Goal: Task Accomplishment & Management: Use online tool/utility

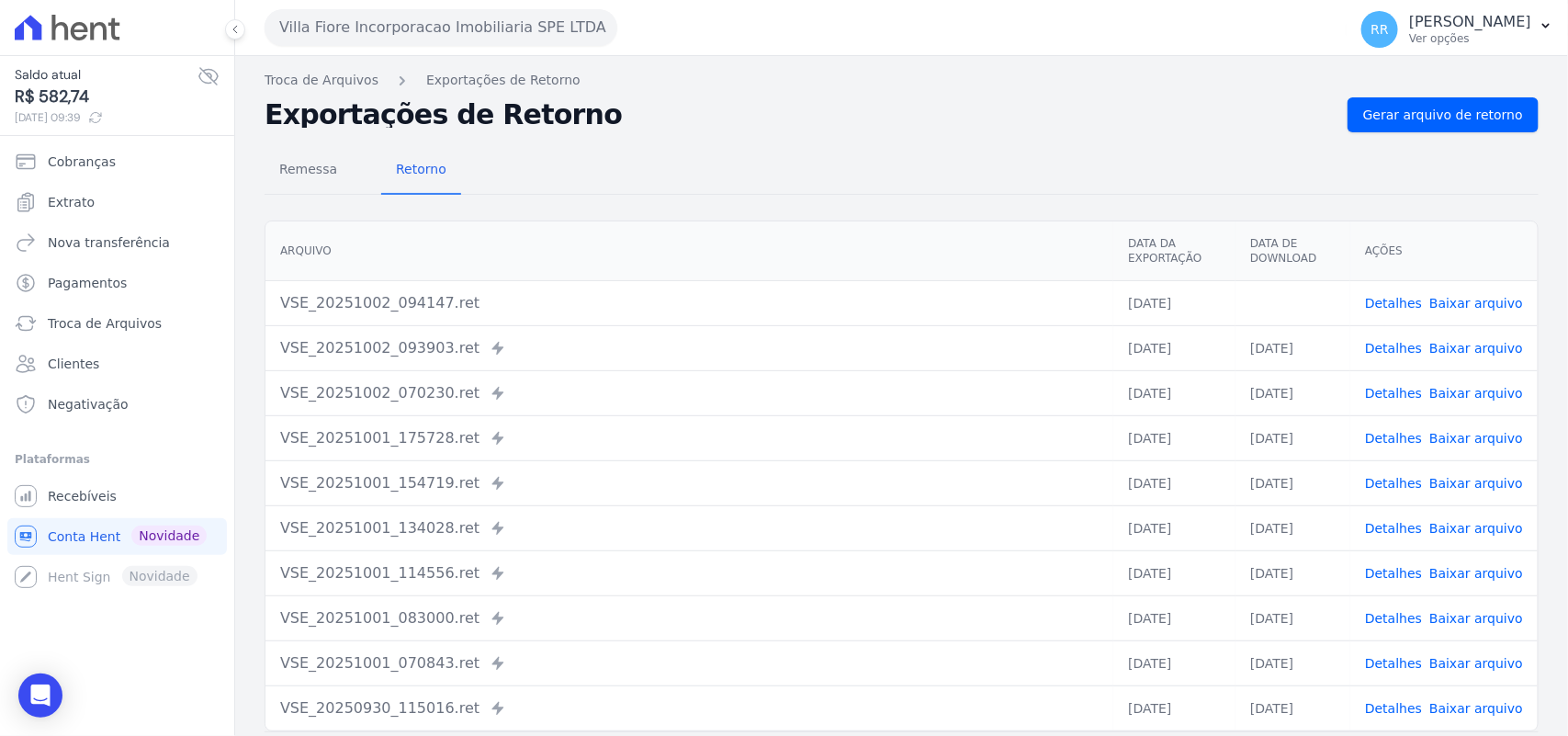
click at [370, 51] on div "Villa Fiore Incorporacao Imobiliaria SPE LTDA Via Sul Engenharia AGUAS DE GUANA…" at bounding box center [802, 27] width 1075 height 57
click at [370, 43] on button "Villa Fiore Incorporacao Imobiliaria SPE LTDA" at bounding box center [441, 27] width 353 height 37
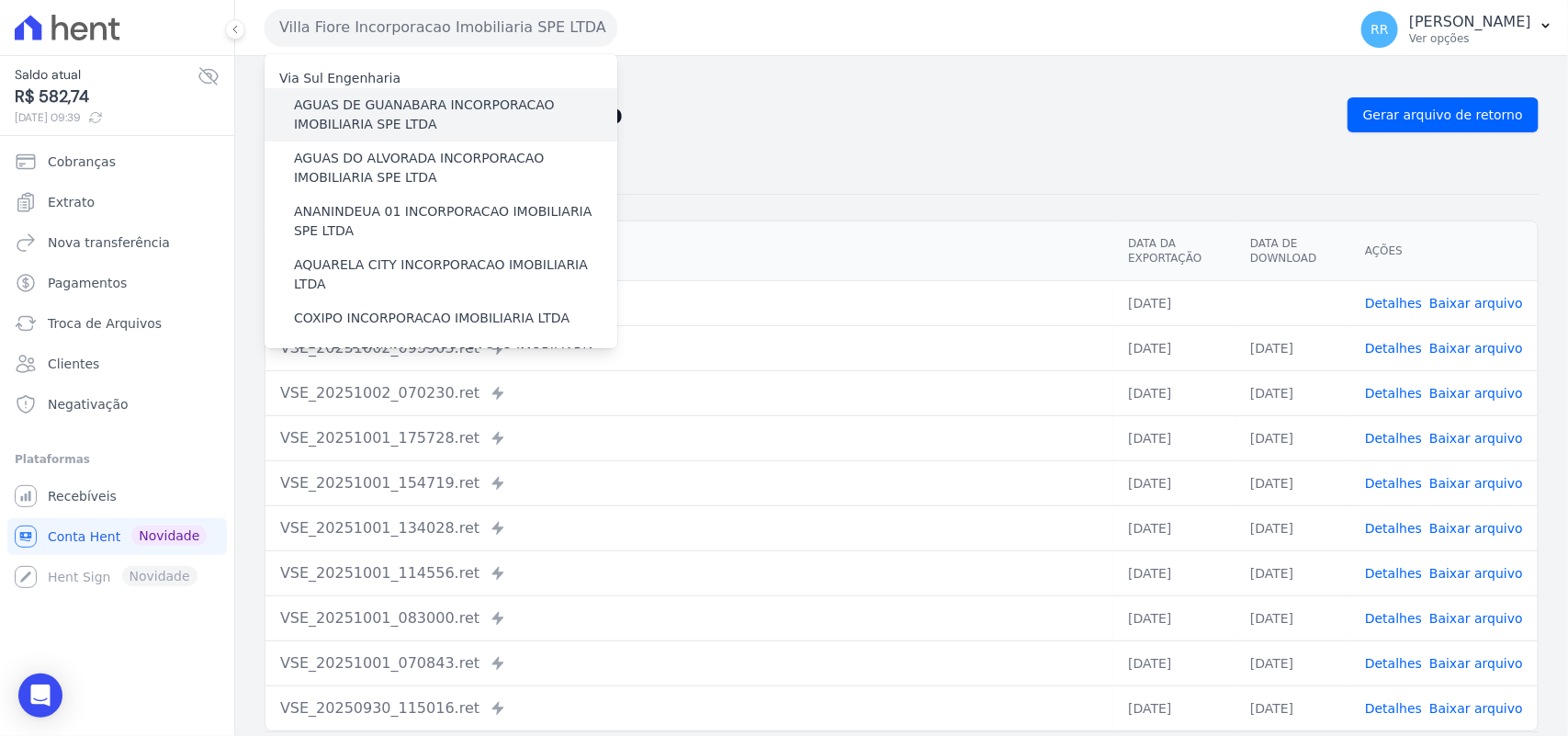
click at [378, 96] on label "AGUAS DE GUANABARA INCORPORACAO IMOBILIARIA SPE LTDA" at bounding box center [455, 114] width 323 height 39
click at [0, 0] on input "AGUAS DE GUANABARA INCORPORACAO IMOBILIARIA SPE LTDA" at bounding box center [0, 0] width 0 height 0
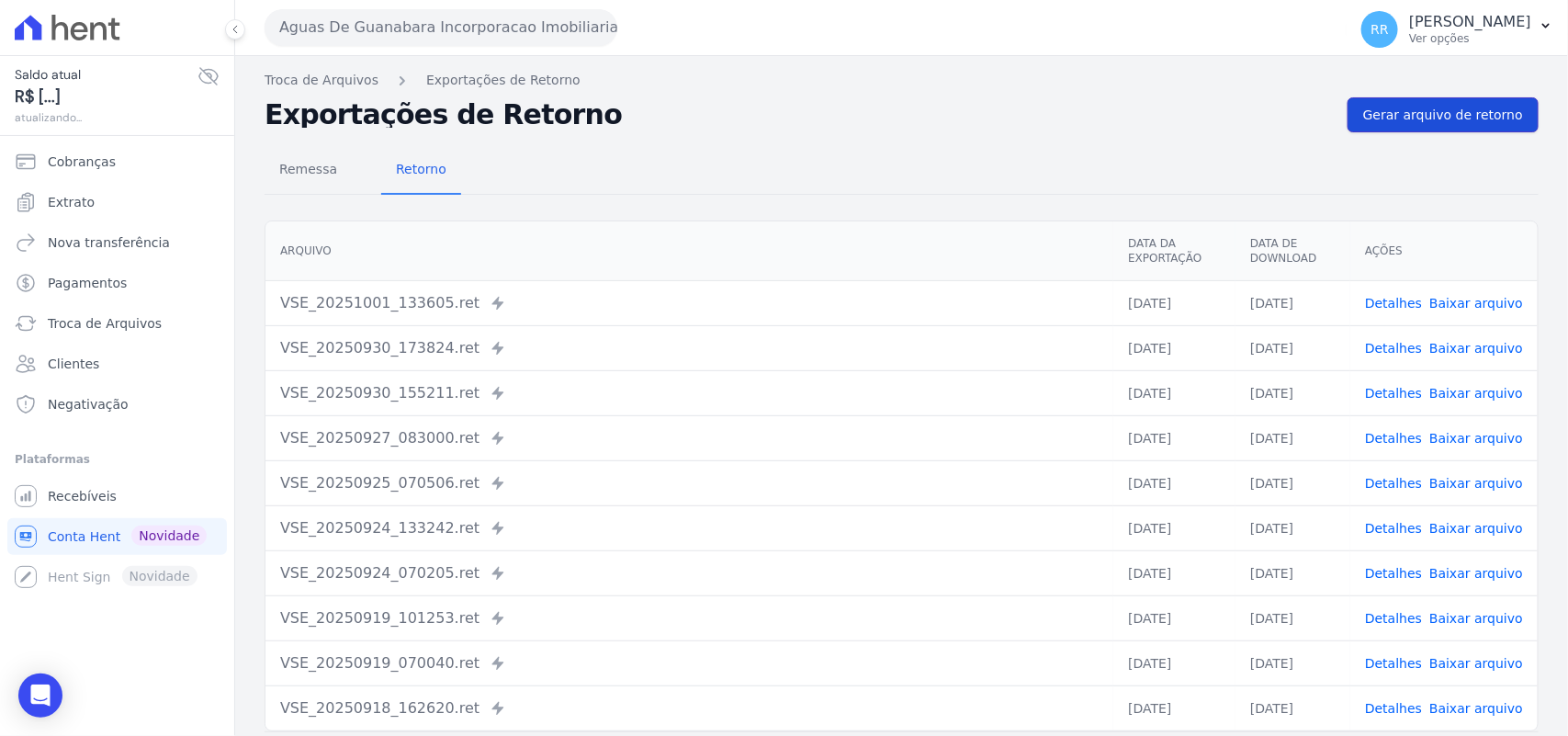
click at [1452, 106] on span "Gerar arquivo de retorno" at bounding box center [1443, 115] width 160 height 19
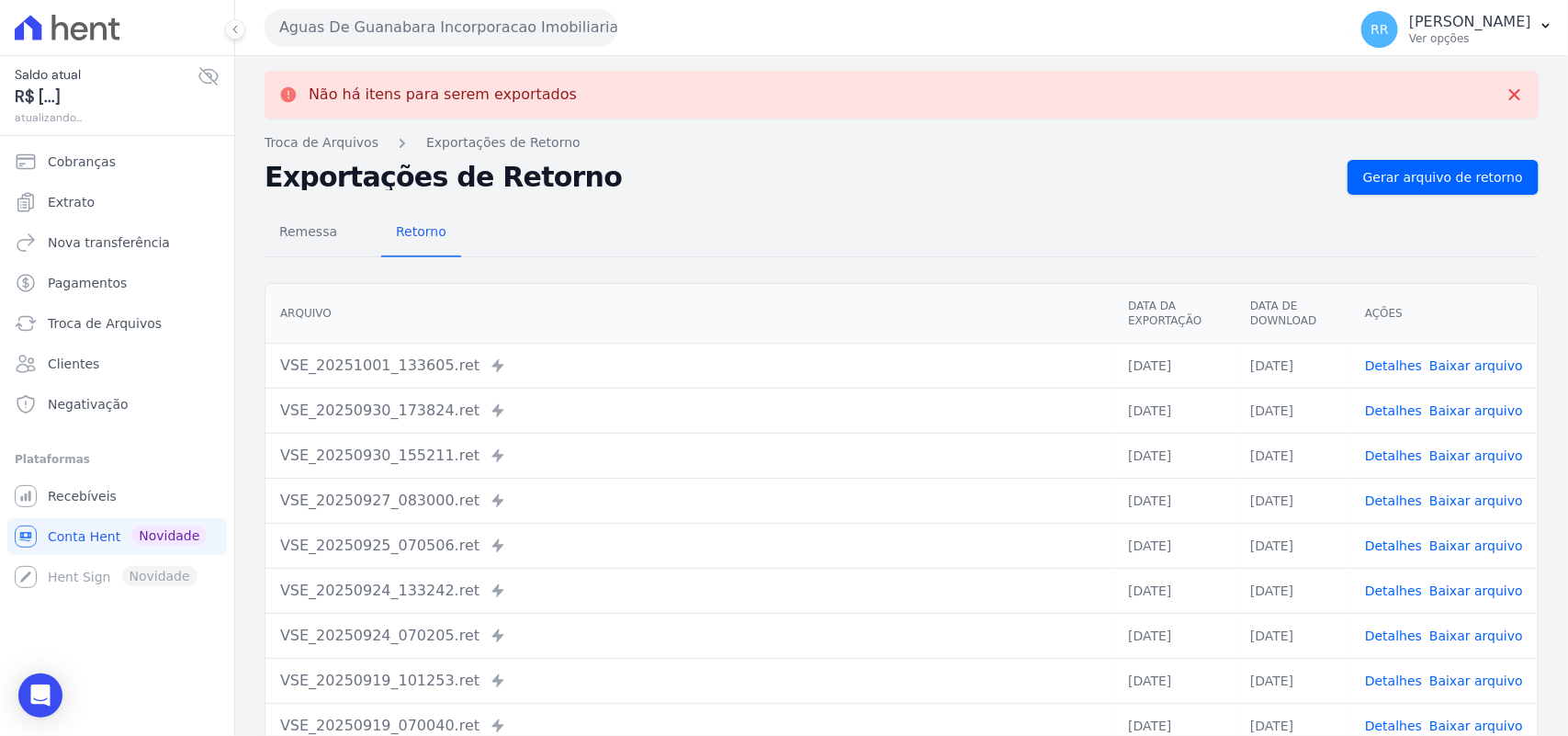
click at [488, 25] on button "Aguas De Guanabara Incorporacao Imobiliaria SPE LTDA" at bounding box center [441, 27] width 353 height 37
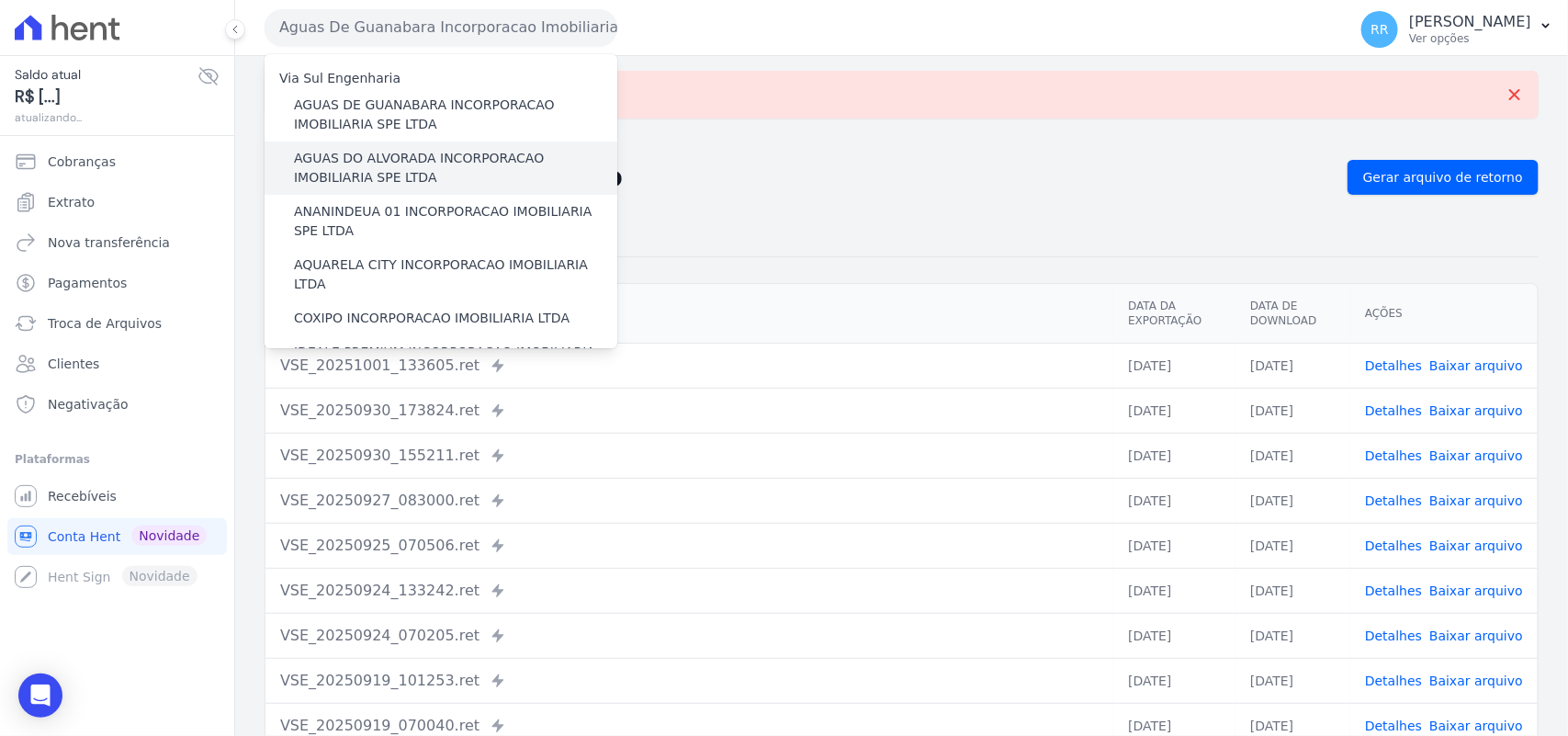
click at [436, 166] on label "AGUAS DO ALVORADA INCORPORACAO IMOBILIARIA SPE LTDA" at bounding box center [455, 168] width 323 height 39
click at [0, 0] on input "AGUAS DO ALVORADA INCORPORACAO IMOBILIARIA SPE LTDA" at bounding box center [0, 0] width 0 height 0
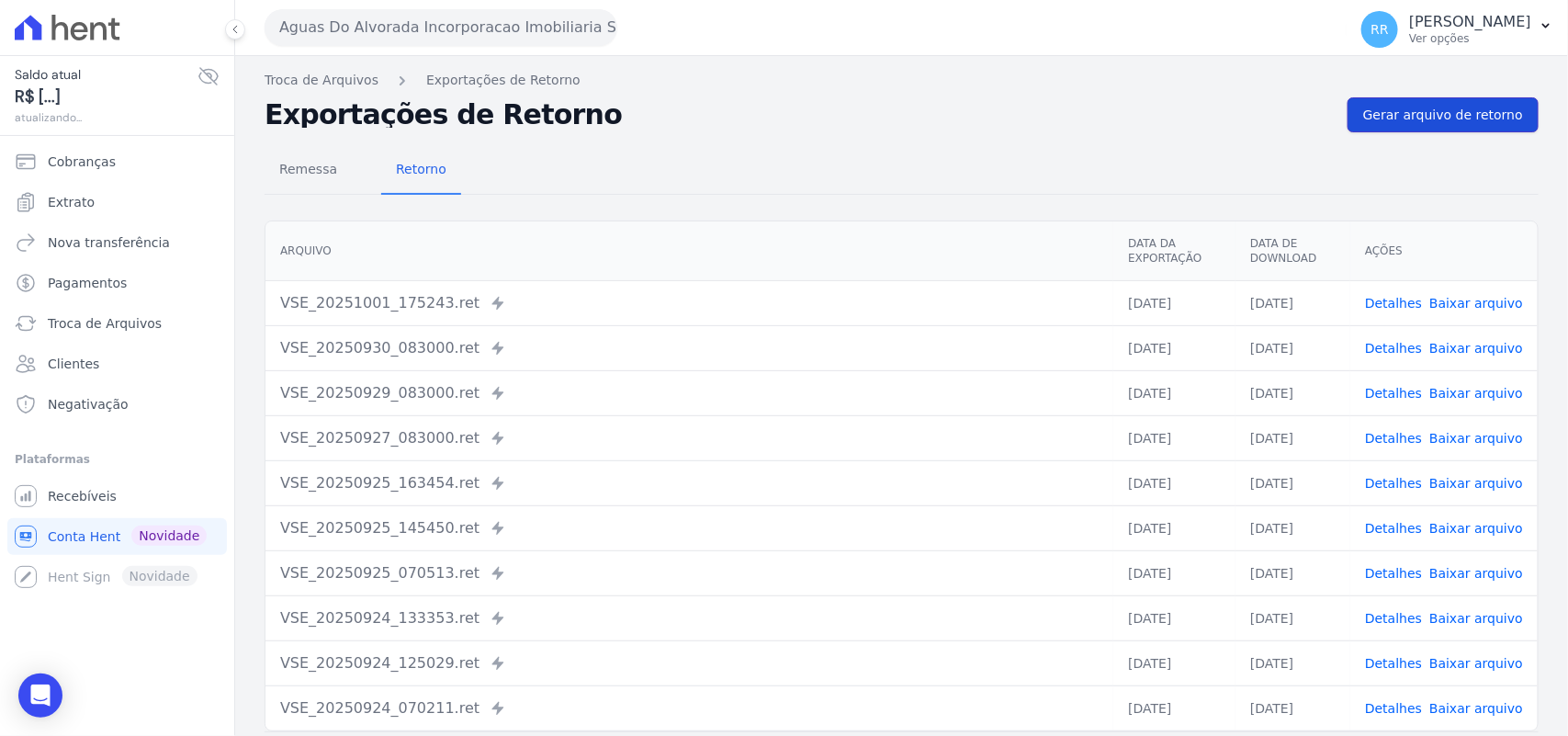
click at [1452, 120] on span "Gerar arquivo de retorno" at bounding box center [1443, 115] width 160 height 19
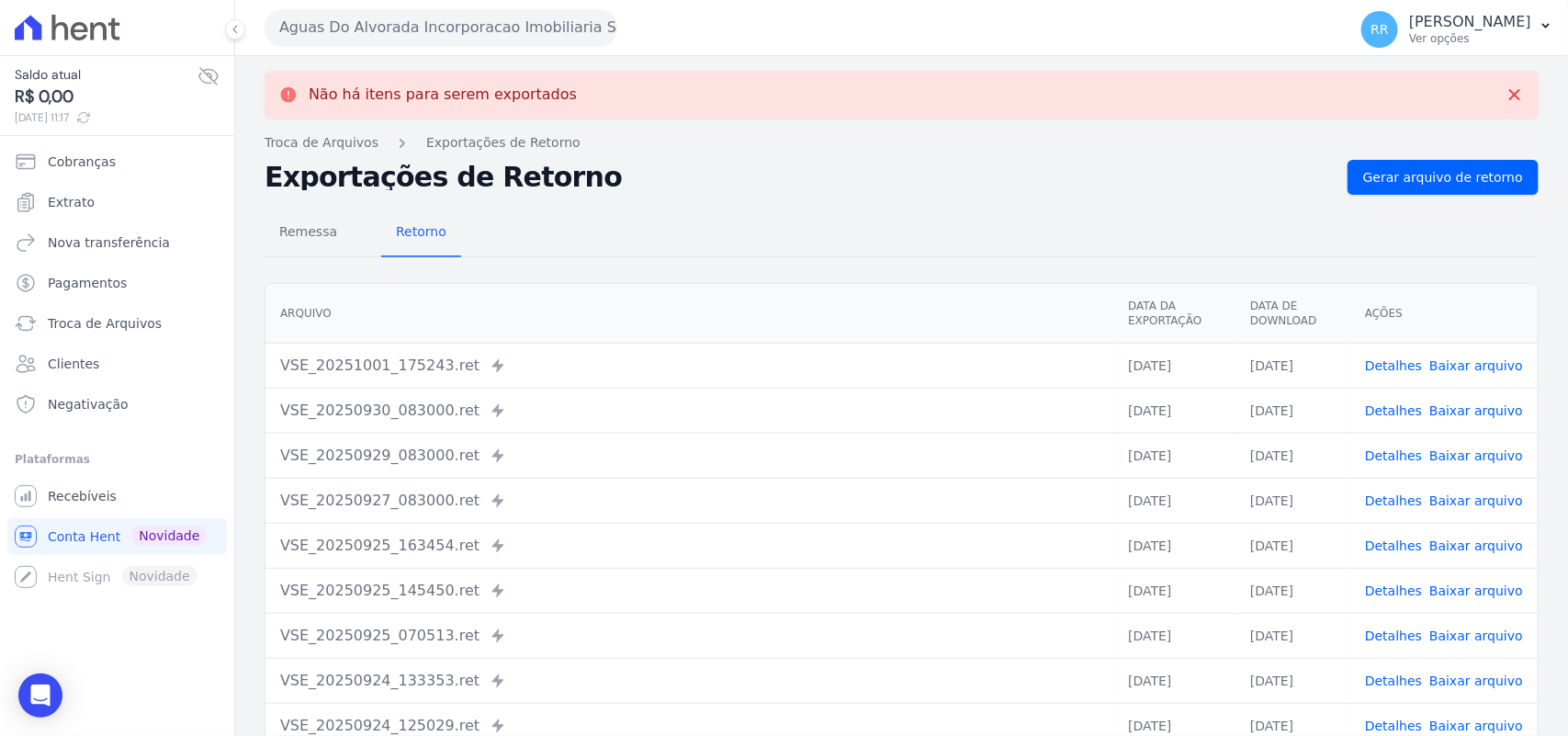
click at [400, 44] on button "Aguas Do Alvorada Incorporacao Imobiliaria SPE LTDA" at bounding box center [441, 27] width 353 height 37
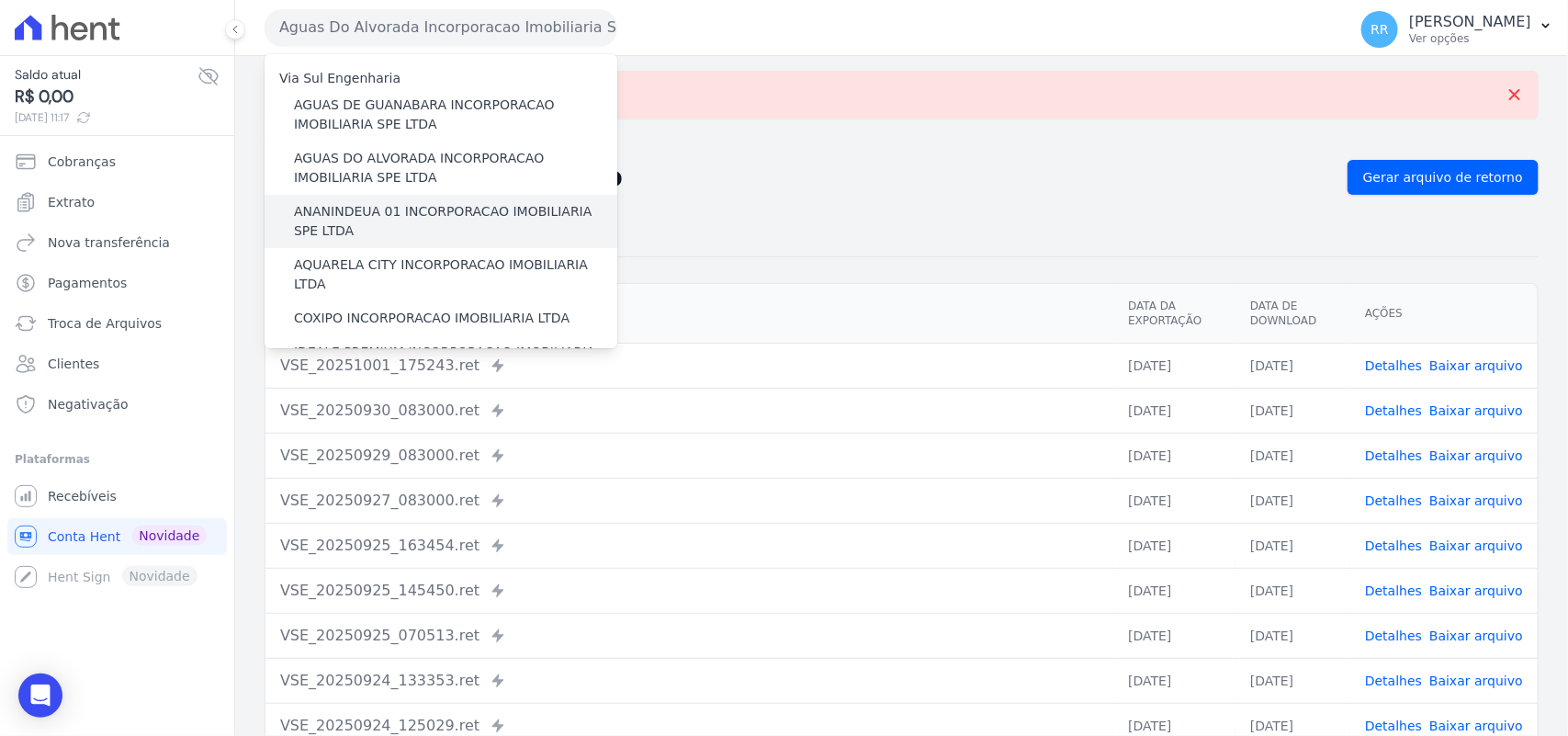
click at [381, 204] on label "ANANINDEUA 01 INCORPORACAO IMOBILIARIA SPE LTDA" at bounding box center [455, 221] width 323 height 39
click at [0, 0] on input "ANANINDEUA 01 INCORPORACAO IMOBILIARIA SPE LTDA" at bounding box center [0, 0] width 0 height 0
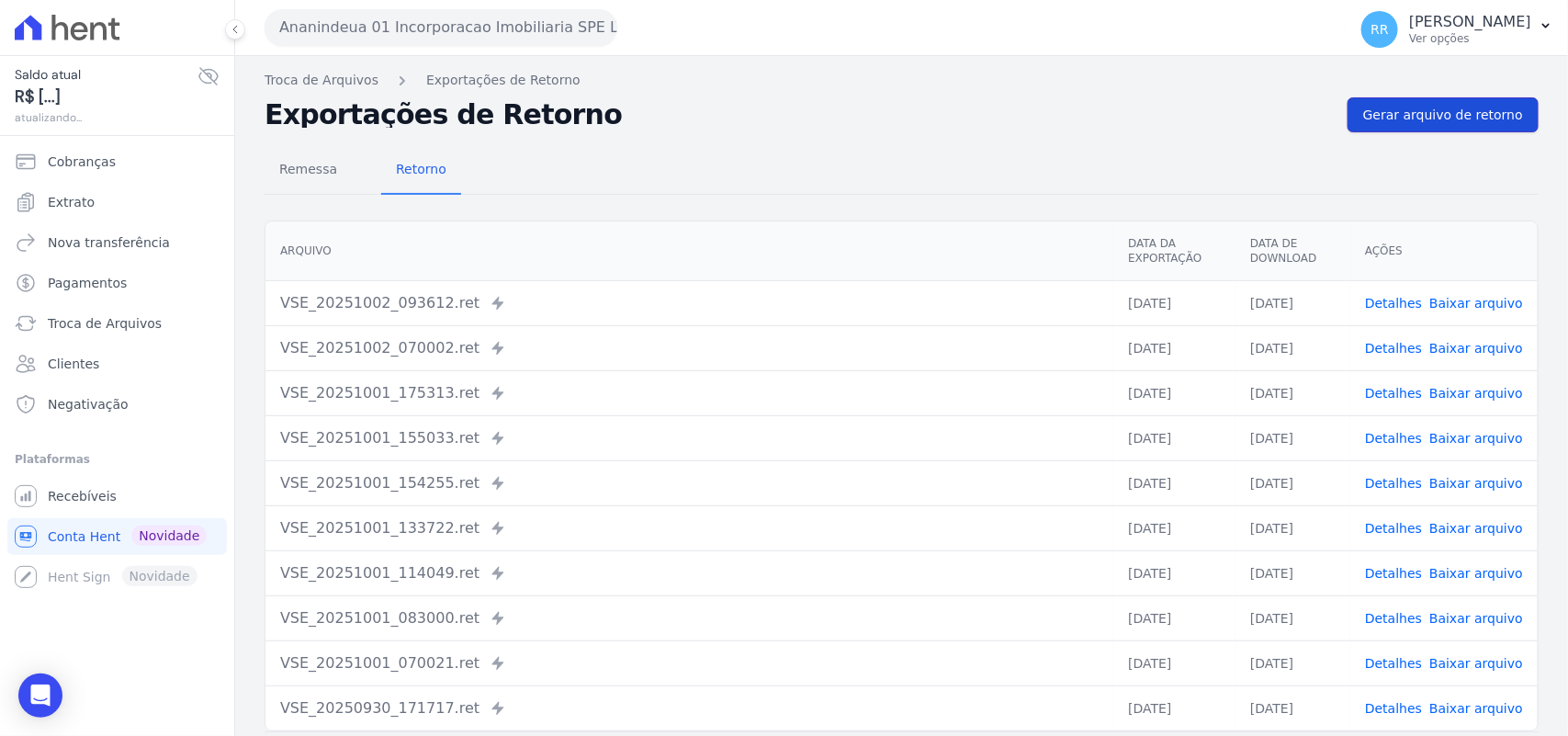
click at [1448, 120] on span "Gerar arquivo de retorno" at bounding box center [1443, 115] width 160 height 19
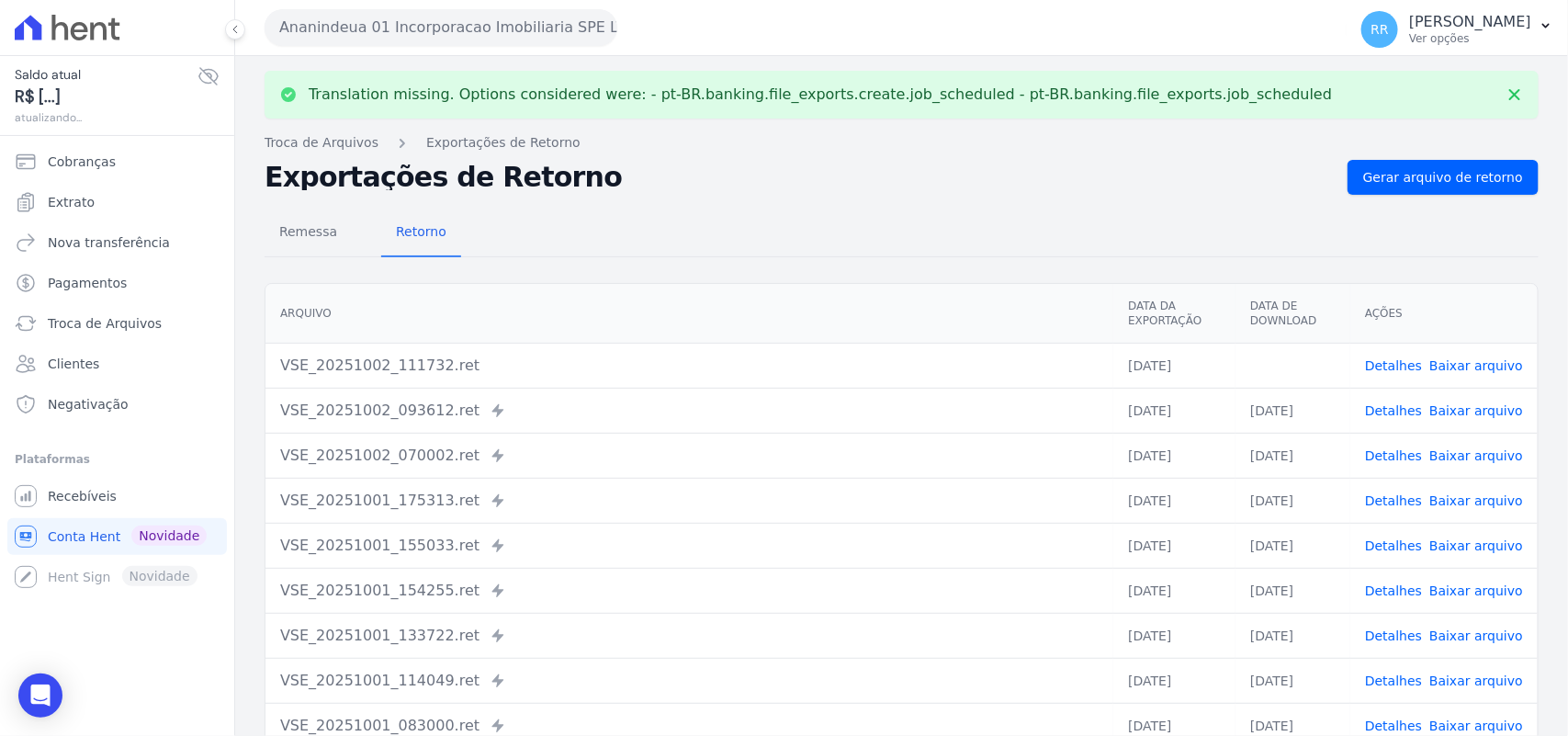
click at [1475, 359] on link "Baixar arquivo" at bounding box center [1476, 365] width 93 height 15
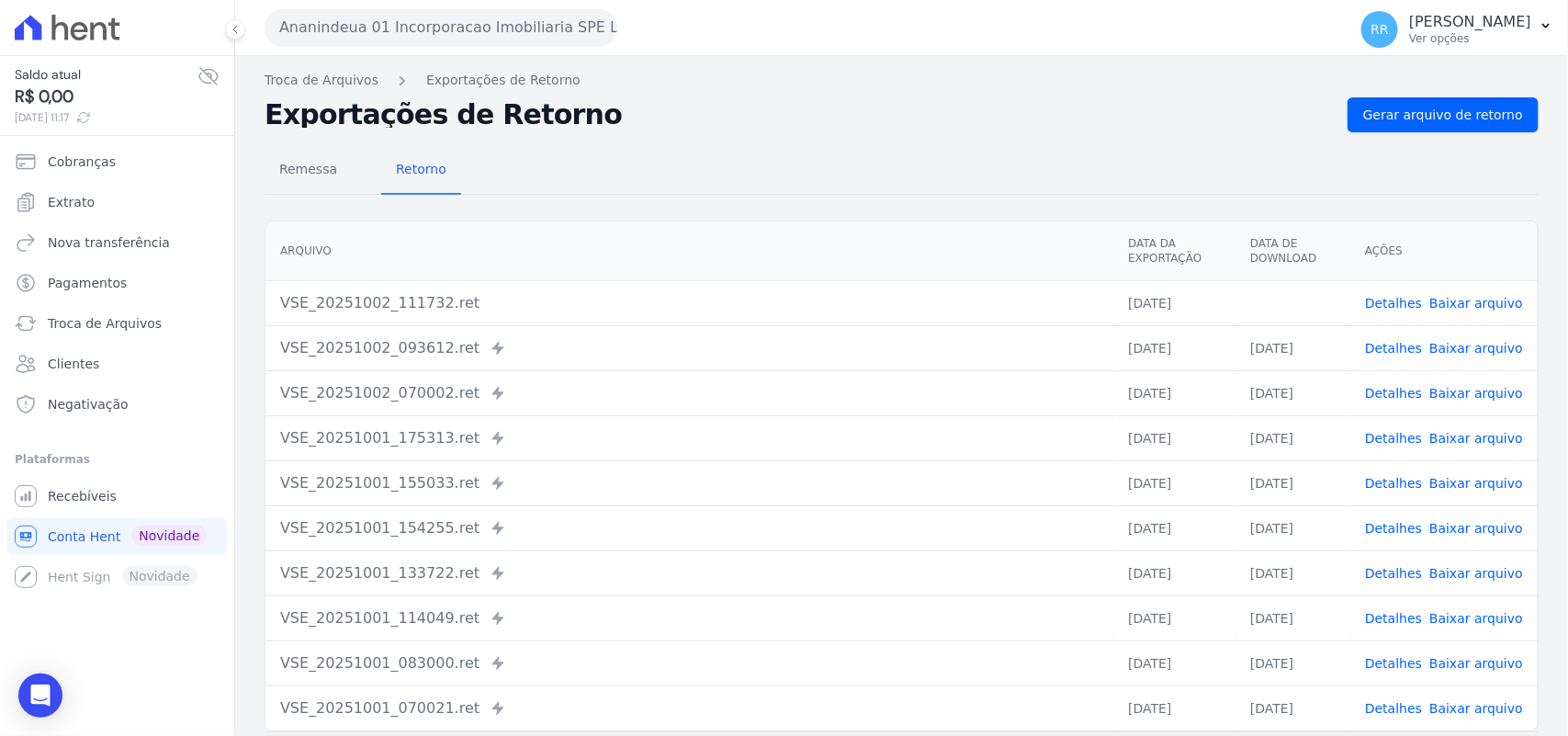
click at [749, 130] on div "Exportações de Retorno Gerar arquivo de retorno" at bounding box center [902, 114] width 1274 height 35
click at [329, 9] on button "Ananindeua 01 Incorporacao Imobiliaria SPE LTDA" at bounding box center [441, 27] width 353 height 37
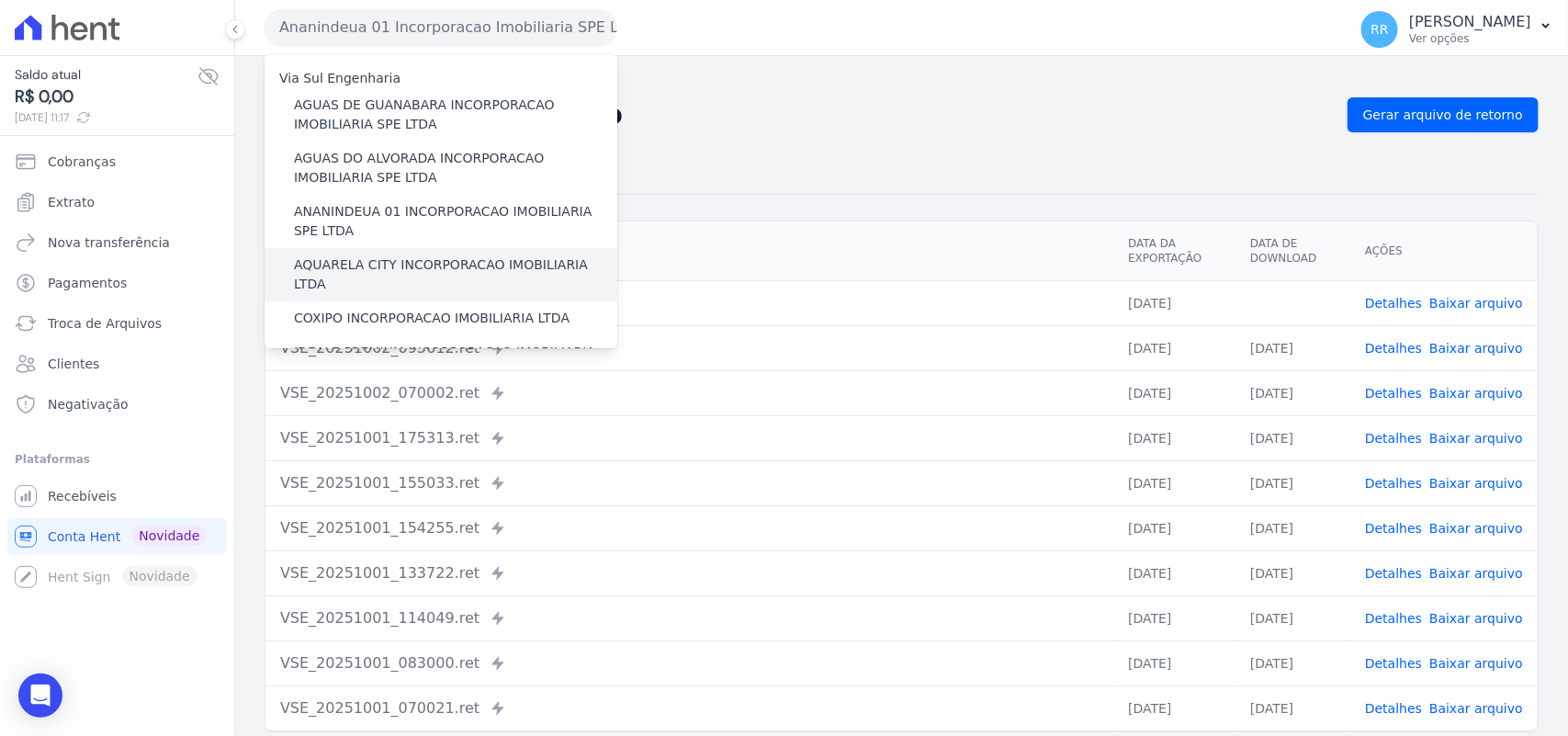
click at [350, 258] on label "AQUARELA CITY INCORPORACAO IMOBILIARIA LTDA" at bounding box center [455, 275] width 323 height 39
click at [0, 0] on input "AQUARELA CITY INCORPORACAO IMOBILIARIA LTDA" at bounding box center [0, 0] width 0 height 0
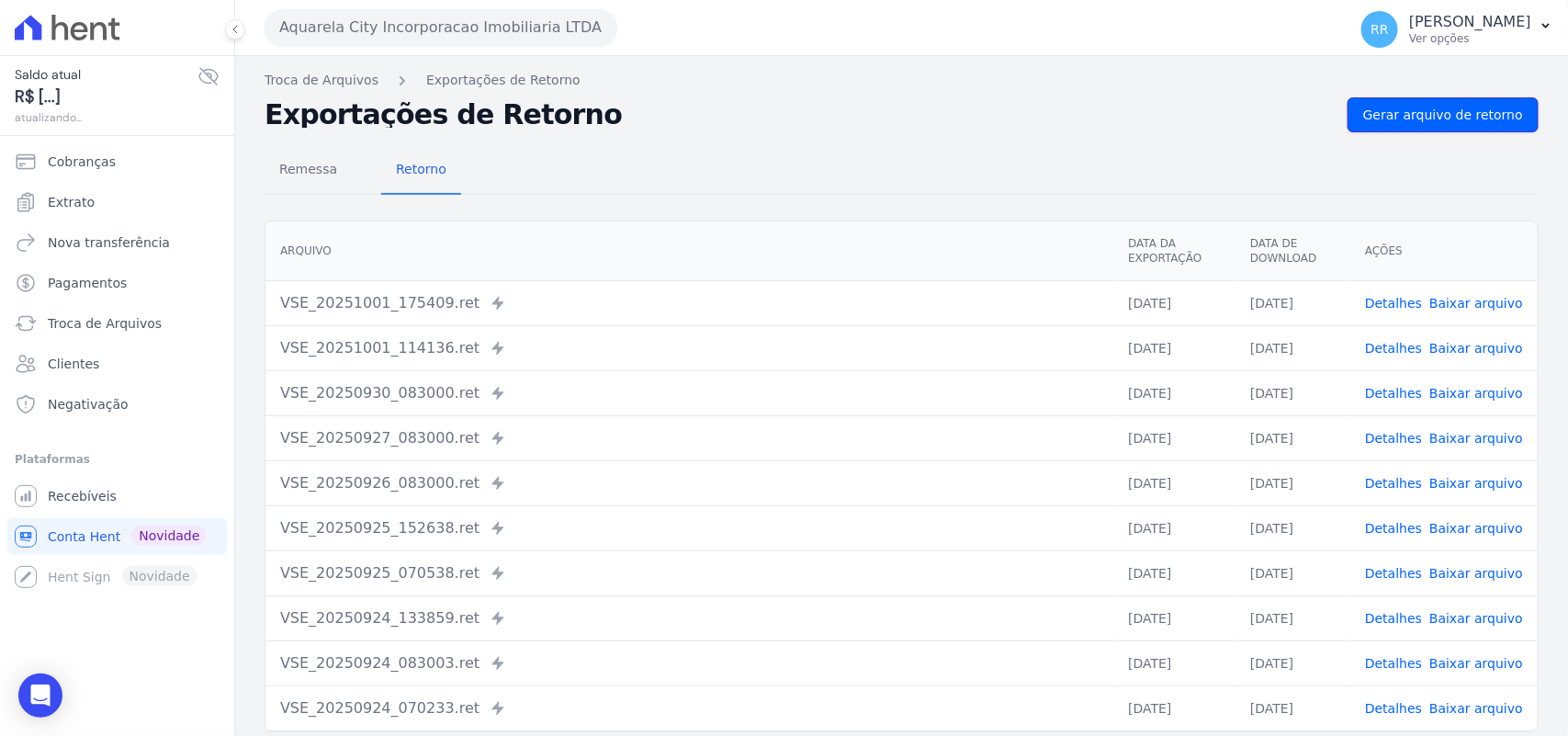
click at [1458, 98] on link "Gerar arquivo de retorno" at bounding box center [1443, 114] width 191 height 35
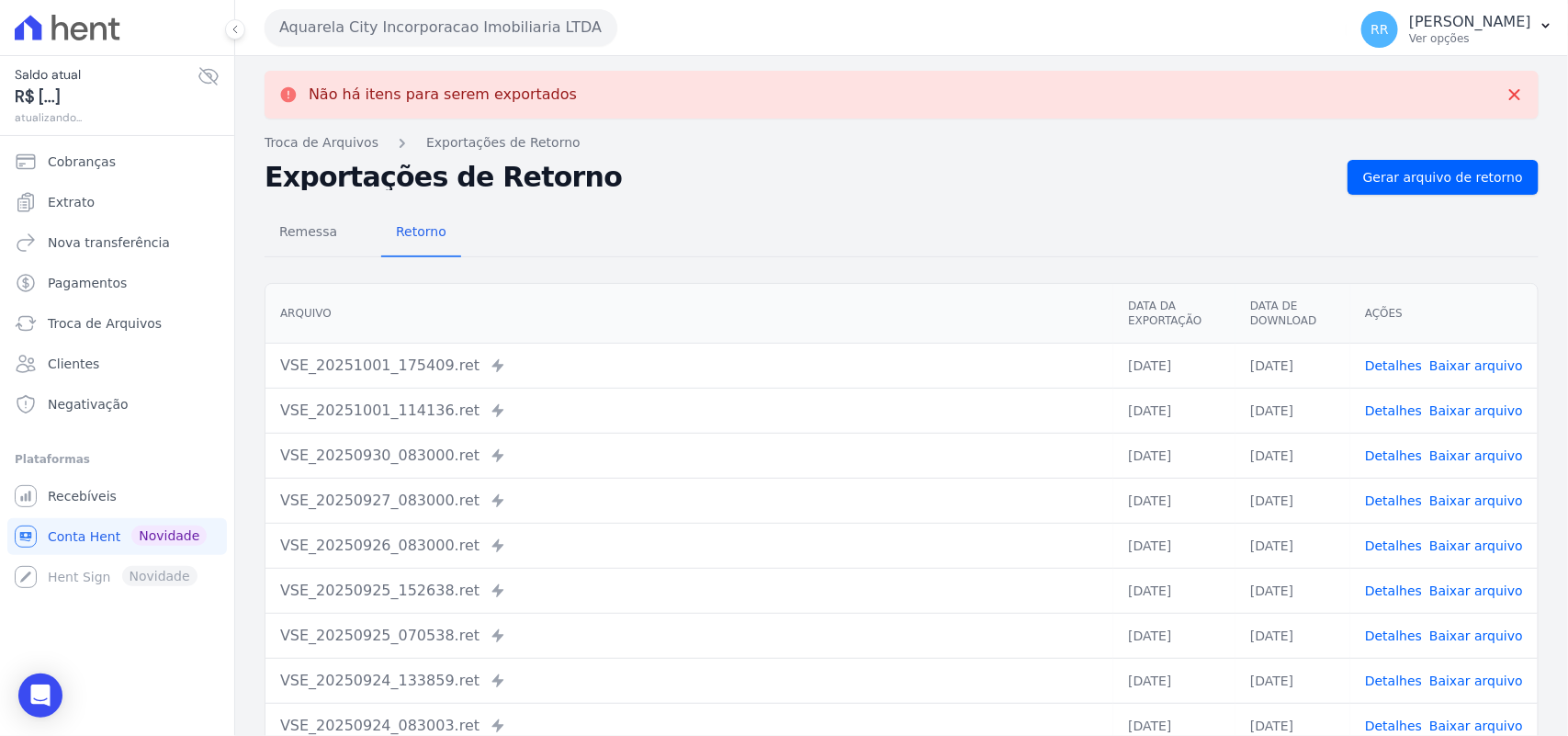
click at [412, 32] on button "Aquarela City Incorporacao Imobiliaria LTDA" at bounding box center [441, 27] width 353 height 37
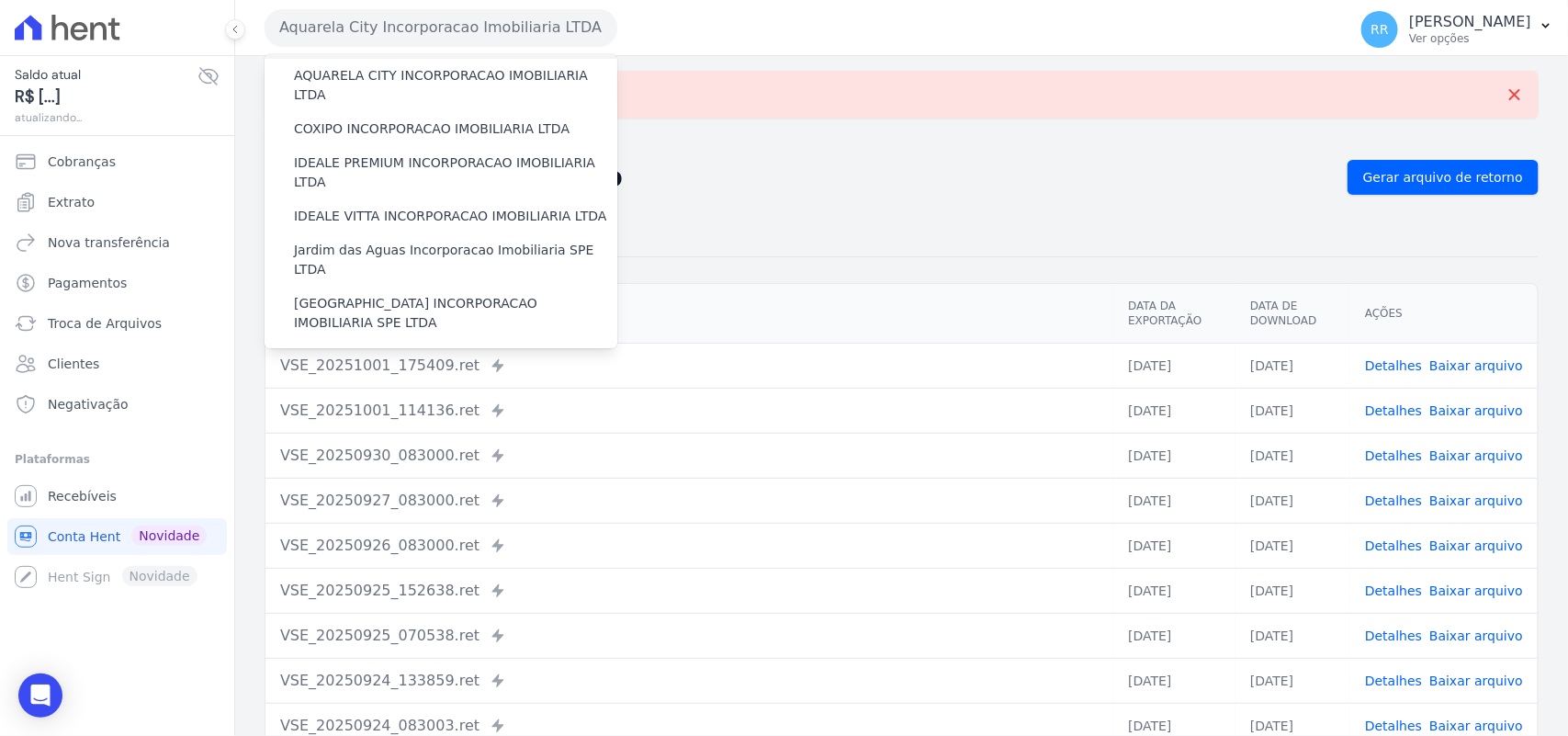
scroll to position [191, 0]
click at [358, 118] on label "COXIPO INCORPORACAO IMOBILIARIA LTDA" at bounding box center [431, 127] width 276 height 19
click at [0, 0] on input "COXIPO INCORPORACAO IMOBILIARIA LTDA" at bounding box center [0, 0] width 0 height 0
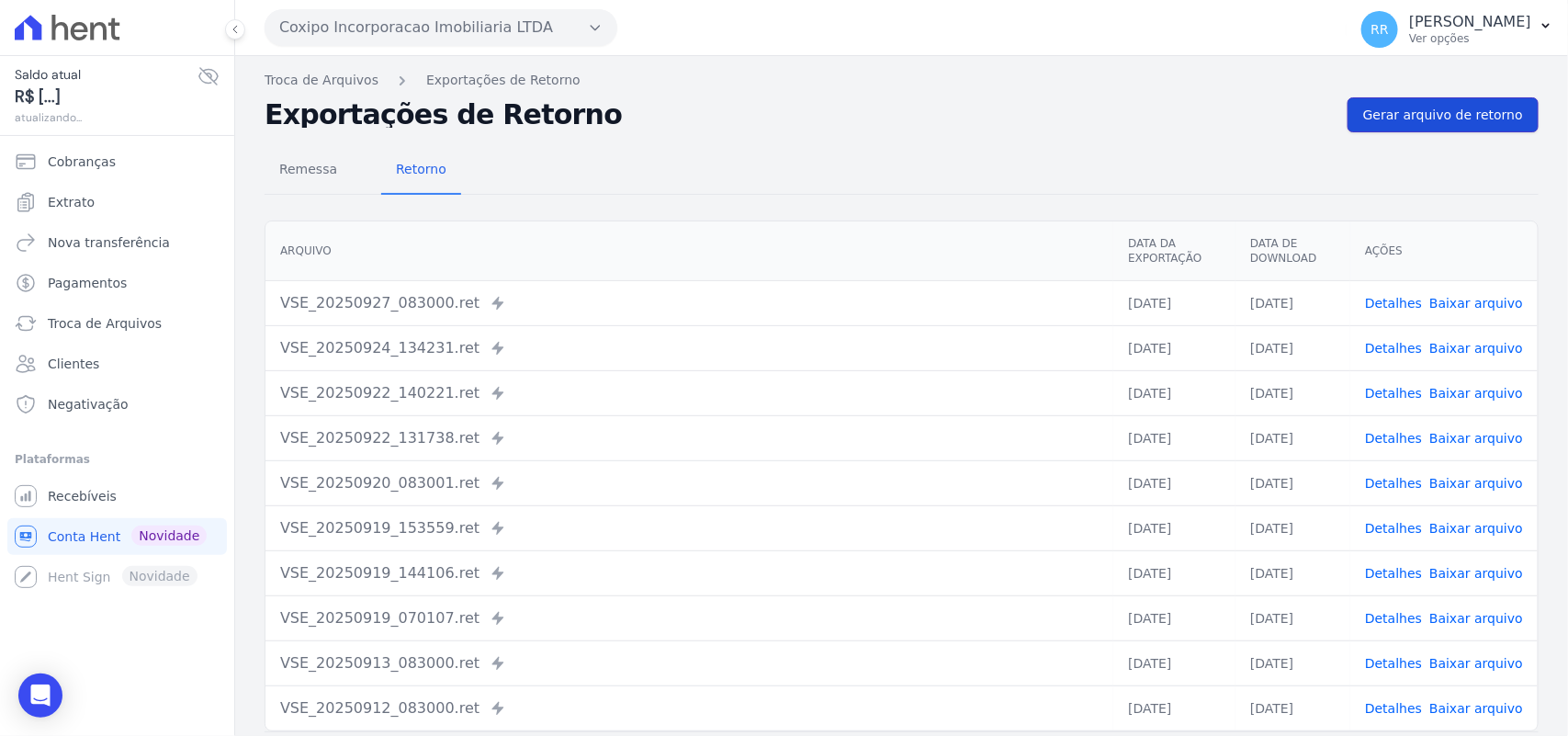
click at [1467, 116] on span "Gerar arquivo de retorno" at bounding box center [1443, 115] width 160 height 19
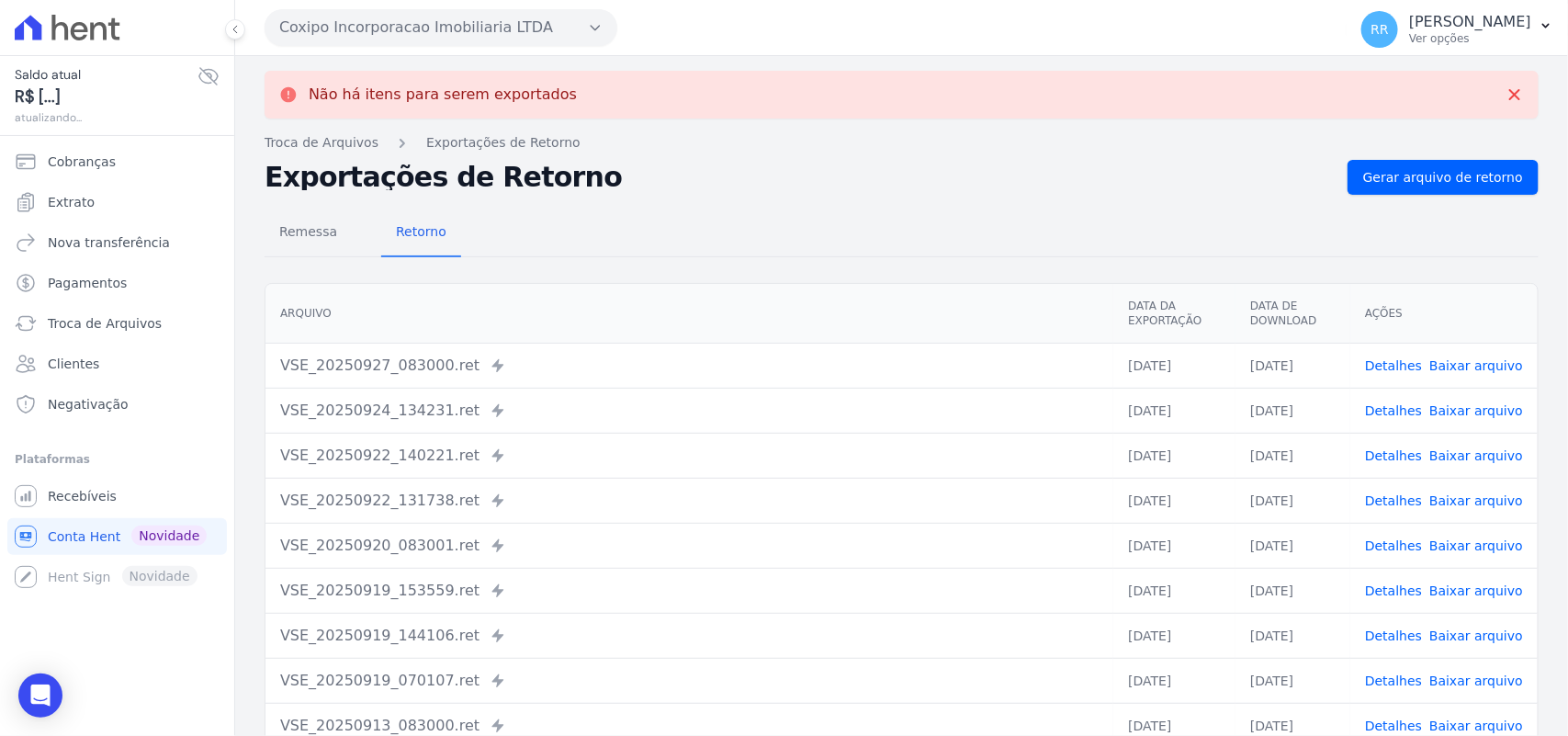
click at [326, 11] on button "Coxipo Incorporacao Imobiliaria LTDA" at bounding box center [441, 27] width 353 height 37
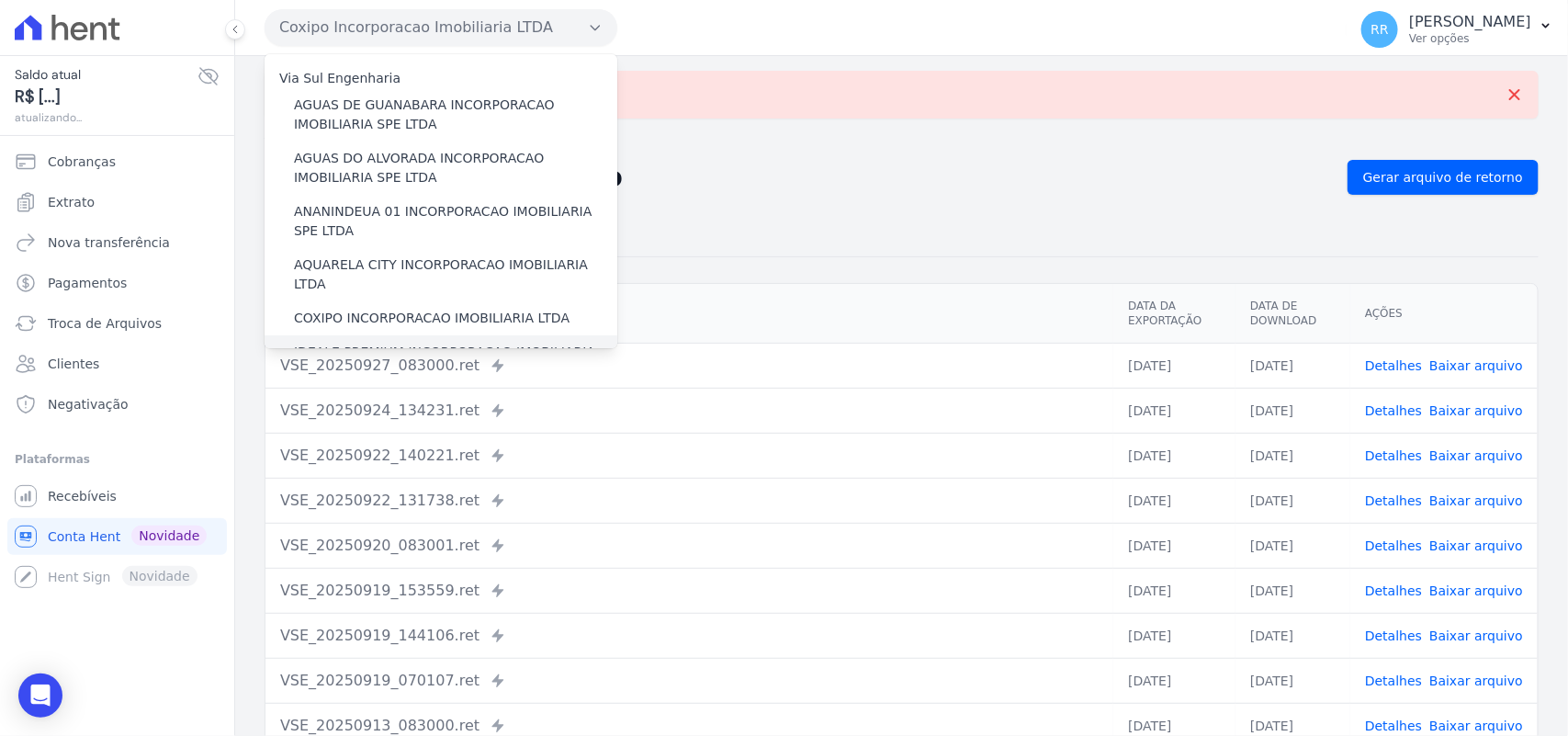
click at [338, 343] on label "IDEALE PREMIUM INCORPORACAO IMOBILIARIA LTDA" at bounding box center [455, 362] width 323 height 39
click at [0, 0] on input "IDEALE PREMIUM INCORPORACAO IMOBILIARIA LTDA" at bounding box center [0, 0] width 0 height 0
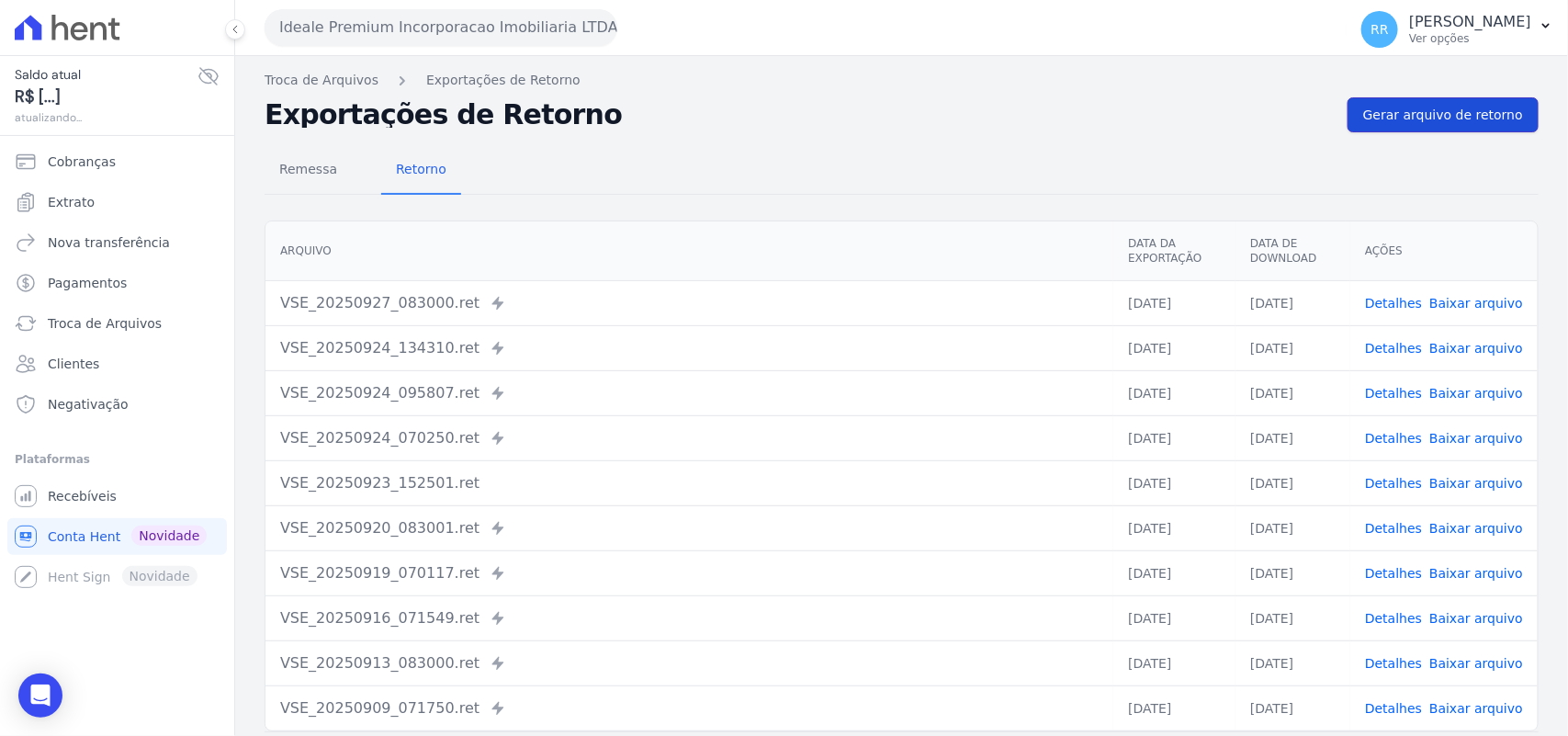
click at [1376, 106] on span "Gerar arquivo de retorno" at bounding box center [1443, 115] width 160 height 19
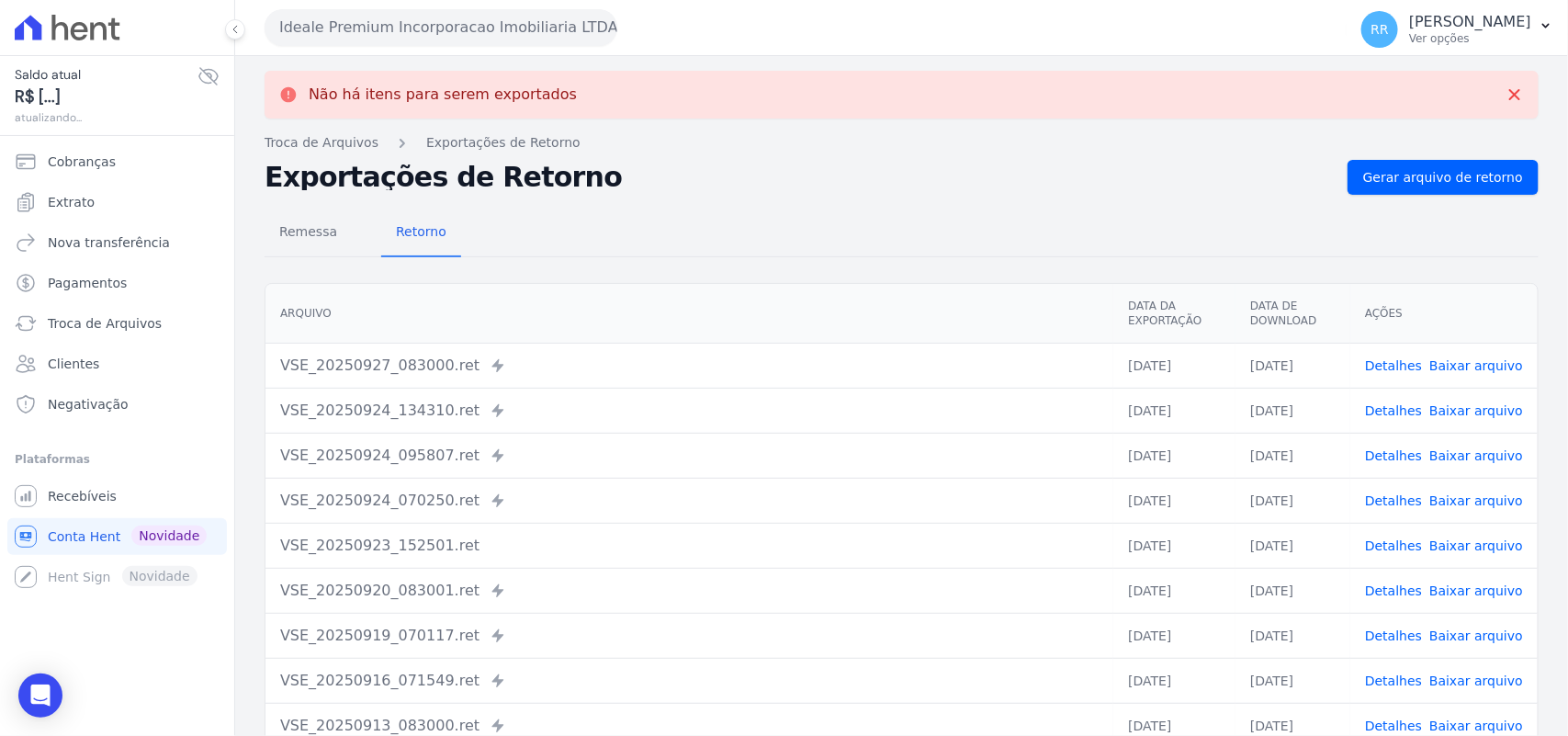
click at [409, 20] on button "Ideale Premium Incorporacao Imobiliaria LTDA" at bounding box center [441, 27] width 353 height 37
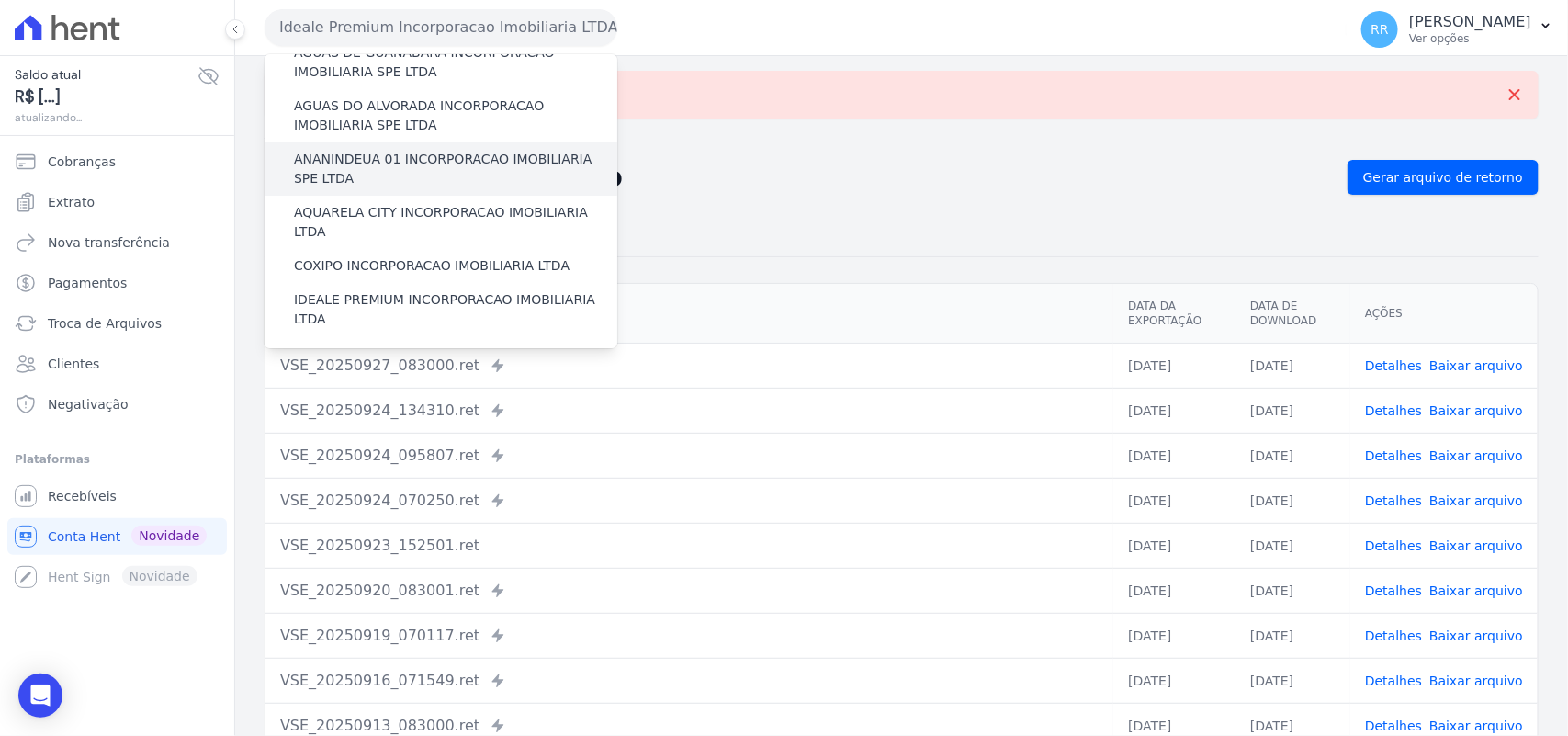
scroll to position [153, 0]
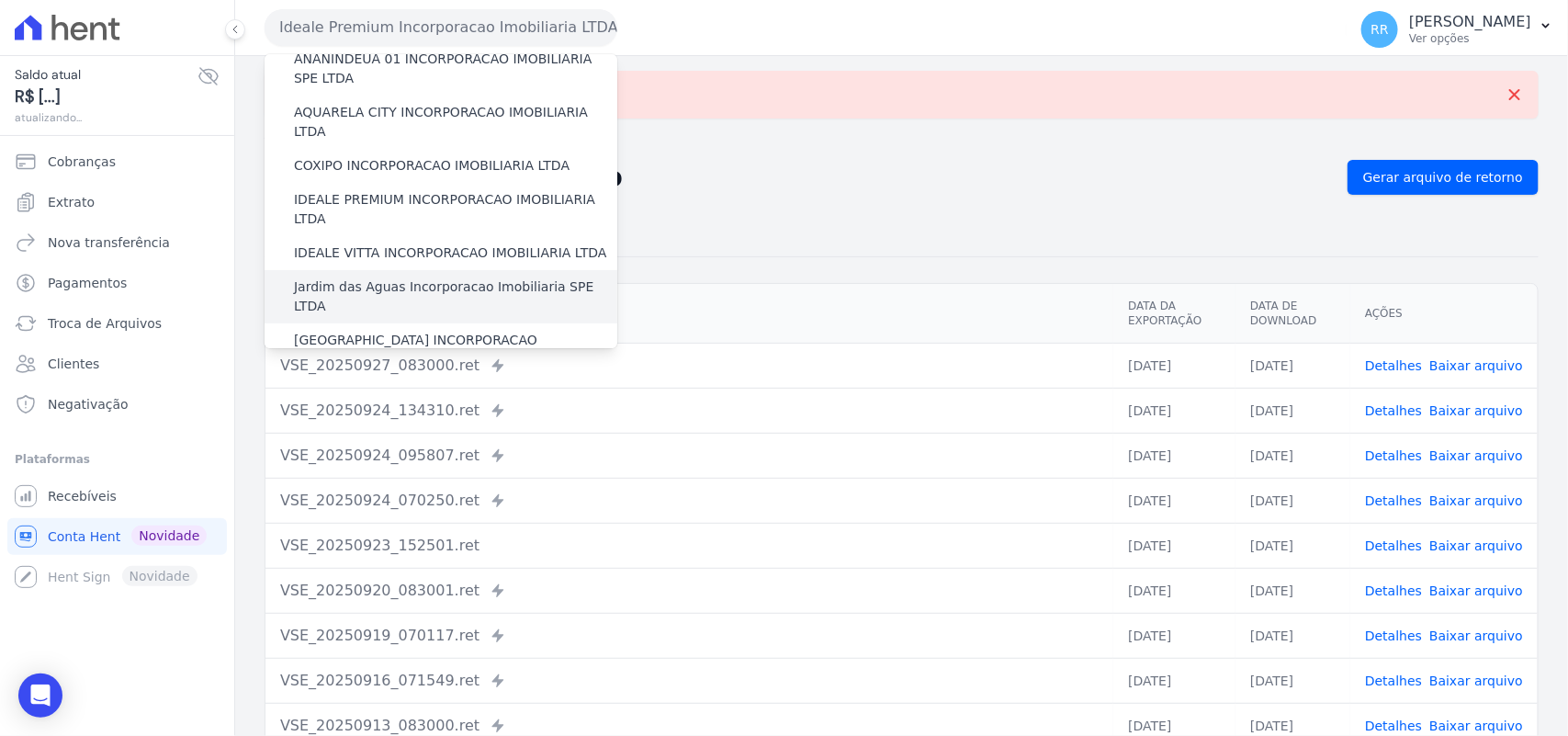
click at [365, 278] on label "Jardim das Aguas Incorporacao Imobiliaria SPE LTDA" at bounding box center [455, 297] width 323 height 39
click at [0, 0] on input "Jardim das Aguas Incorporacao Imobiliaria SPE LTDA" at bounding box center [0, 0] width 0 height 0
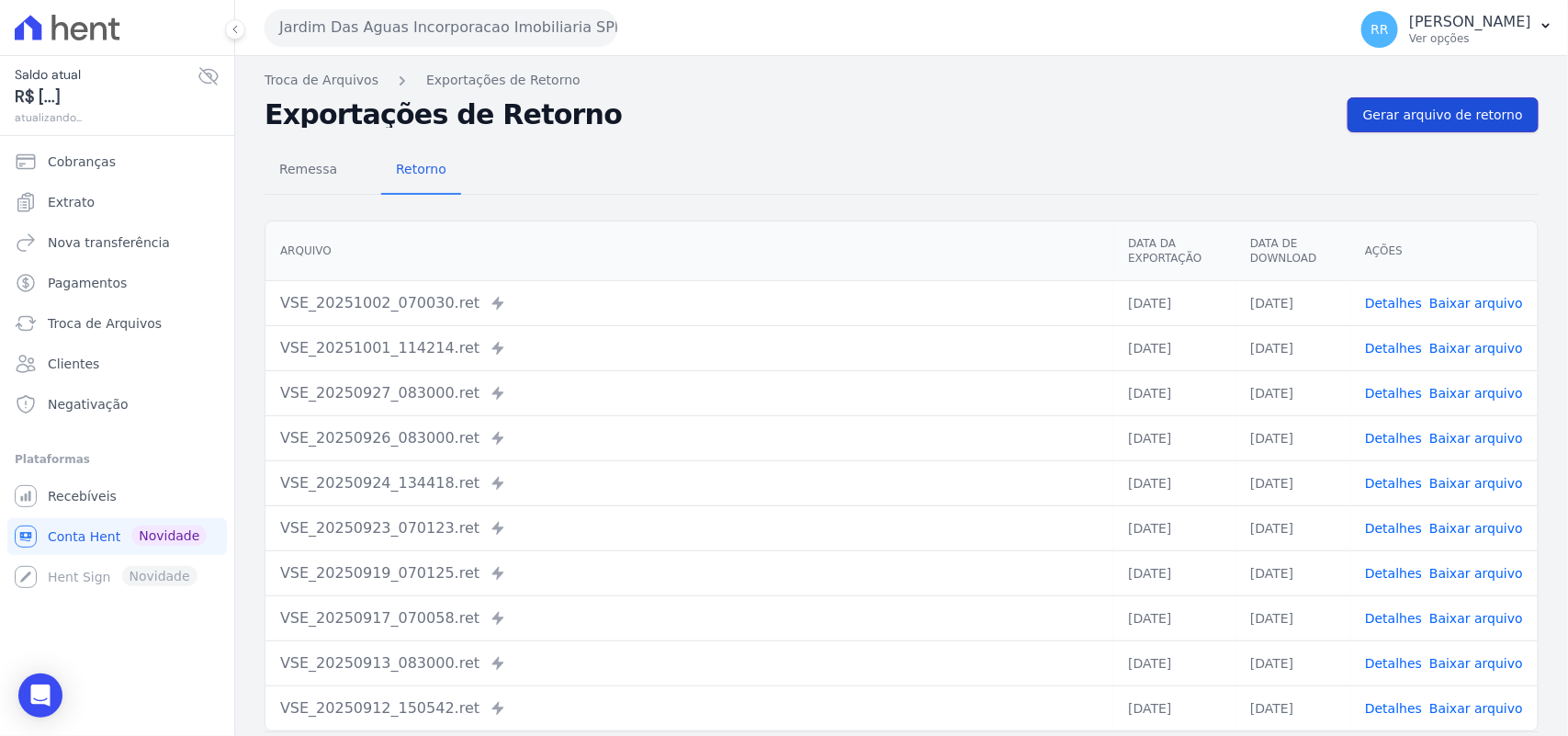
click at [1466, 107] on span "Gerar arquivo de retorno" at bounding box center [1443, 115] width 160 height 19
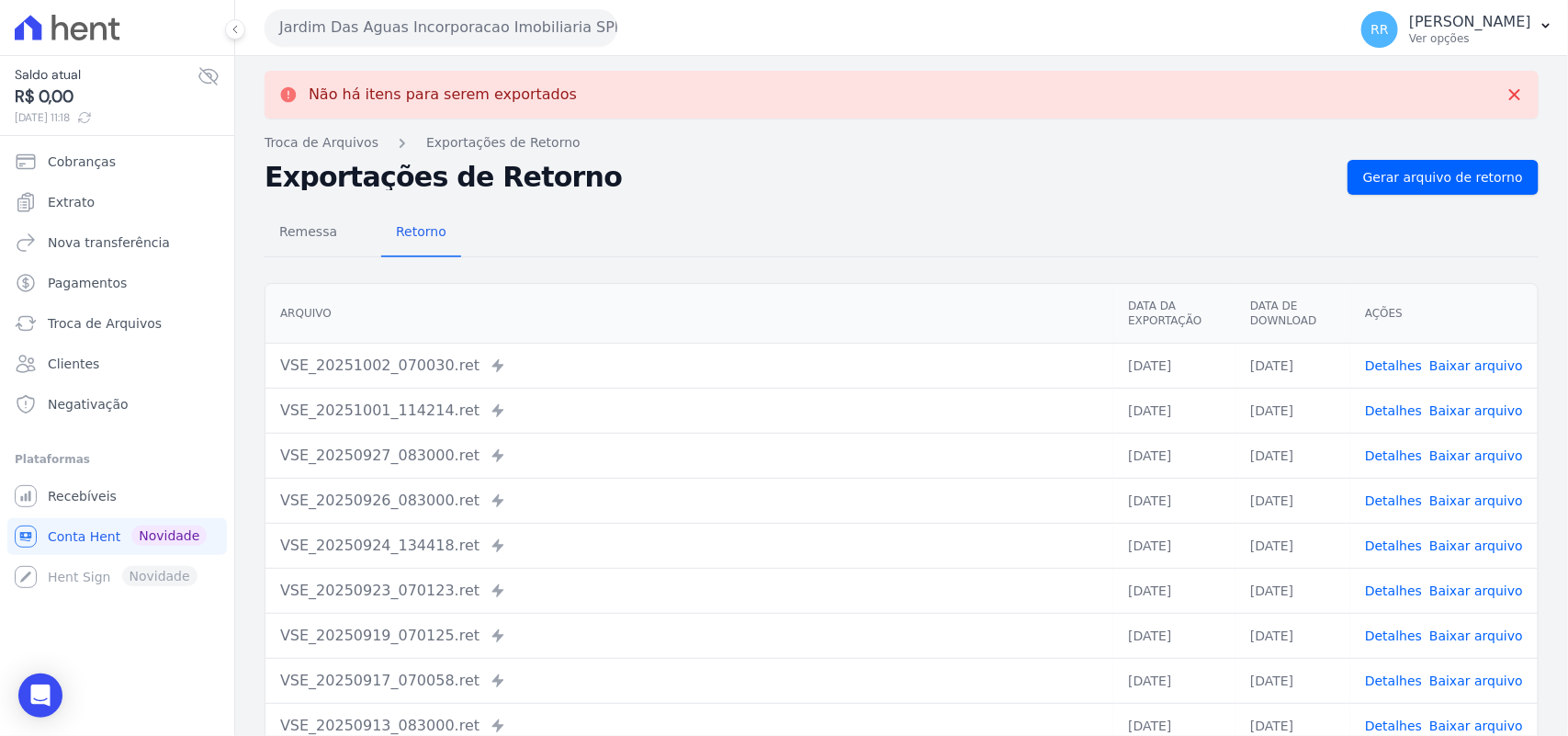
click at [412, 17] on button "Jardim Das Aguas Incorporacao Imobiliaria SPE LTDA" at bounding box center [441, 27] width 353 height 37
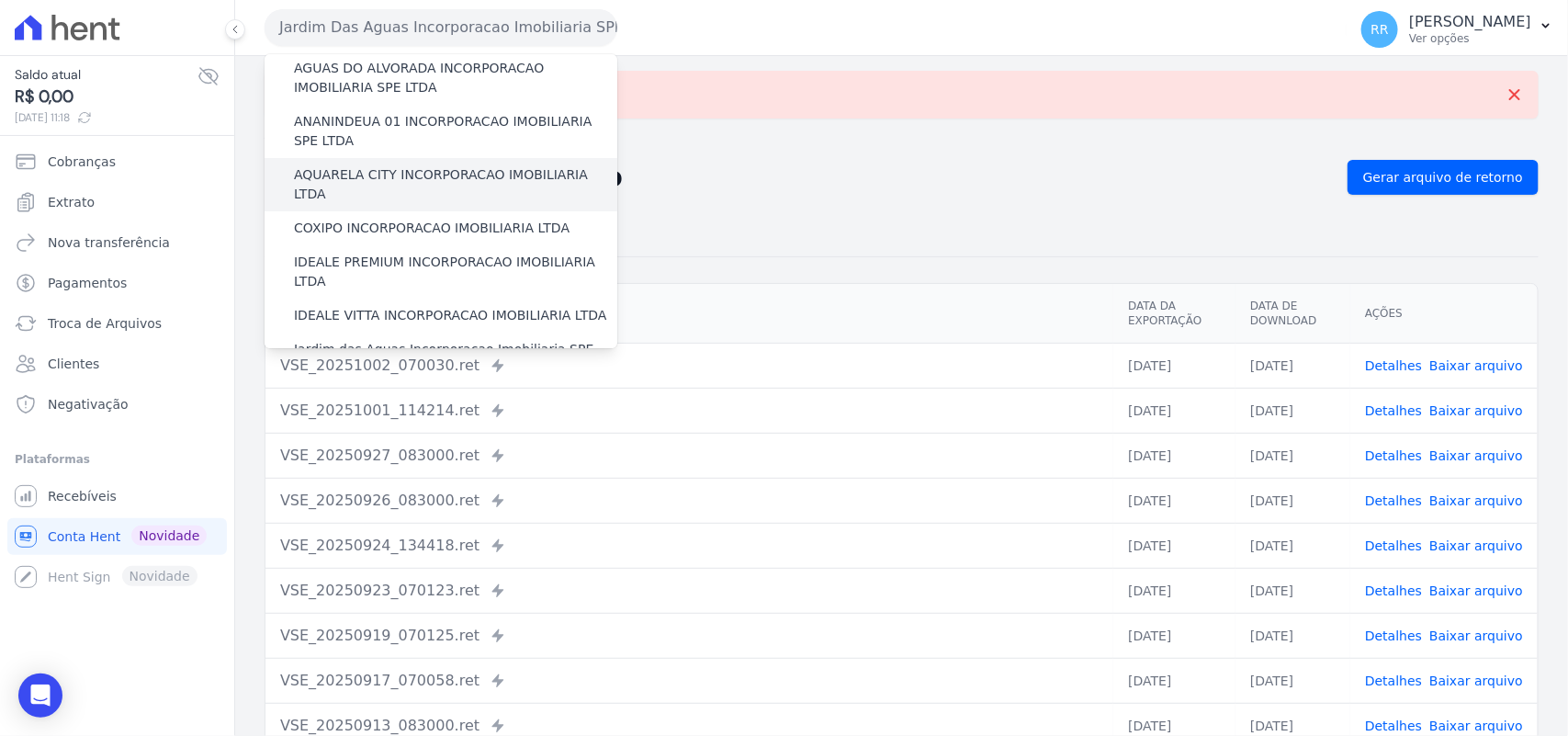
scroll to position [230, 0]
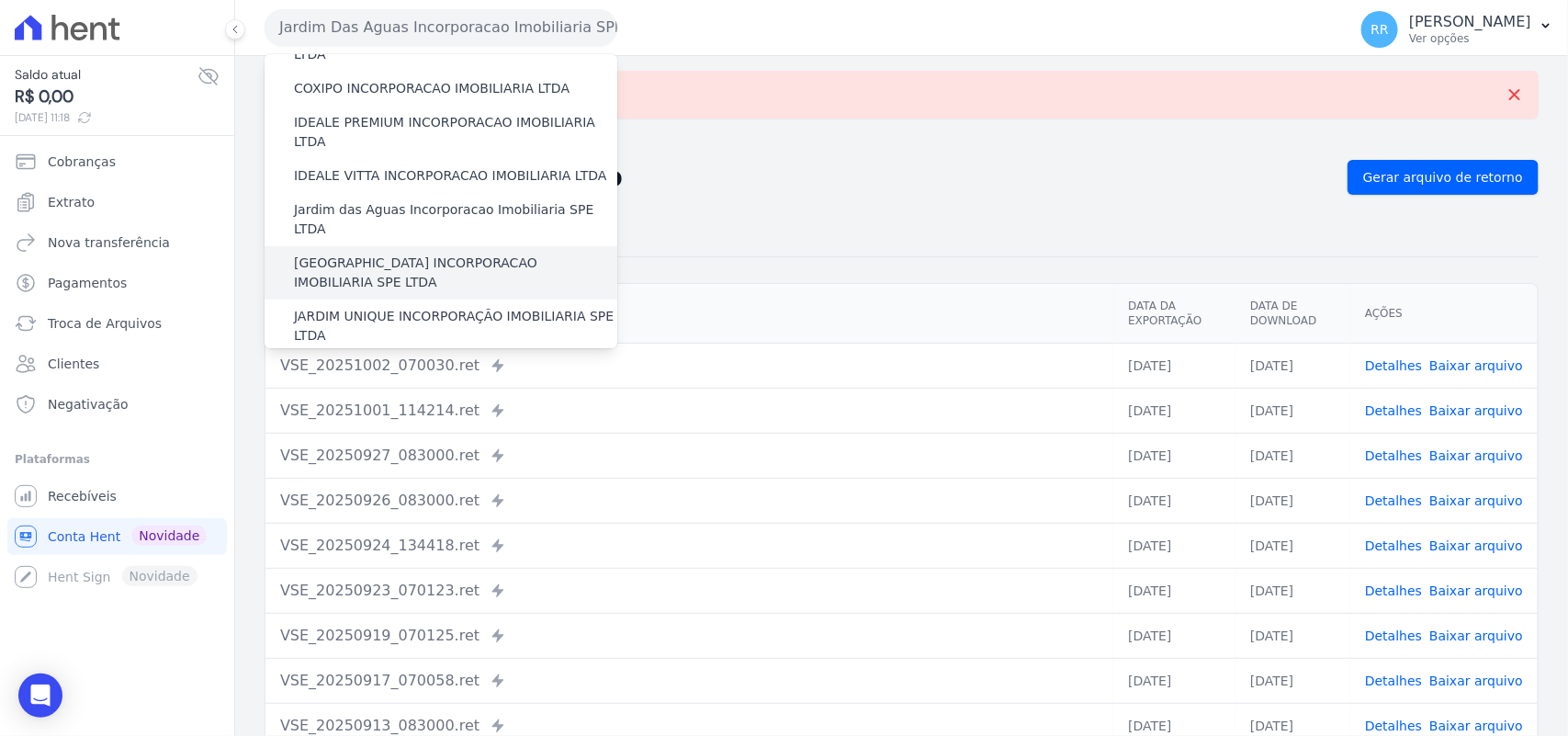
click at [392, 254] on label "[GEOGRAPHIC_DATA] INCORPORACAO IMOBILIARIA SPE LTDA" at bounding box center [455, 273] width 323 height 39
click at [0, 0] on input "[GEOGRAPHIC_DATA] INCORPORACAO IMOBILIARIA SPE LTDA" at bounding box center [0, 0] width 0 height 0
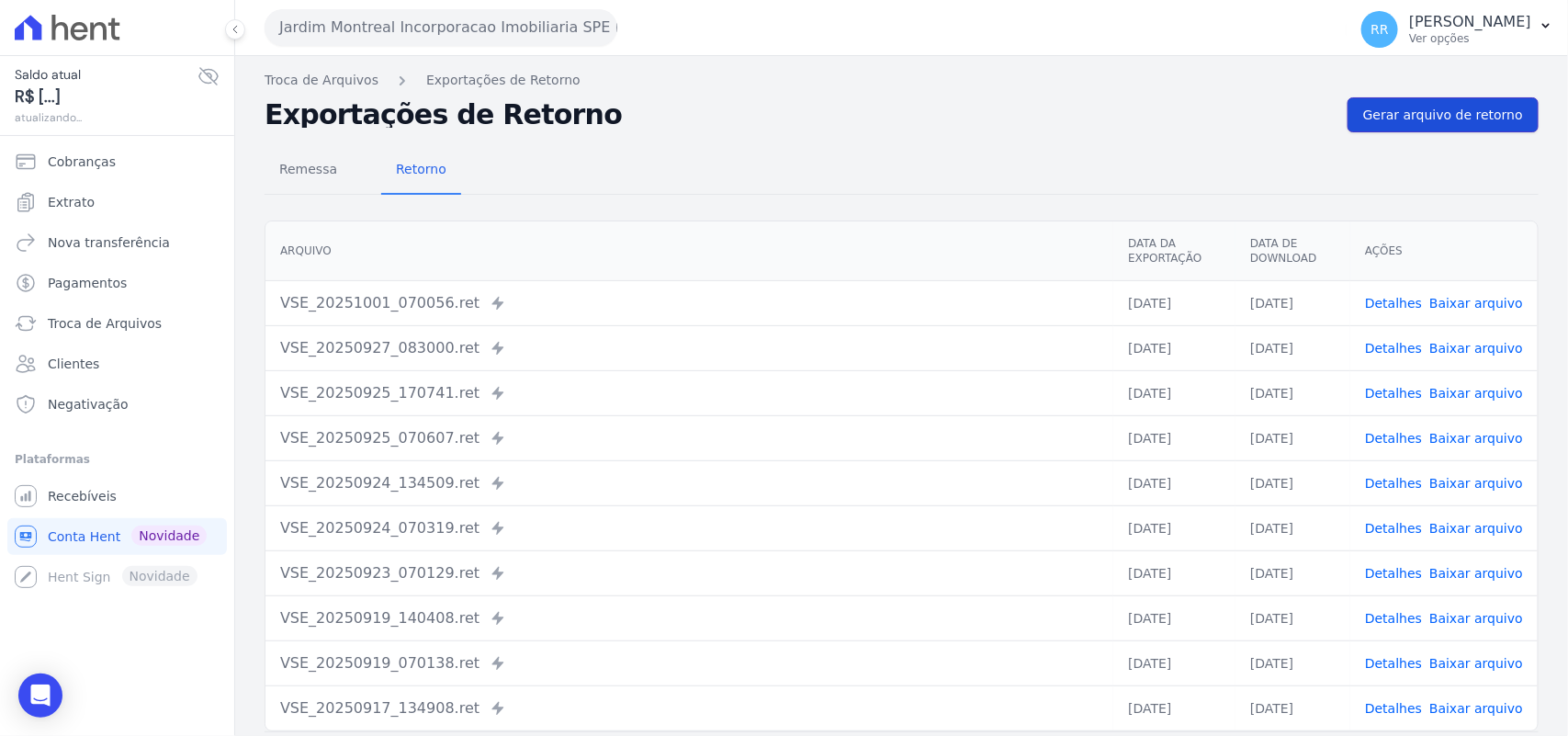
click at [1435, 107] on span "Gerar arquivo de retorno" at bounding box center [1443, 115] width 160 height 19
click at [1447, 118] on span "Gerar arquivo de retorno" at bounding box center [1443, 115] width 160 height 19
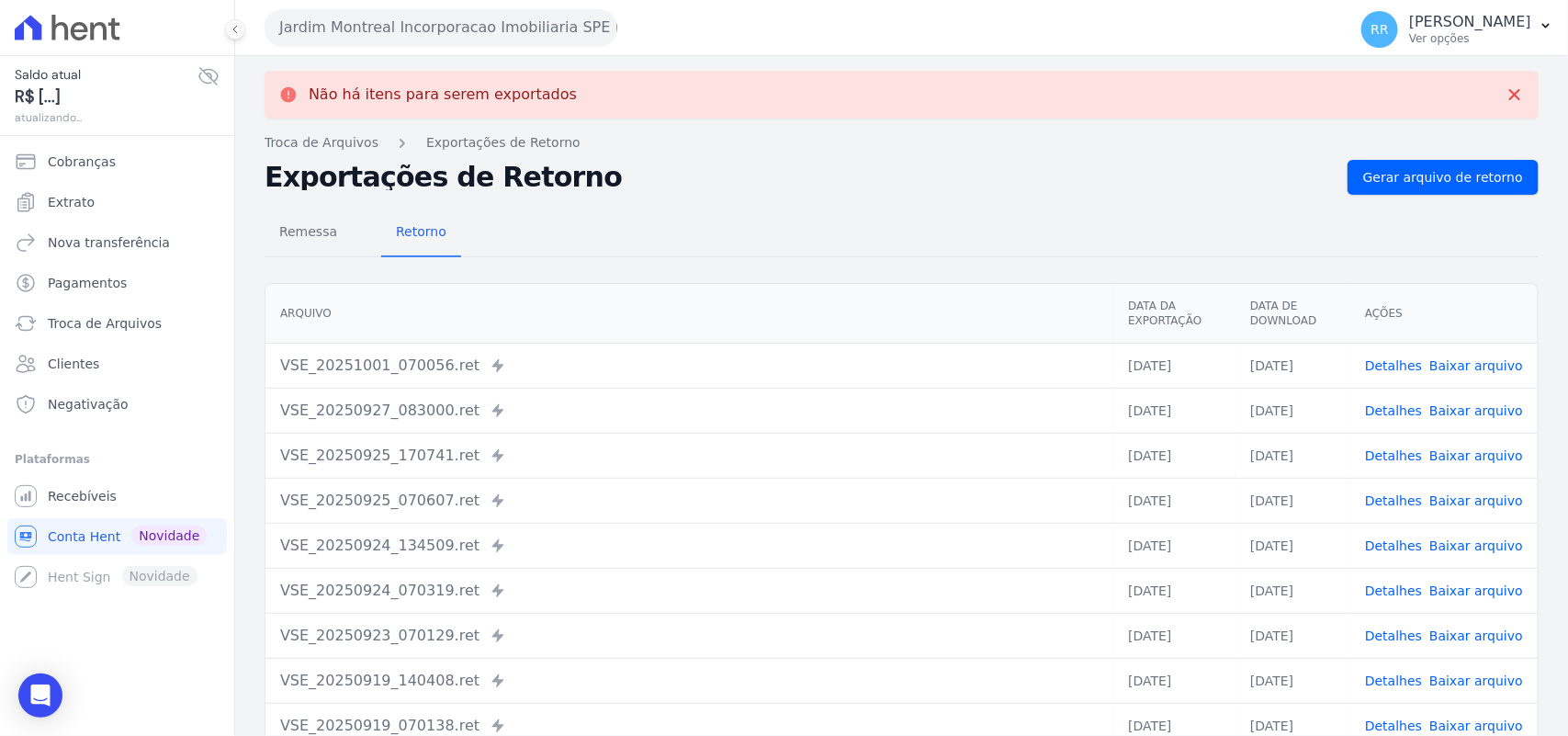
click at [352, 28] on button "Jardim Montreal Incorporacao Imobiliaria SPE LTDA" at bounding box center [441, 27] width 353 height 37
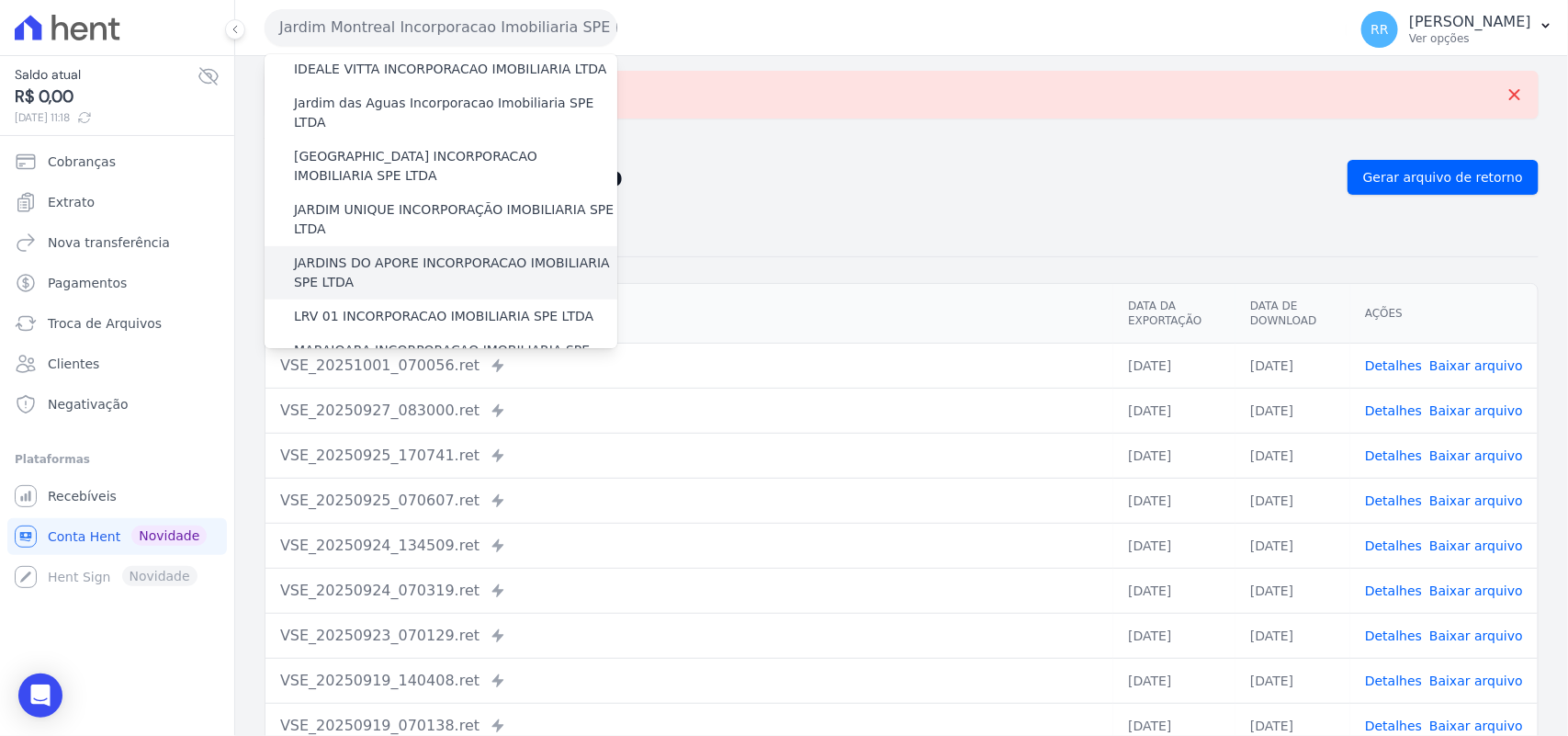
scroll to position [306, 0]
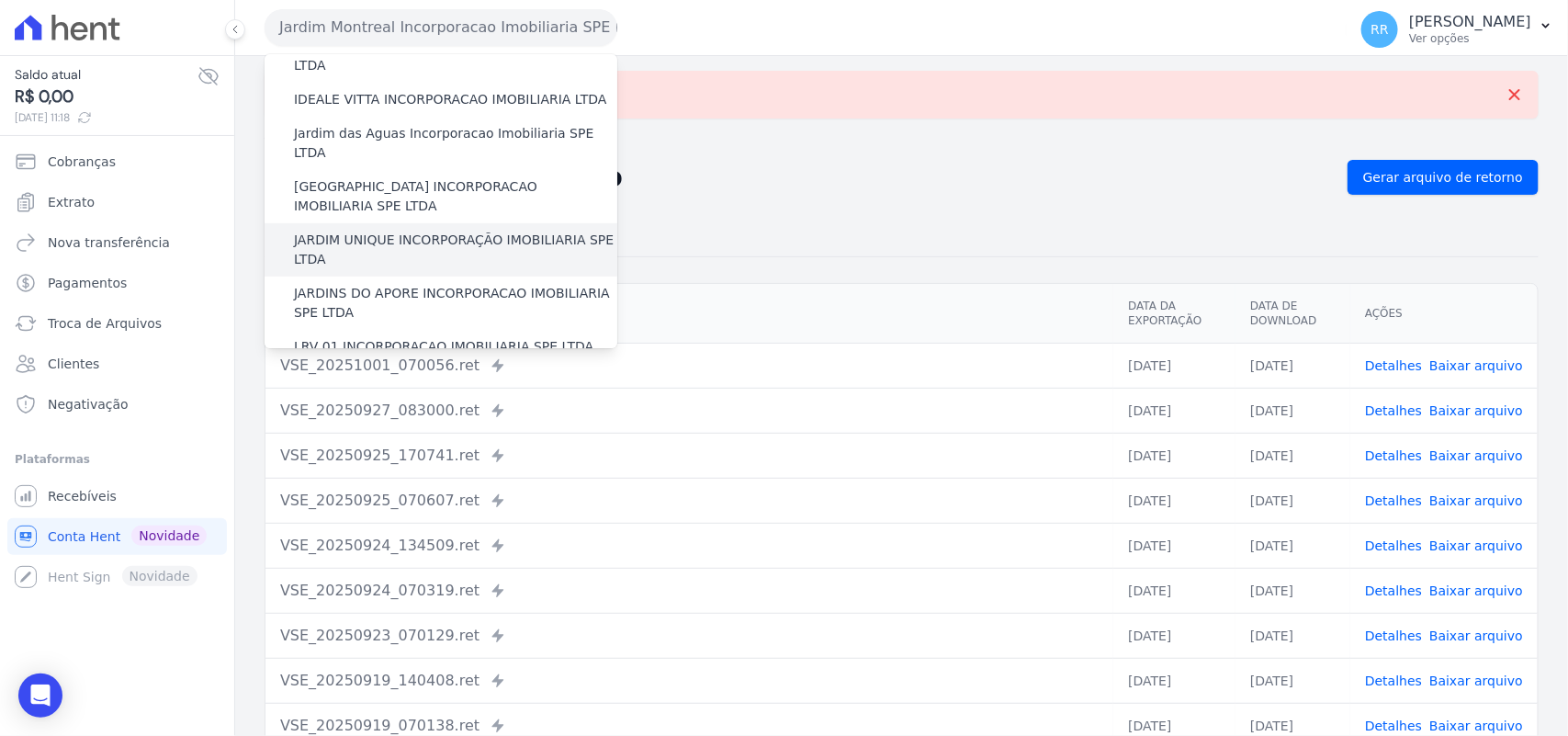
click at [368, 230] on label "JARDIM UNIQUE INCORPORAÇÃO IMOBILIARIA SPE LTDA" at bounding box center [455, 249] width 323 height 39
click at [0, 0] on input "JARDIM UNIQUE INCORPORAÇÃO IMOBILIARIA SPE LTDA" at bounding box center [0, 0] width 0 height 0
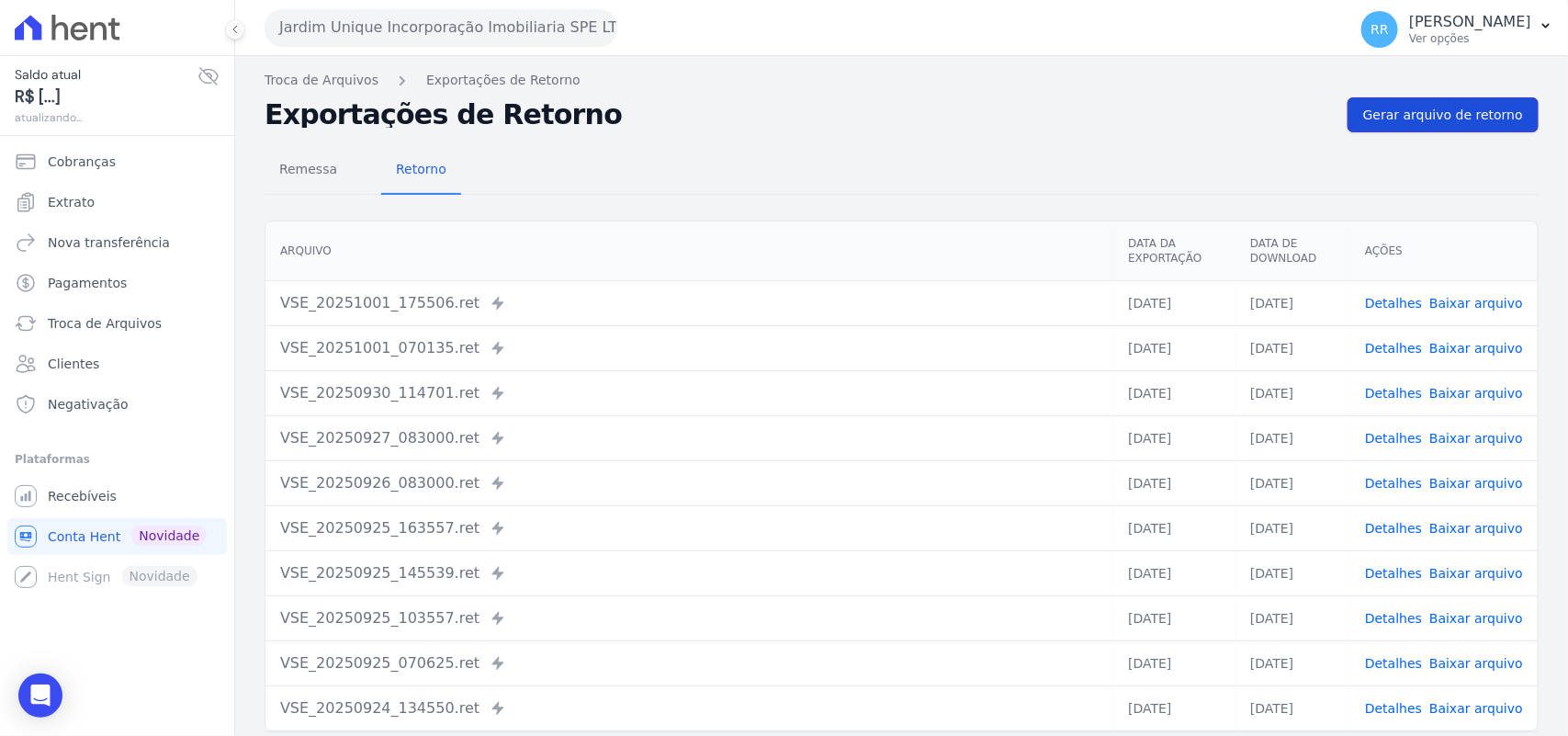
click at [1391, 97] on link "Gerar arquivo de retorno" at bounding box center [1443, 114] width 191 height 35
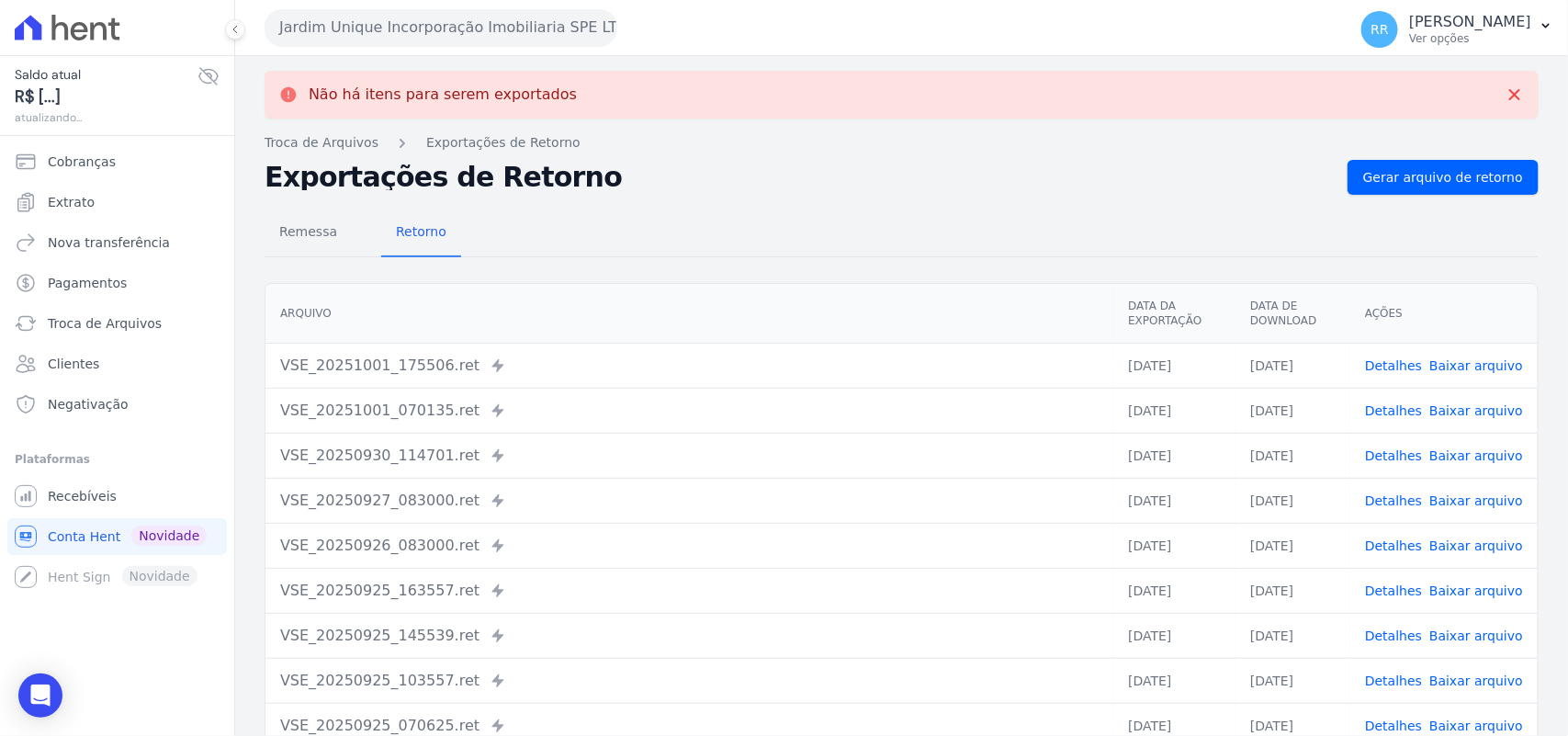
click at [476, 35] on button "Jardim Unique Incorporação Imobiliaria SPE LTDA" at bounding box center [441, 27] width 353 height 37
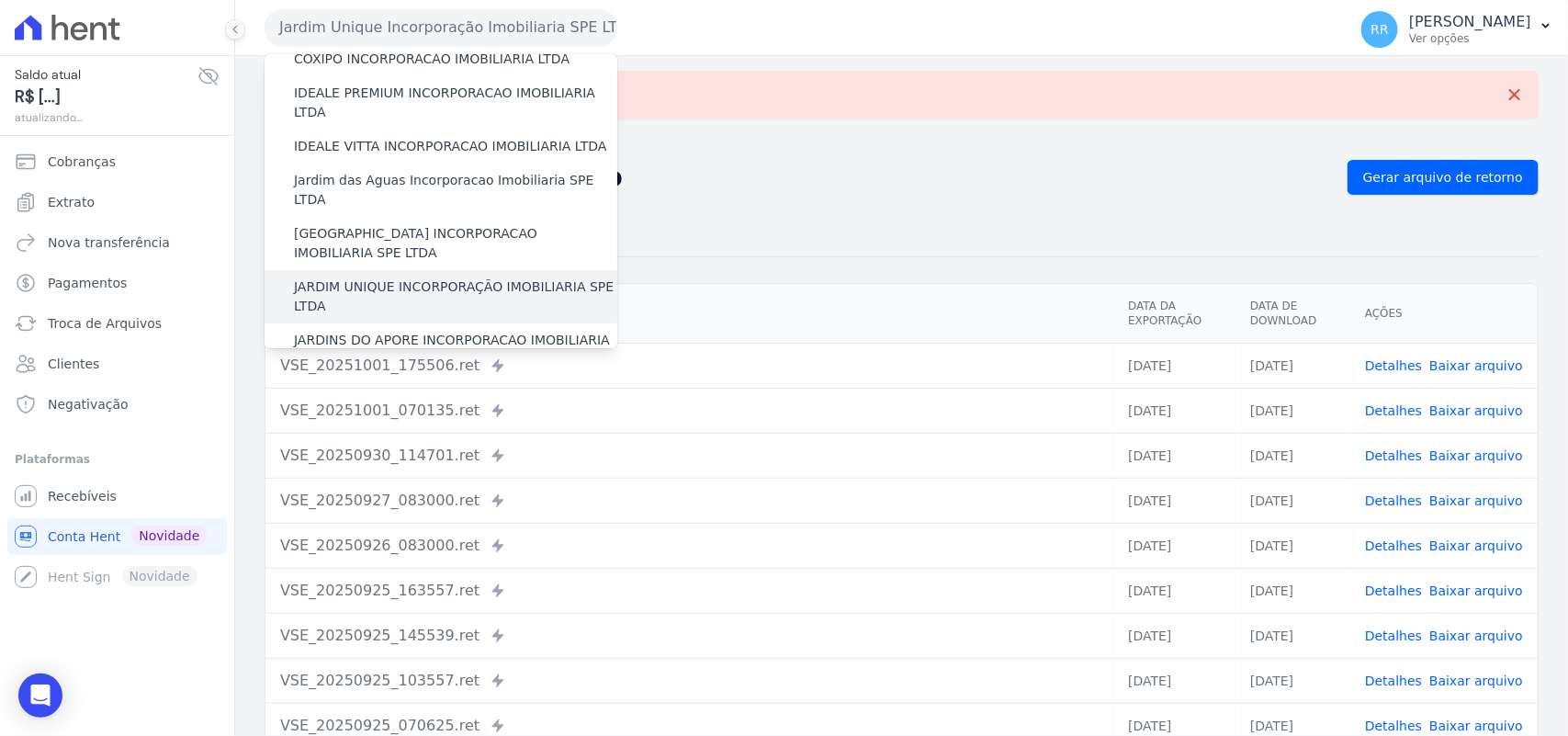
scroll to position [268, 0]
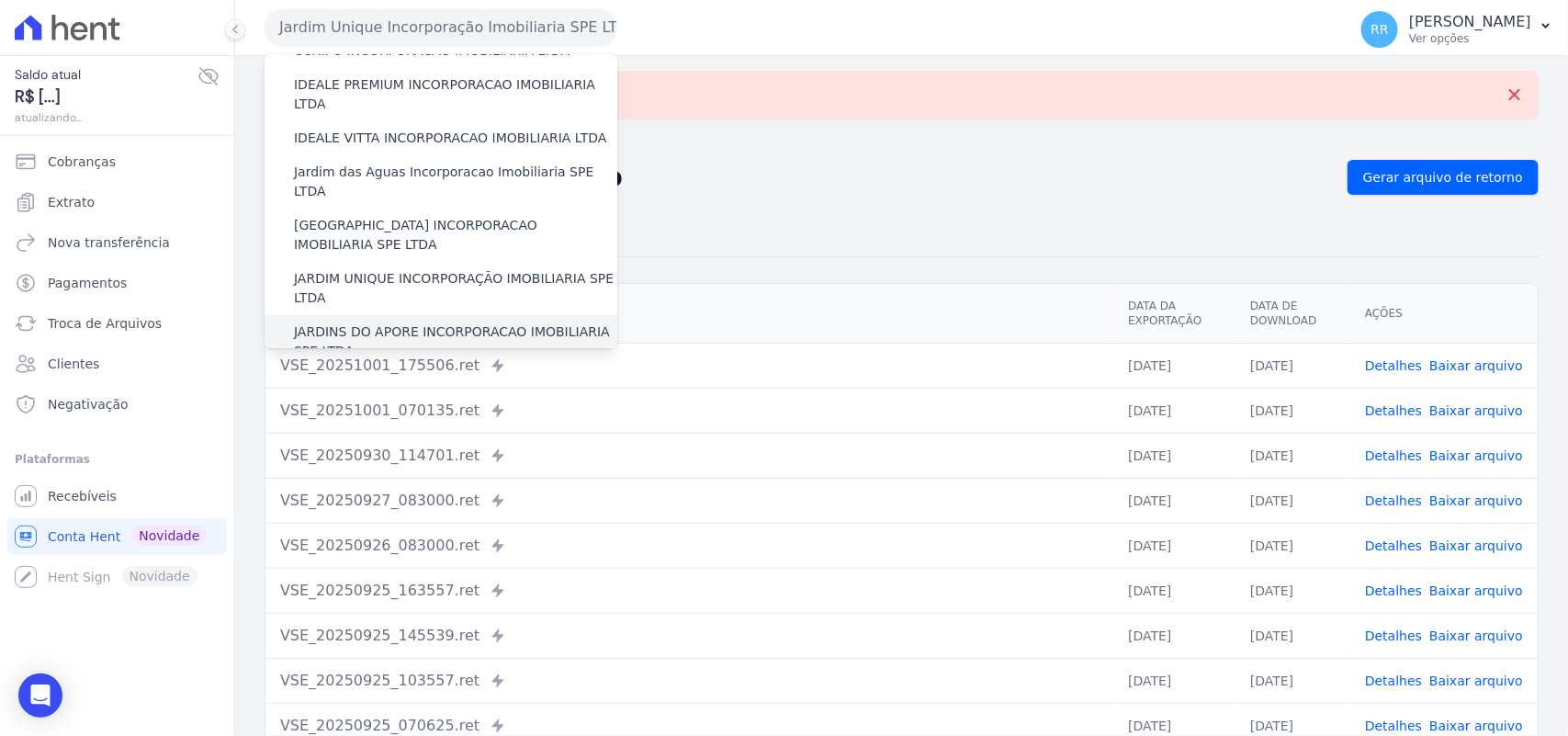
click at [401, 322] on label "JARDINS DO APORE INCORPORACAO IMOBILIARIA SPE LTDA" at bounding box center [455, 341] width 323 height 39
click at [0, 0] on input "JARDINS DO APORE INCORPORACAO IMOBILIARIA SPE LTDA" at bounding box center [0, 0] width 0 height 0
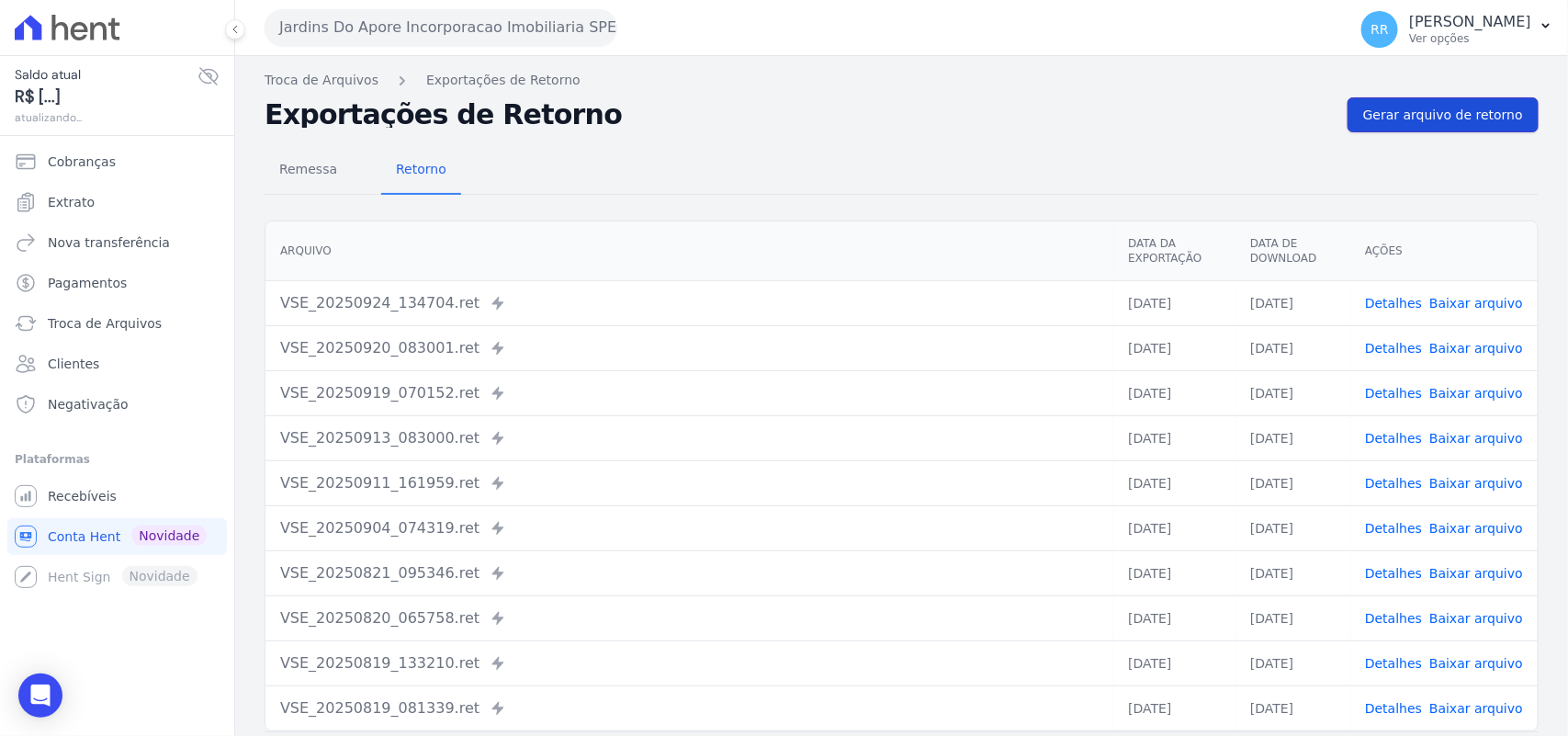
click at [1386, 104] on link "Gerar arquivo de retorno" at bounding box center [1443, 114] width 191 height 35
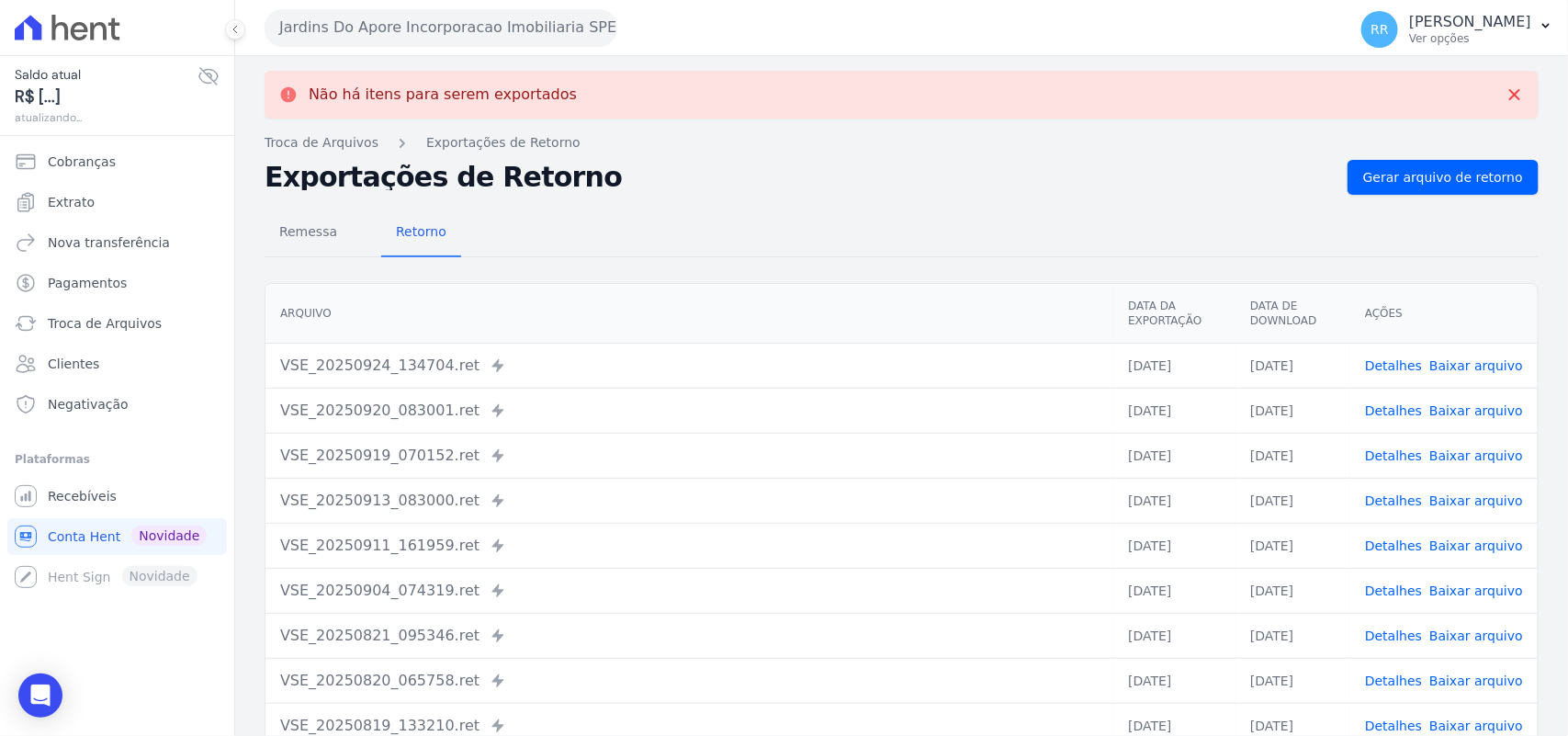
click at [521, 46] on div "Jardins Do Apore Incorporacao Imobiliaria SPE LTDA Via Sul Engenharia AGUAS DE …" at bounding box center [802, 27] width 1075 height 57
click at [515, 23] on button "Jardins Do Apore Incorporacao Imobiliaria SPE LTDA" at bounding box center [441, 27] width 353 height 37
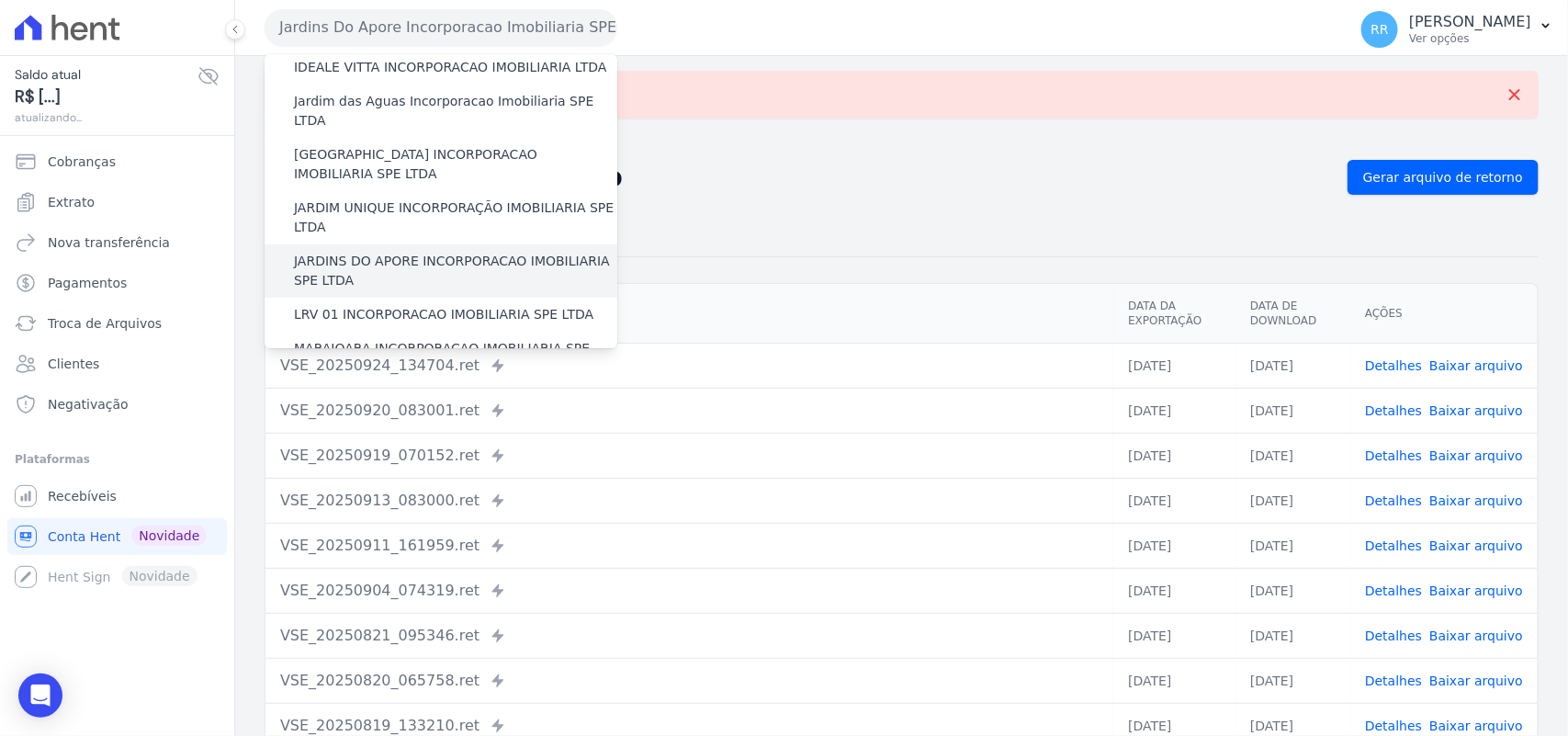
scroll to position [344, 0]
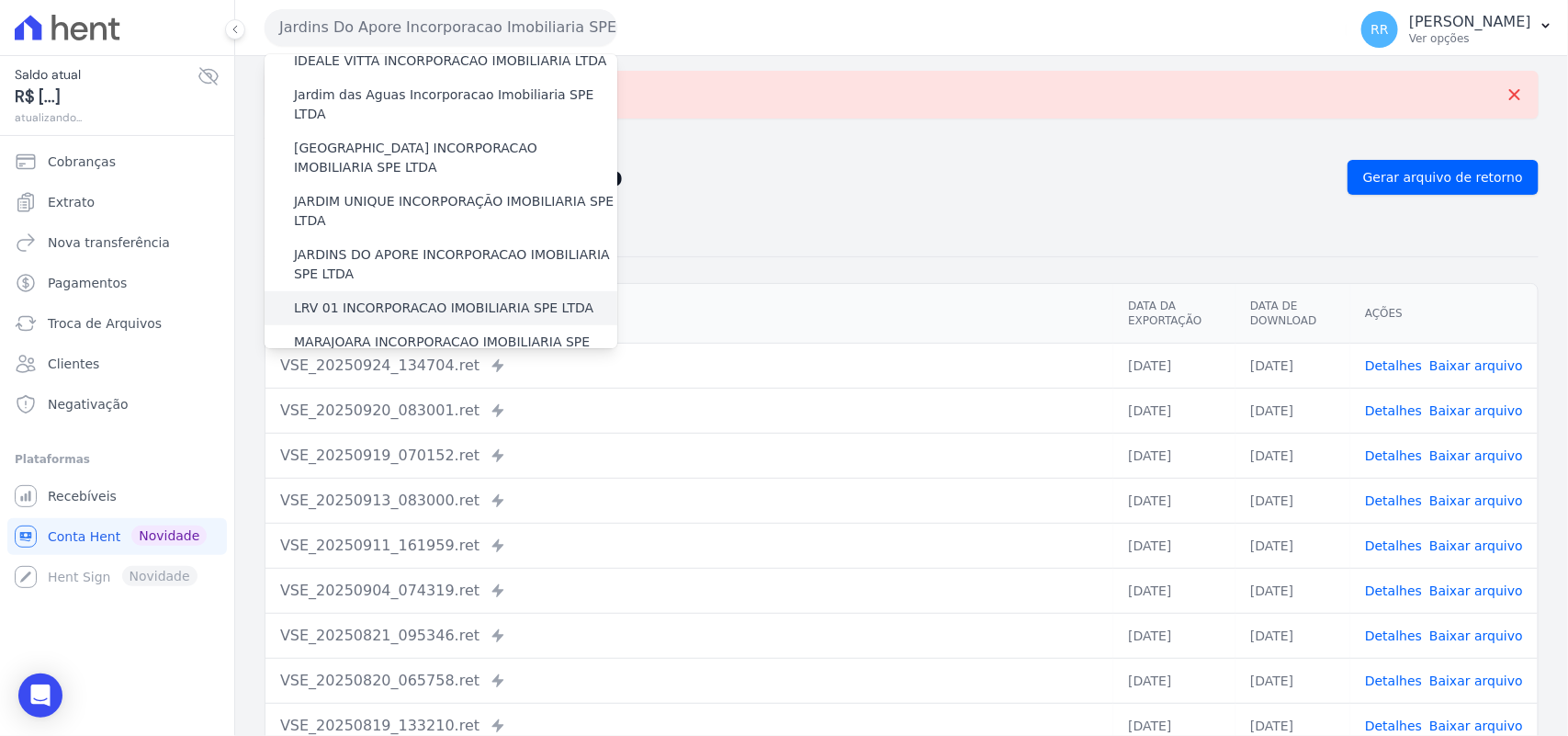
click at [370, 292] on div "LRV 01 INCORPORACAO IMOBILIARIA SPE LTDA" at bounding box center [441, 308] width 353 height 34
click at [366, 299] on label "LRV 01 INCORPORACAO IMOBILIARIA SPE LTDA" at bounding box center [443, 307] width 300 height 19
click at [0, 0] on input "LRV 01 INCORPORACAO IMOBILIARIA SPE LTDA" at bounding box center [0, 0] width 0 height 0
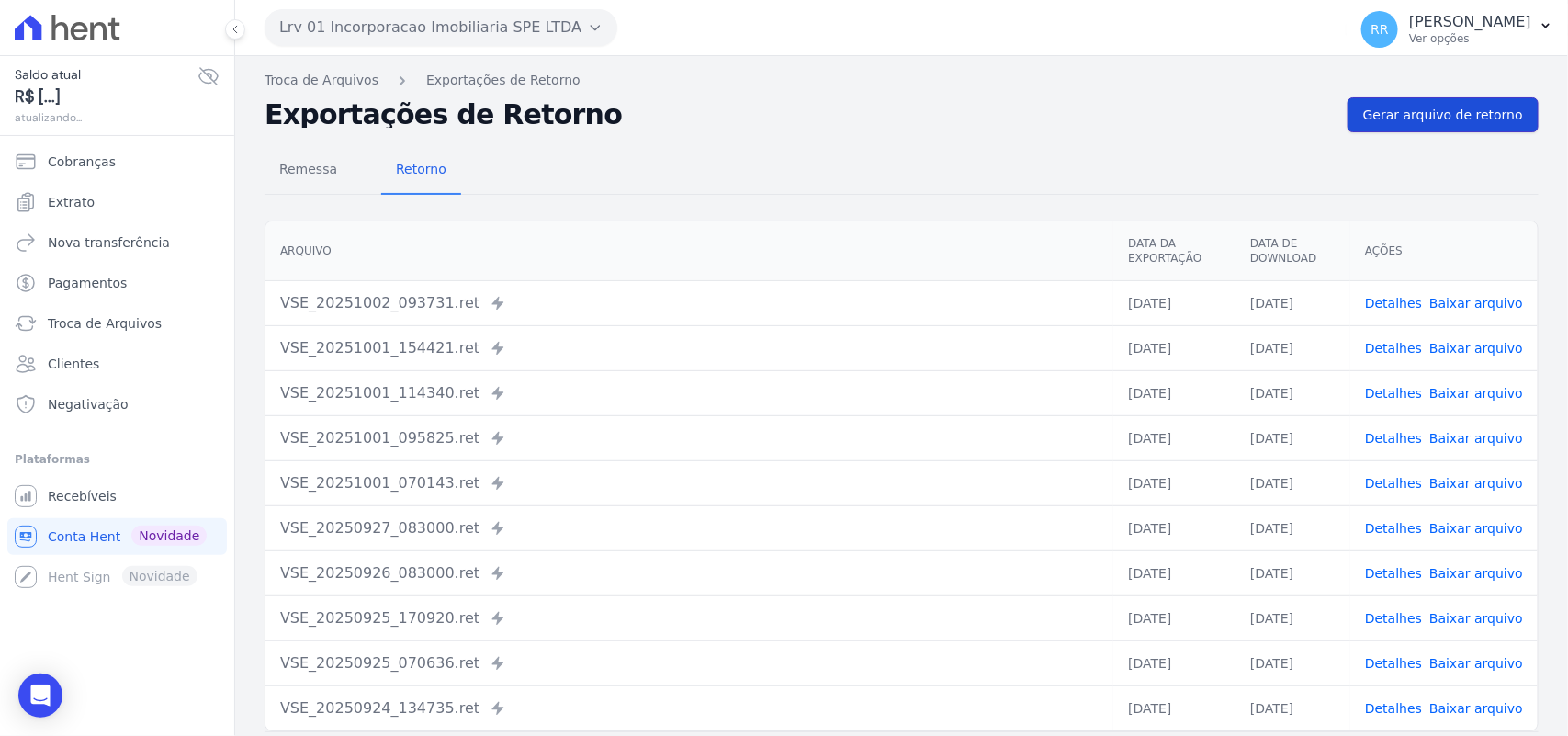
click at [1427, 103] on link "Gerar arquivo de retorno" at bounding box center [1443, 114] width 191 height 35
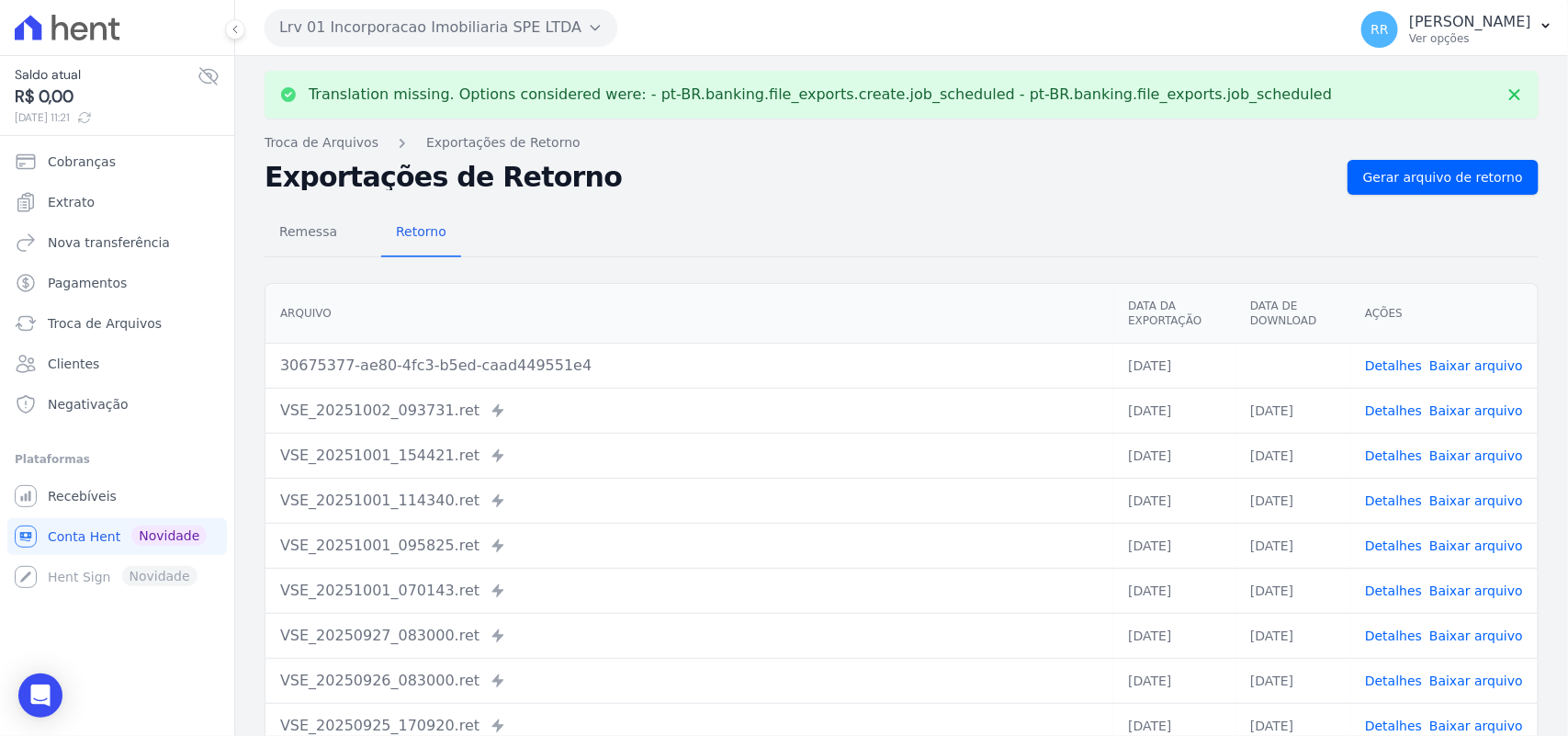
click at [1500, 363] on link "Baixar arquivo" at bounding box center [1476, 365] width 93 height 15
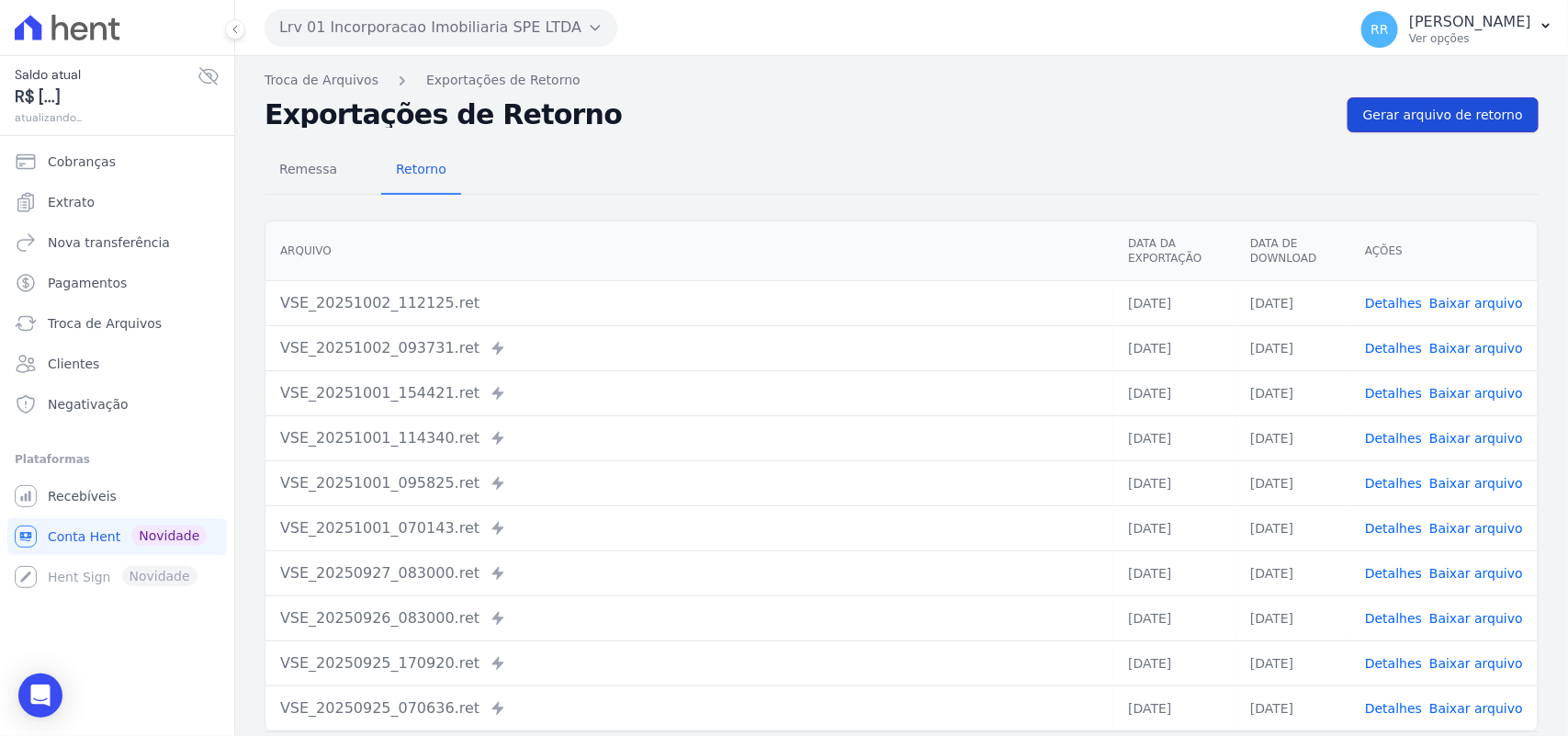
click at [1475, 119] on span "Gerar arquivo de retorno" at bounding box center [1443, 115] width 160 height 19
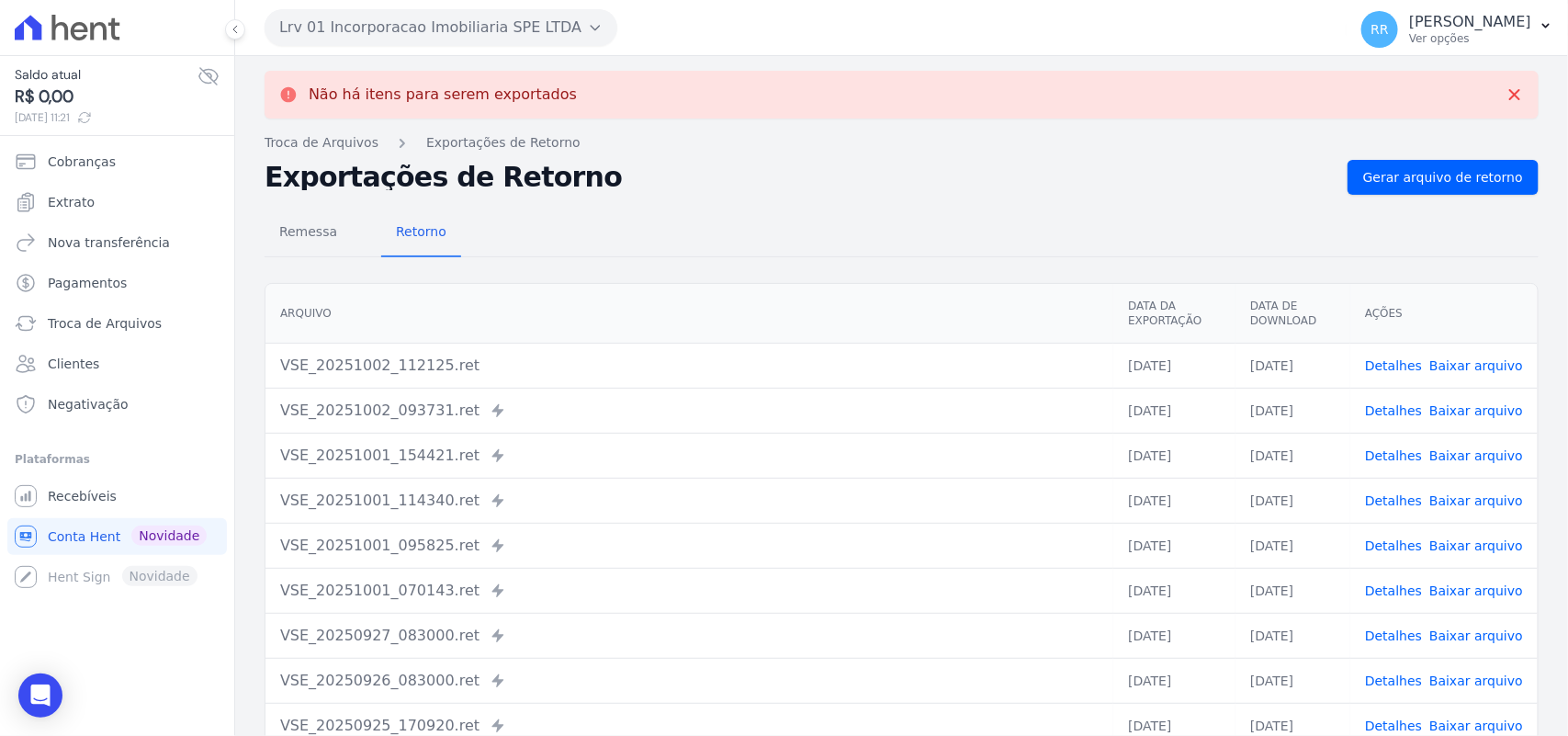
click at [1479, 358] on link "Baixar arquivo" at bounding box center [1476, 365] width 93 height 15
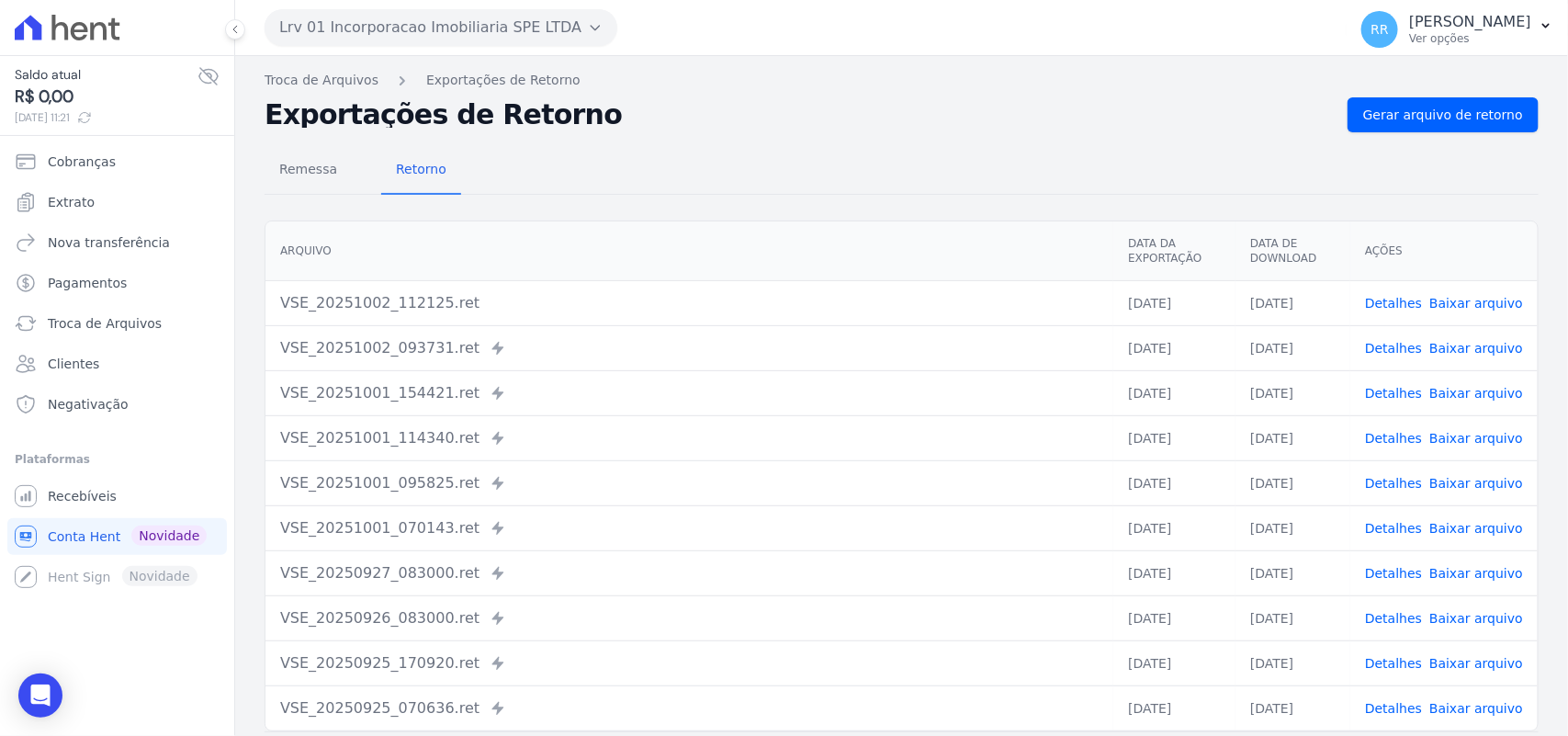
click at [765, 228] on th "Arquivo" at bounding box center [689, 251] width 848 height 60
click at [340, 33] on button "Lrv 01 Incorporacao Imobiliaria SPE LTDA" at bounding box center [441, 27] width 353 height 37
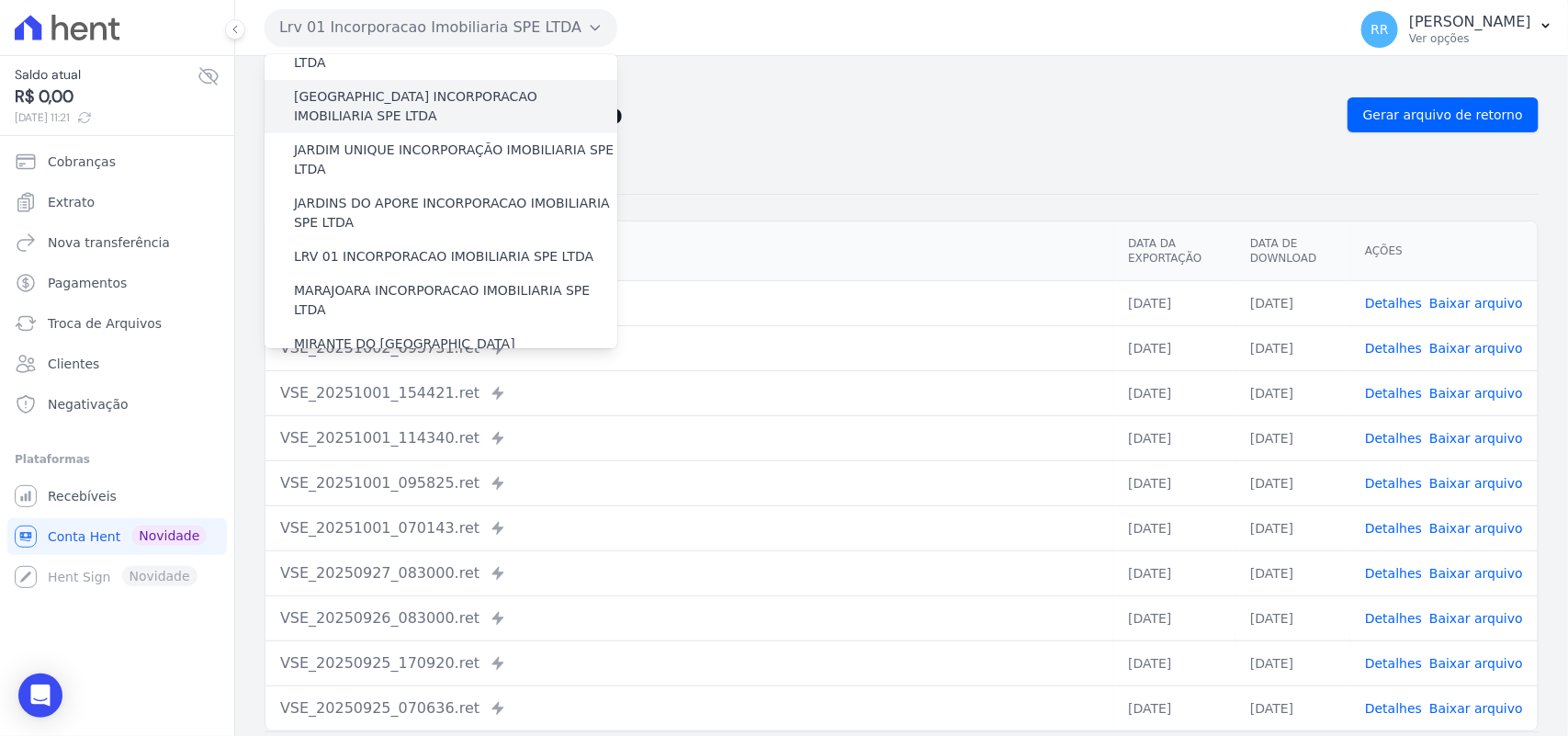
scroll to position [421, 0]
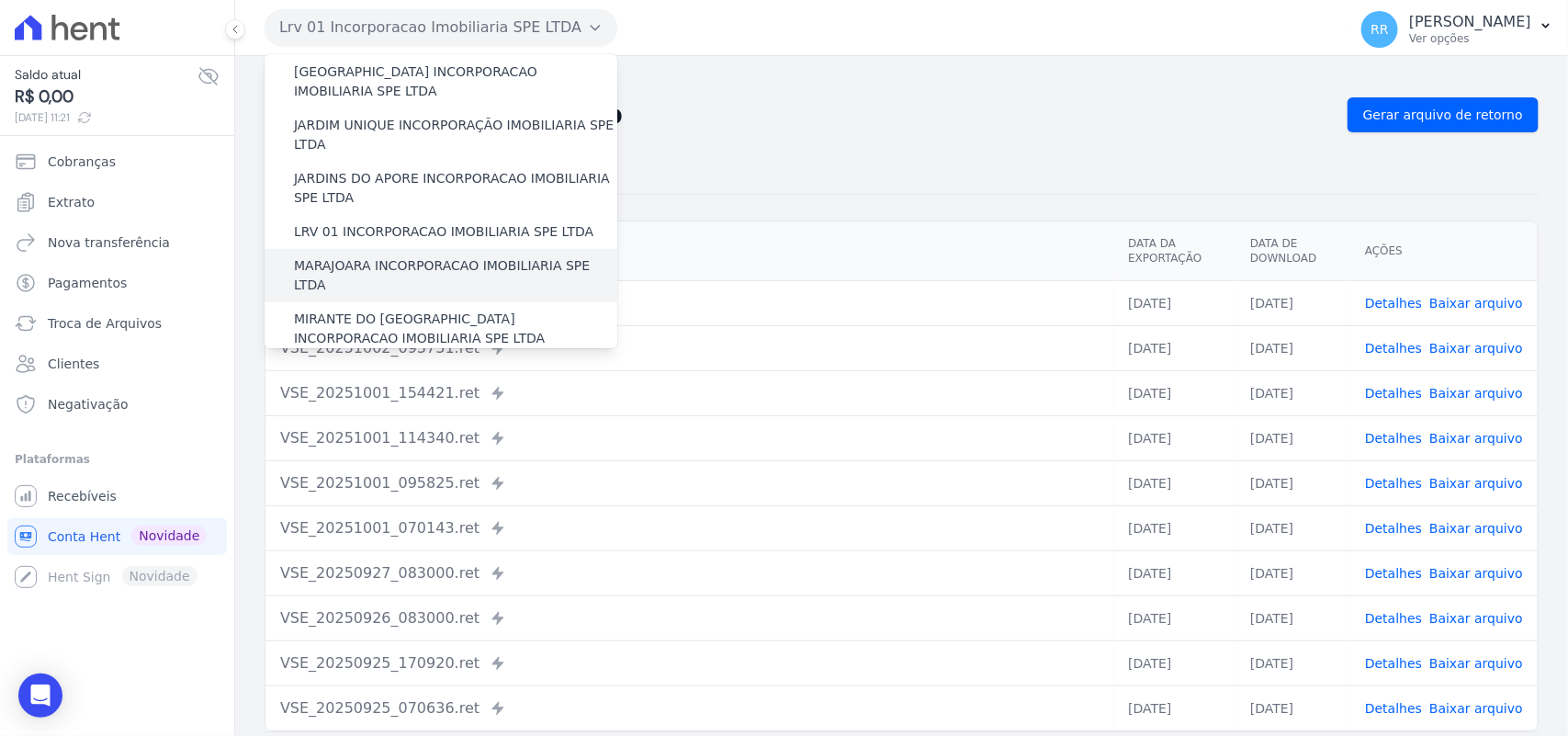
click at [355, 256] on label "MARAJOARA INCORPORACAO IMOBILIARIA SPE LTDA" at bounding box center [455, 275] width 323 height 39
click at [0, 0] on input "MARAJOARA INCORPORACAO IMOBILIARIA SPE LTDA" at bounding box center [0, 0] width 0 height 0
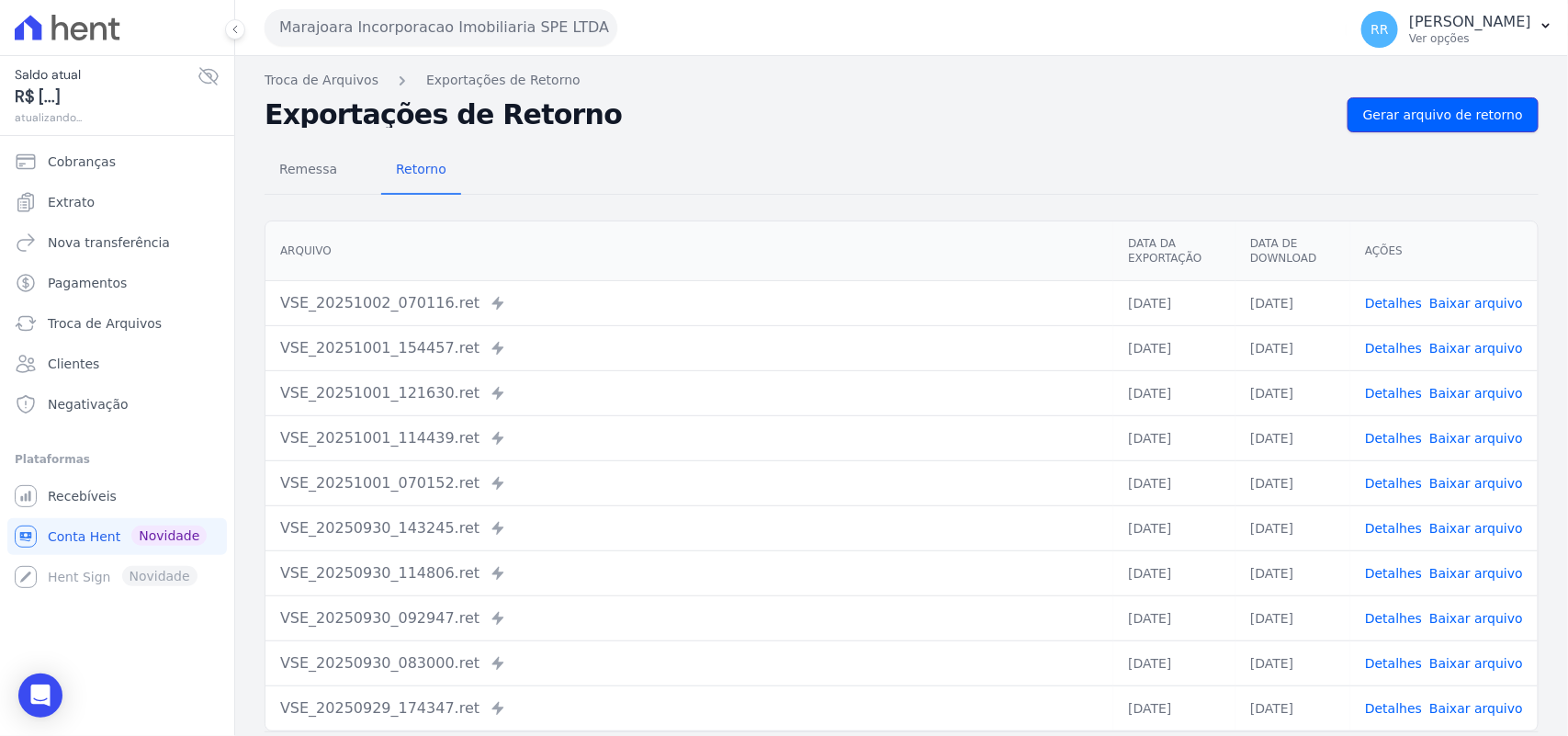
click at [1417, 106] on span "Gerar arquivo de retorno" at bounding box center [1443, 115] width 160 height 19
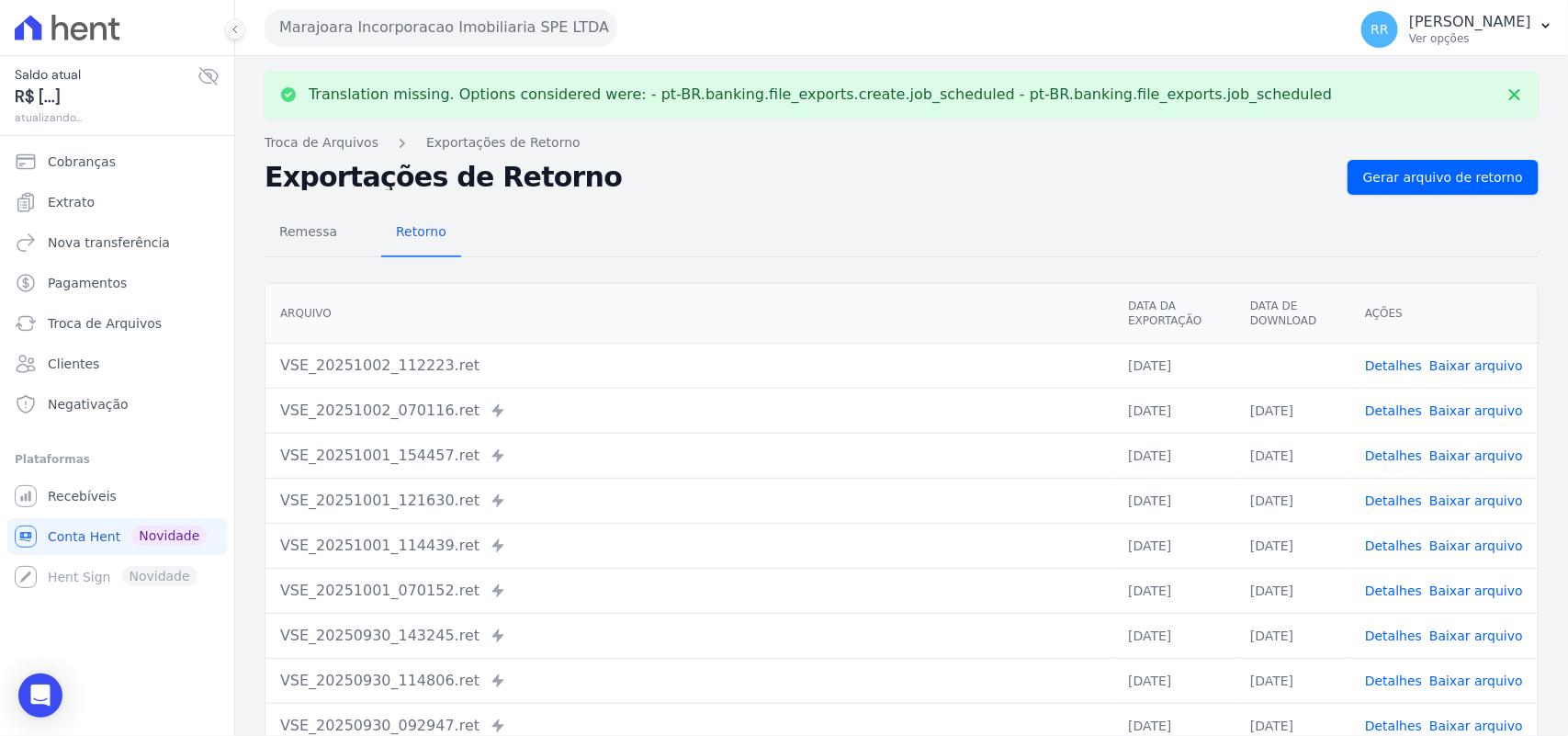
click at [1479, 361] on link "Baixar arquivo" at bounding box center [1476, 365] width 93 height 15
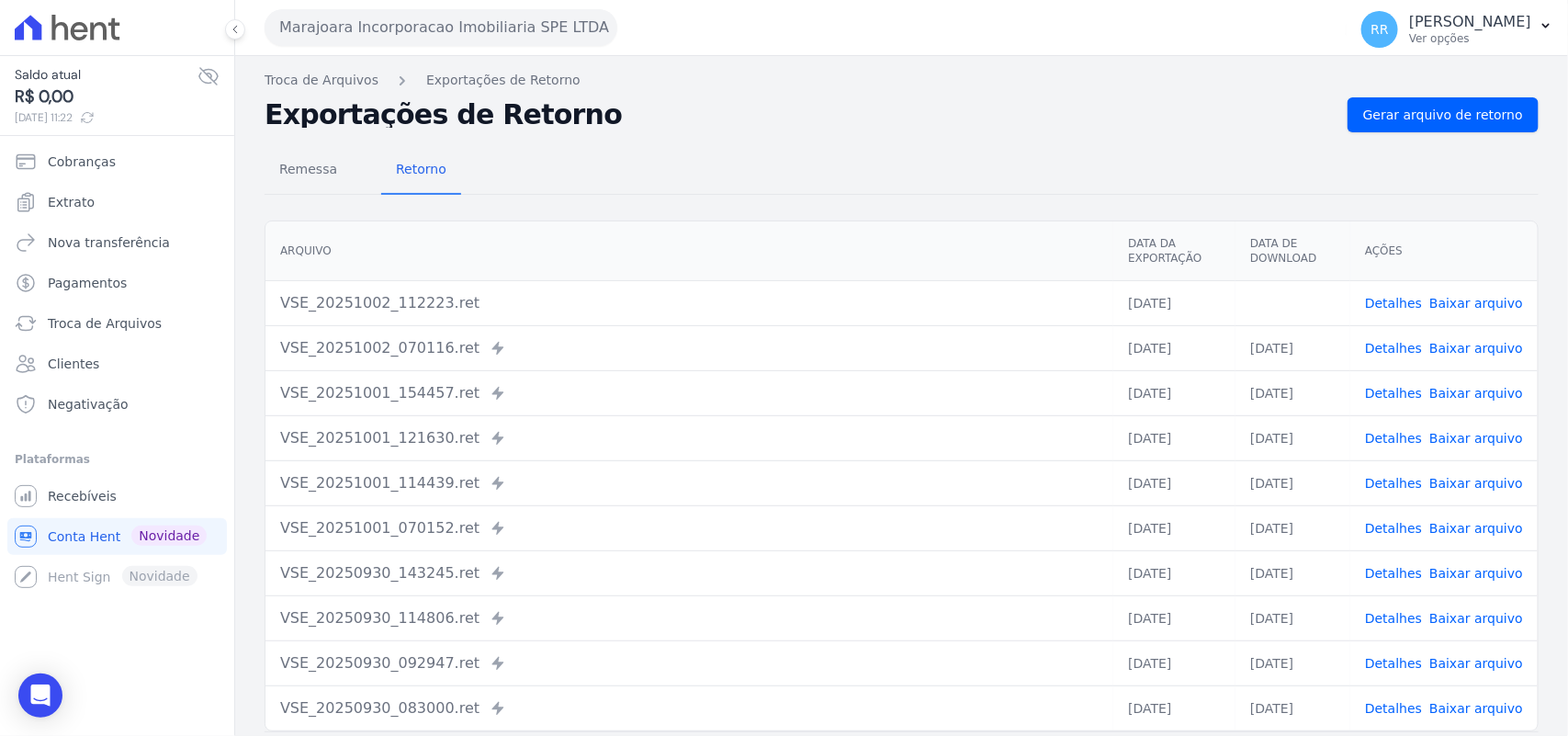
click at [653, 177] on div "Remessa Retorno" at bounding box center [902, 171] width 1274 height 48
click at [329, 29] on button "Marajoara Incorporacao Imobiliaria SPE LTDA" at bounding box center [441, 27] width 353 height 37
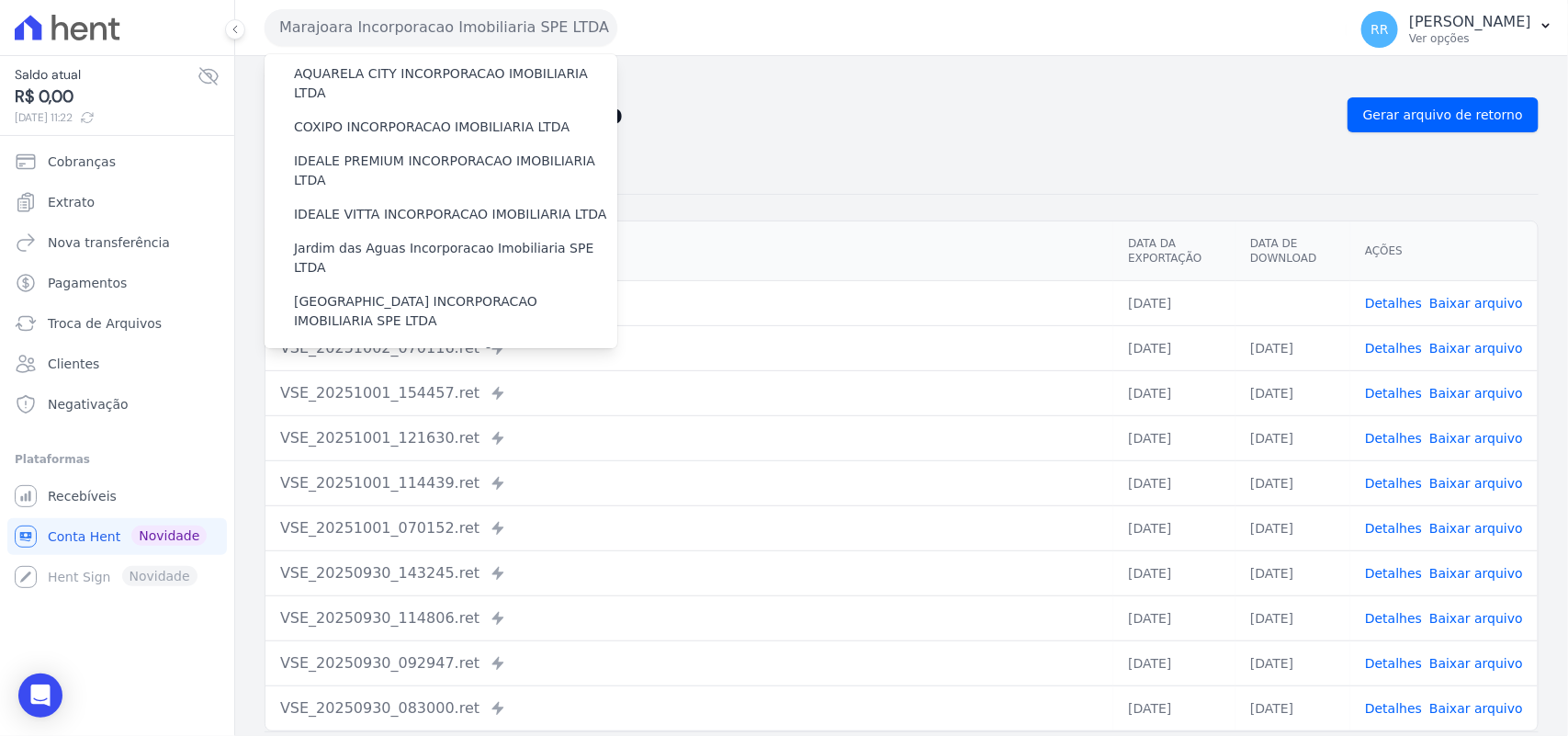
scroll to position [497, 0]
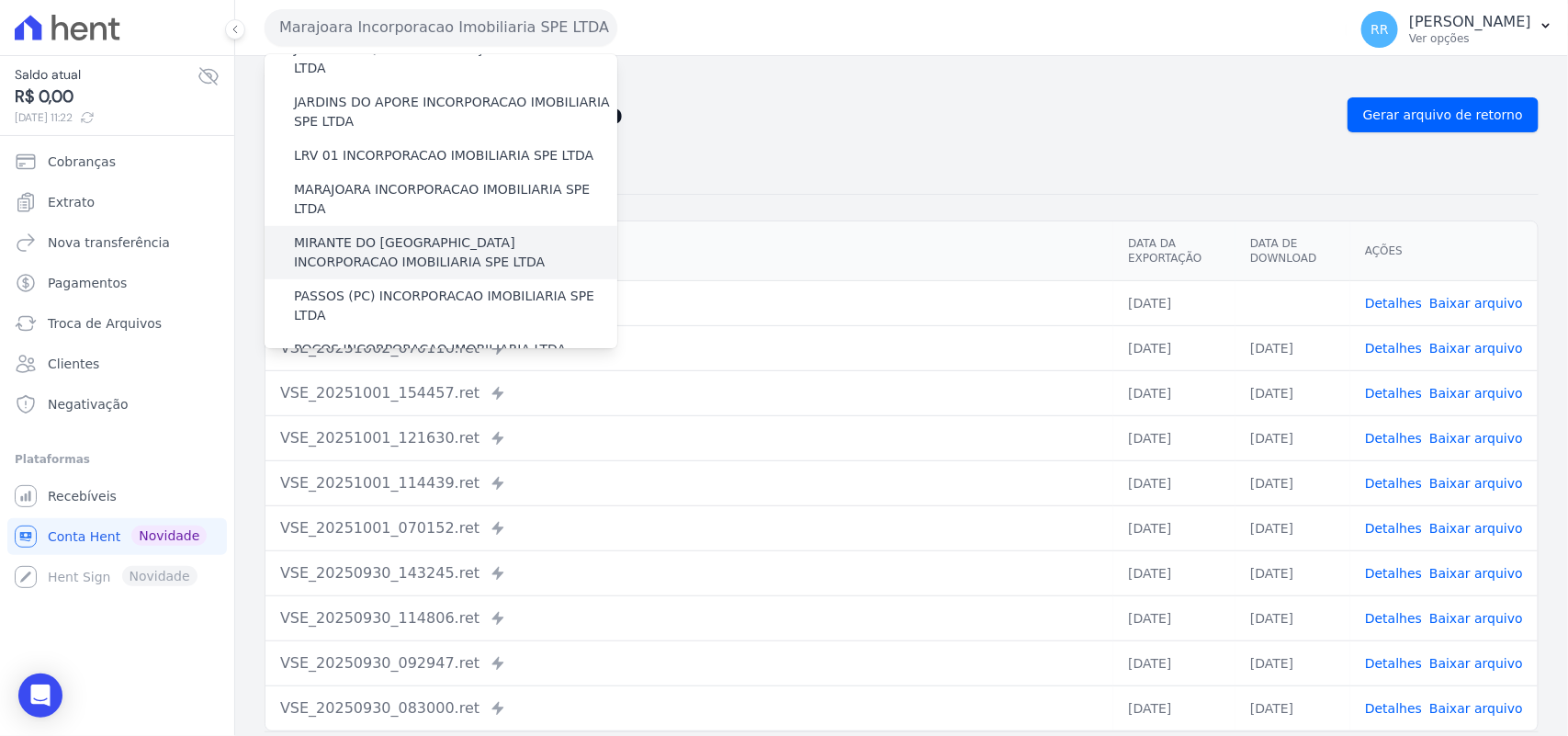
click at [337, 233] on label "MIRANTE DO [GEOGRAPHIC_DATA] INCORPORACAO IMOBILIARIA SPE LTDA" at bounding box center [455, 252] width 323 height 39
click at [0, 0] on input "MIRANTE DO [GEOGRAPHIC_DATA] INCORPORACAO IMOBILIARIA SPE LTDA" at bounding box center [0, 0] width 0 height 0
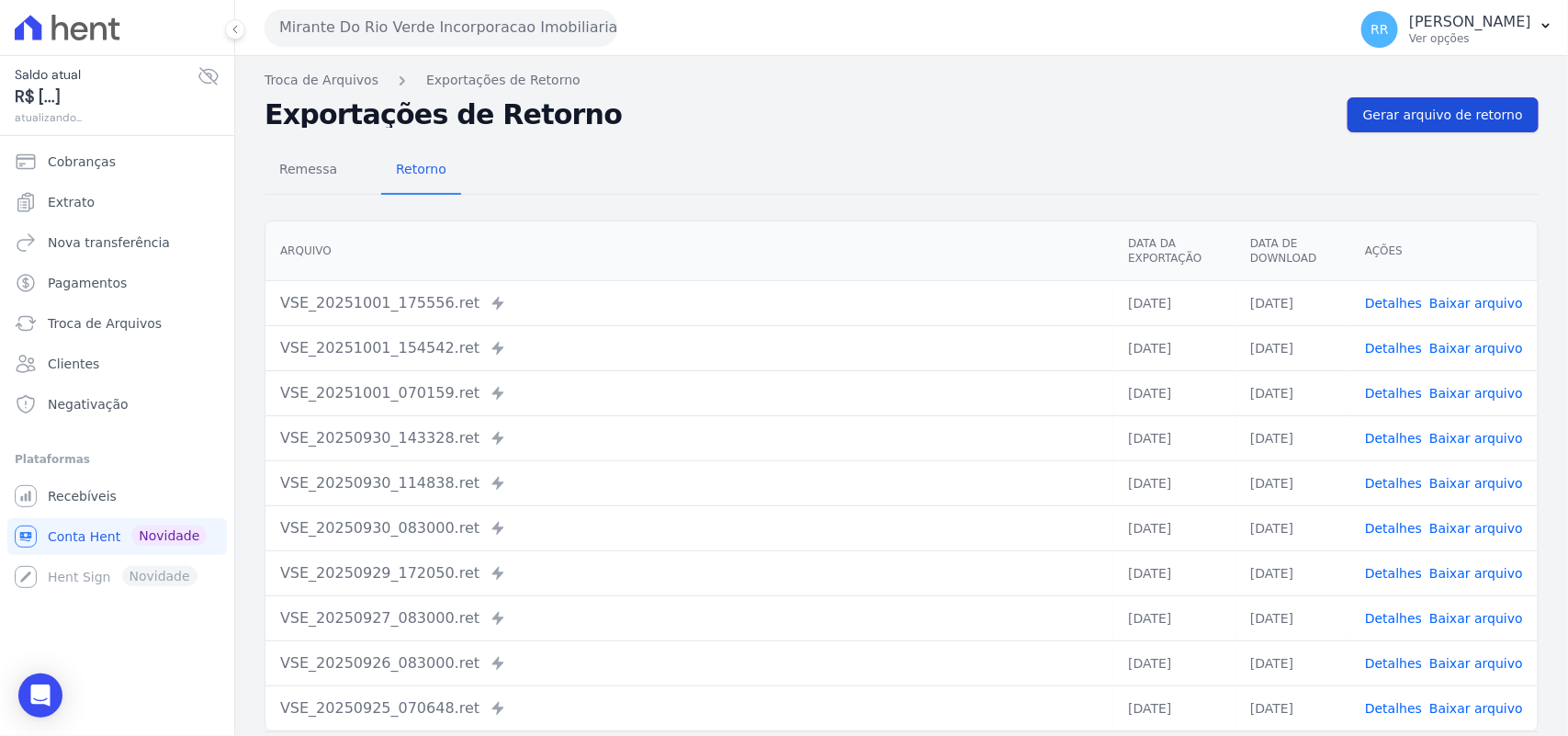
click at [1472, 129] on link "Gerar arquivo de retorno" at bounding box center [1443, 114] width 191 height 35
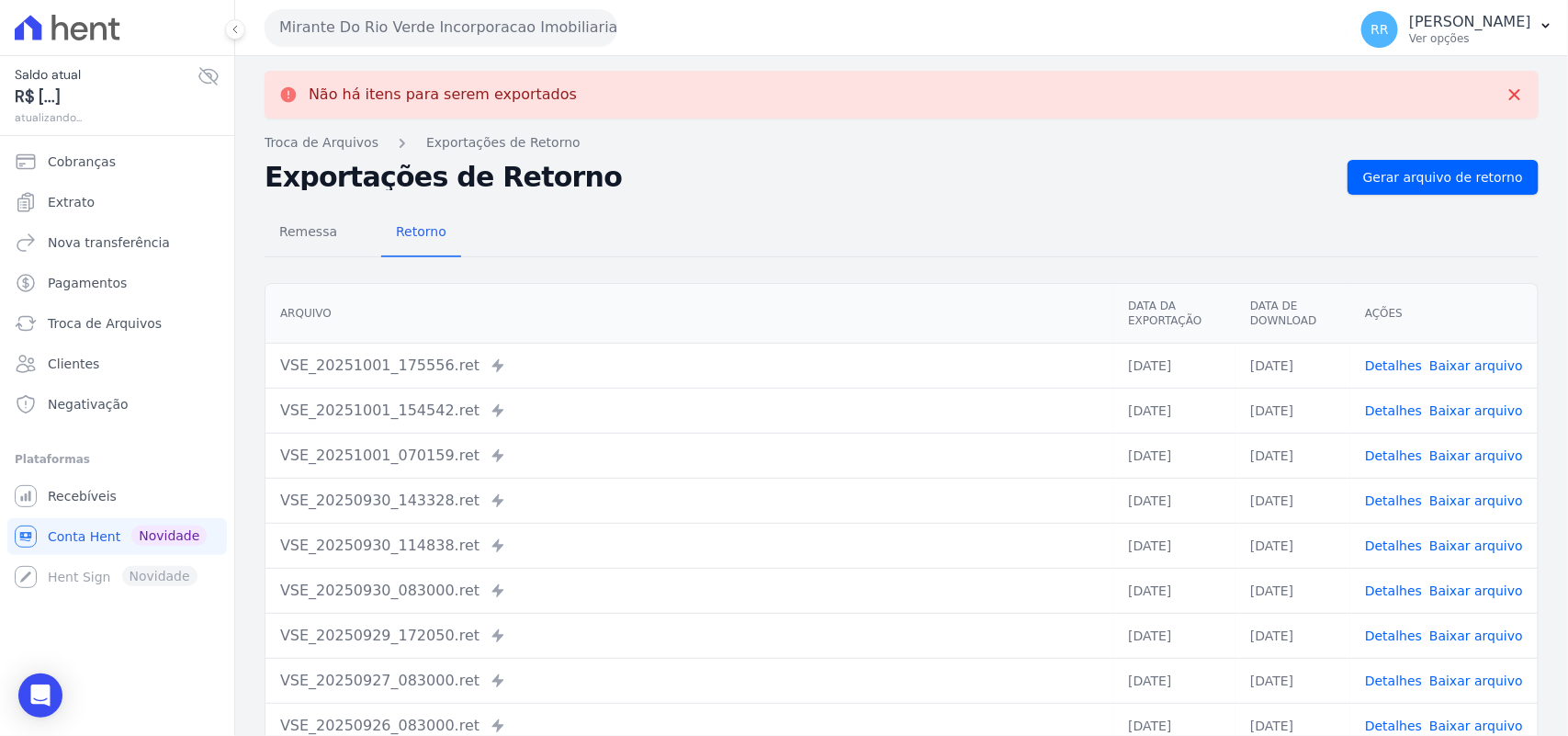
click at [439, 31] on button "Mirante Do Rio Verde Incorporacao Imobiliaria SPE LTDA" at bounding box center [441, 27] width 353 height 37
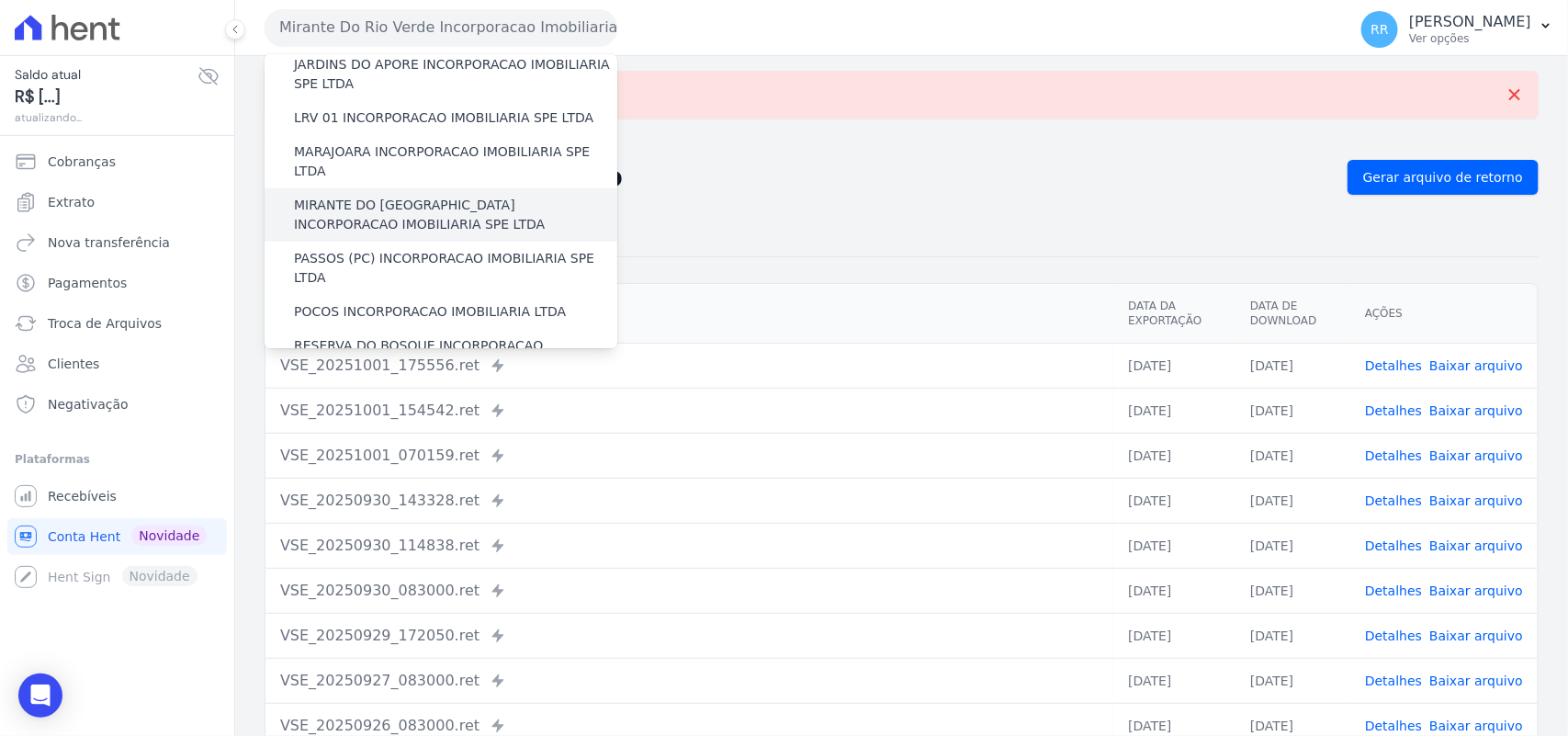
scroll to position [536, 0]
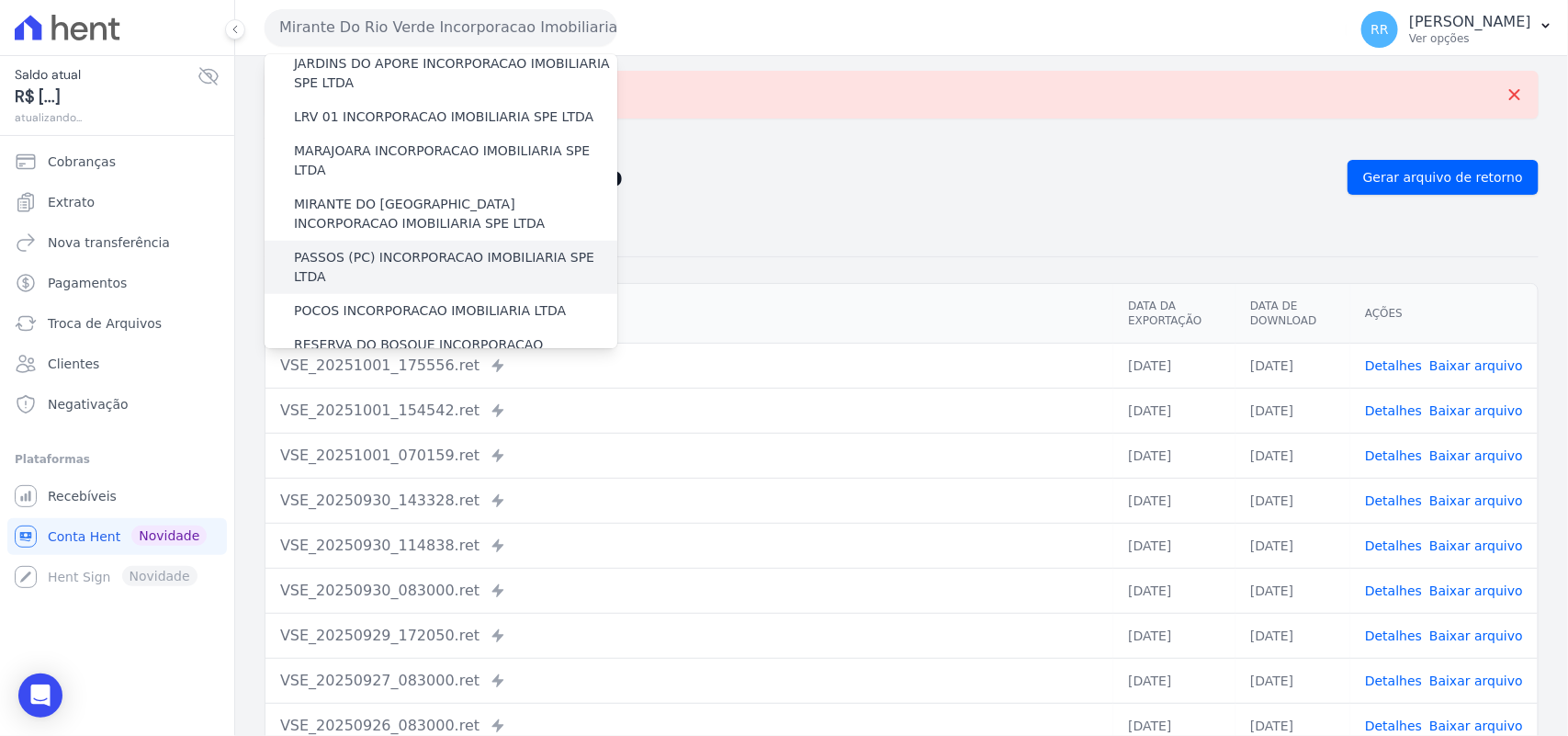
click at [340, 248] on label "PASSOS (PC) INCORPORACAO IMOBILIARIA SPE LTDA" at bounding box center [455, 267] width 323 height 39
click at [0, 0] on input "PASSOS (PC) INCORPORACAO IMOBILIARIA SPE LTDA" at bounding box center [0, 0] width 0 height 0
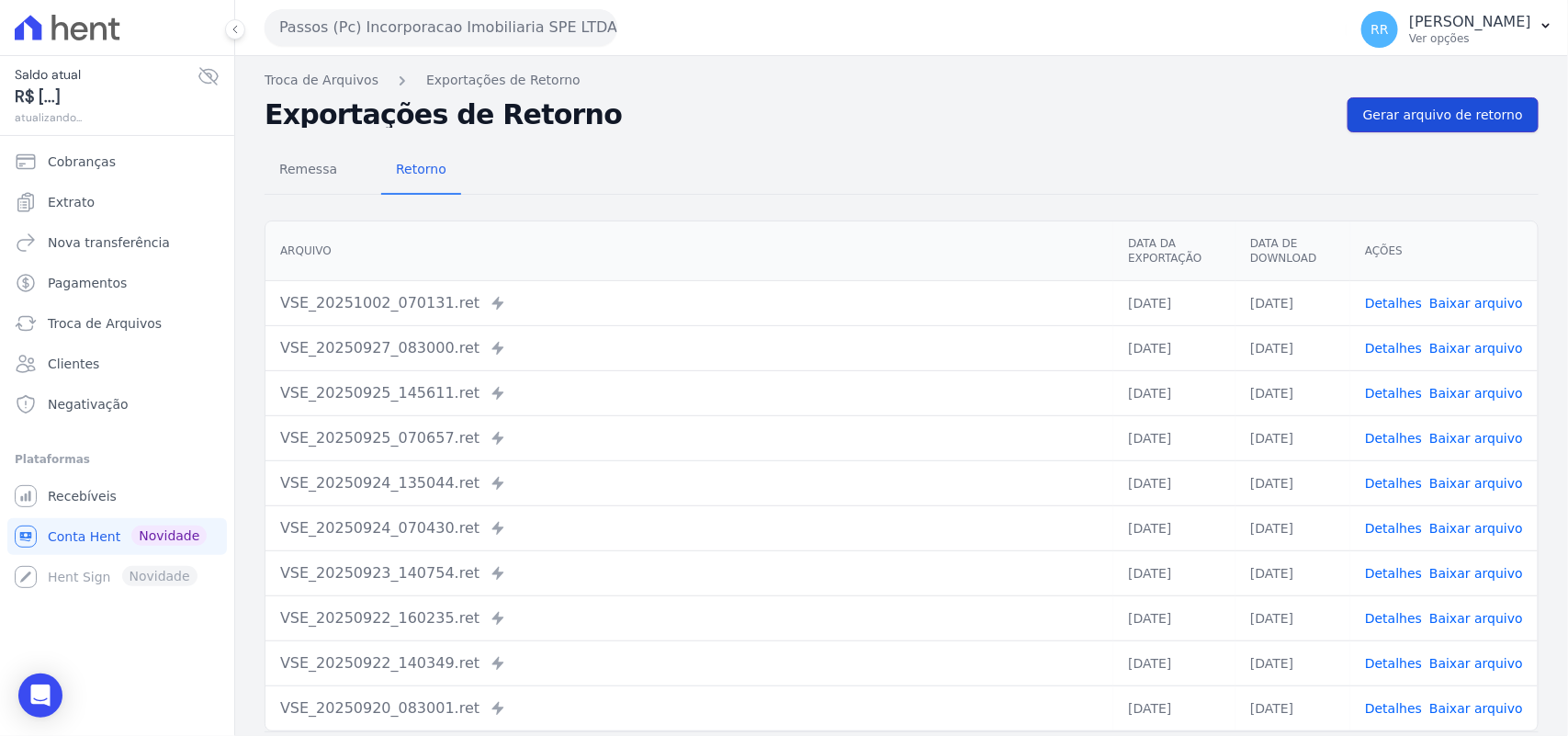
click at [1428, 120] on span "Gerar arquivo de retorno" at bounding box center [1443, 115] width 160 height 19
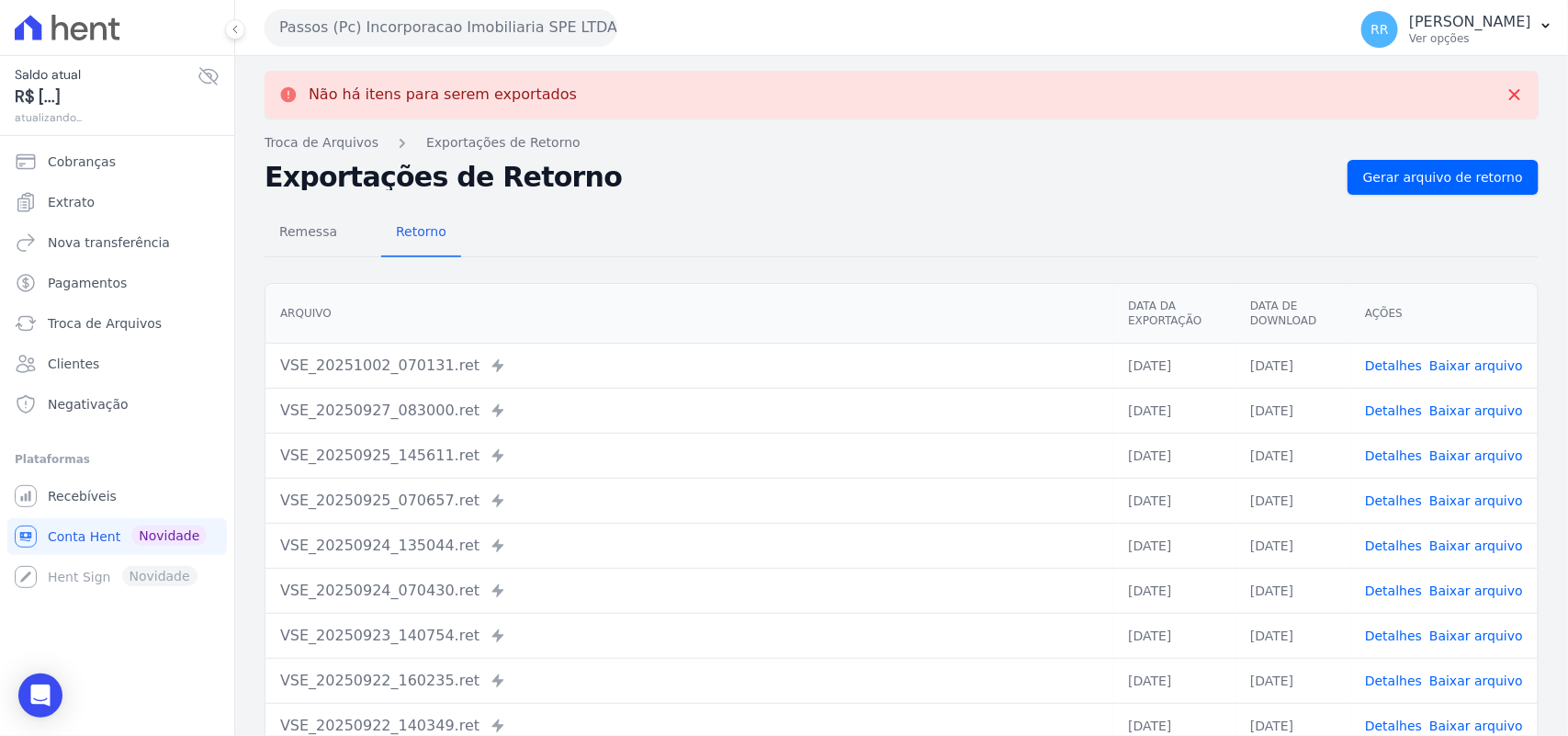
click at [476, 15] on button "Passos (Pc) Incorporacao Imobiliaria SPE LTDA" at bounding box center [441, 27] width 353 height 37
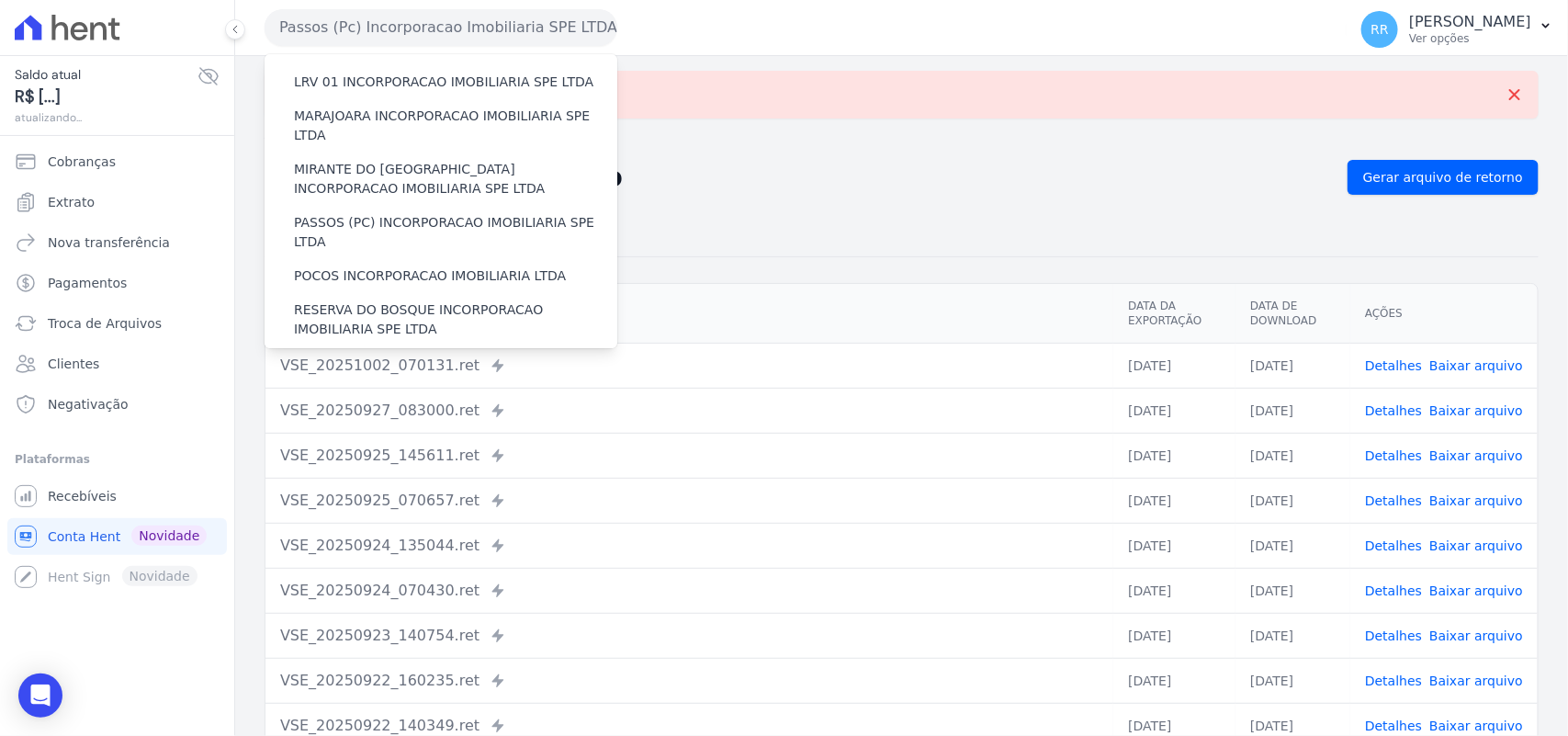
scroll to position [574, 0]
click at [395, 263] on label "POCOS INCORPORACAO IMOBILIARIA LTDA" at bounding box center [429, 272] width 272 height 19
click at [0, 0] on input "POCOS INCORPORACAO IMOBILIARIA LTDA" at bounding box center [0, 0] width 0 height 0
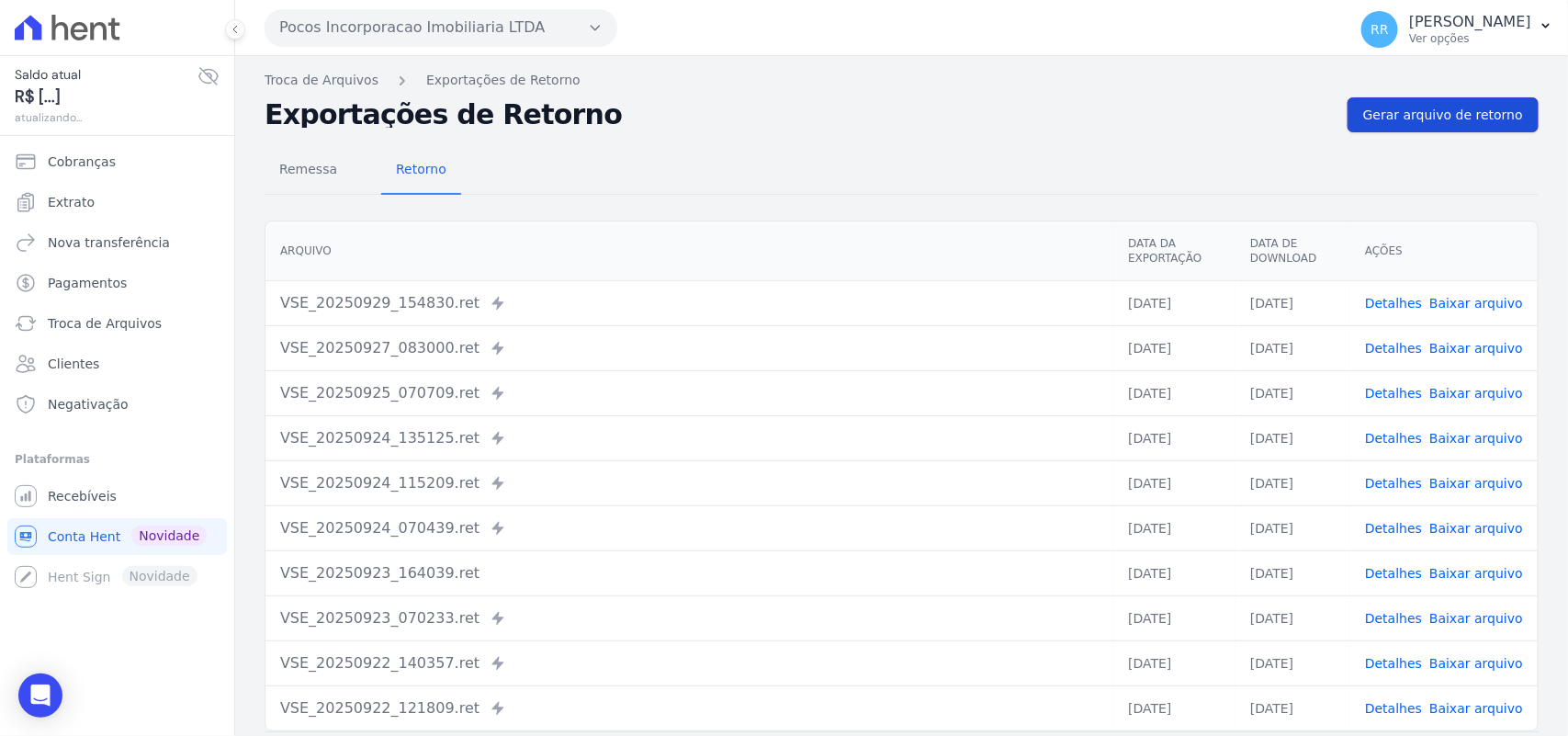
click at [1498, 111] on span "Gerar arquivo de retorno" at bounding box center [1443, 115] width 160 height 19
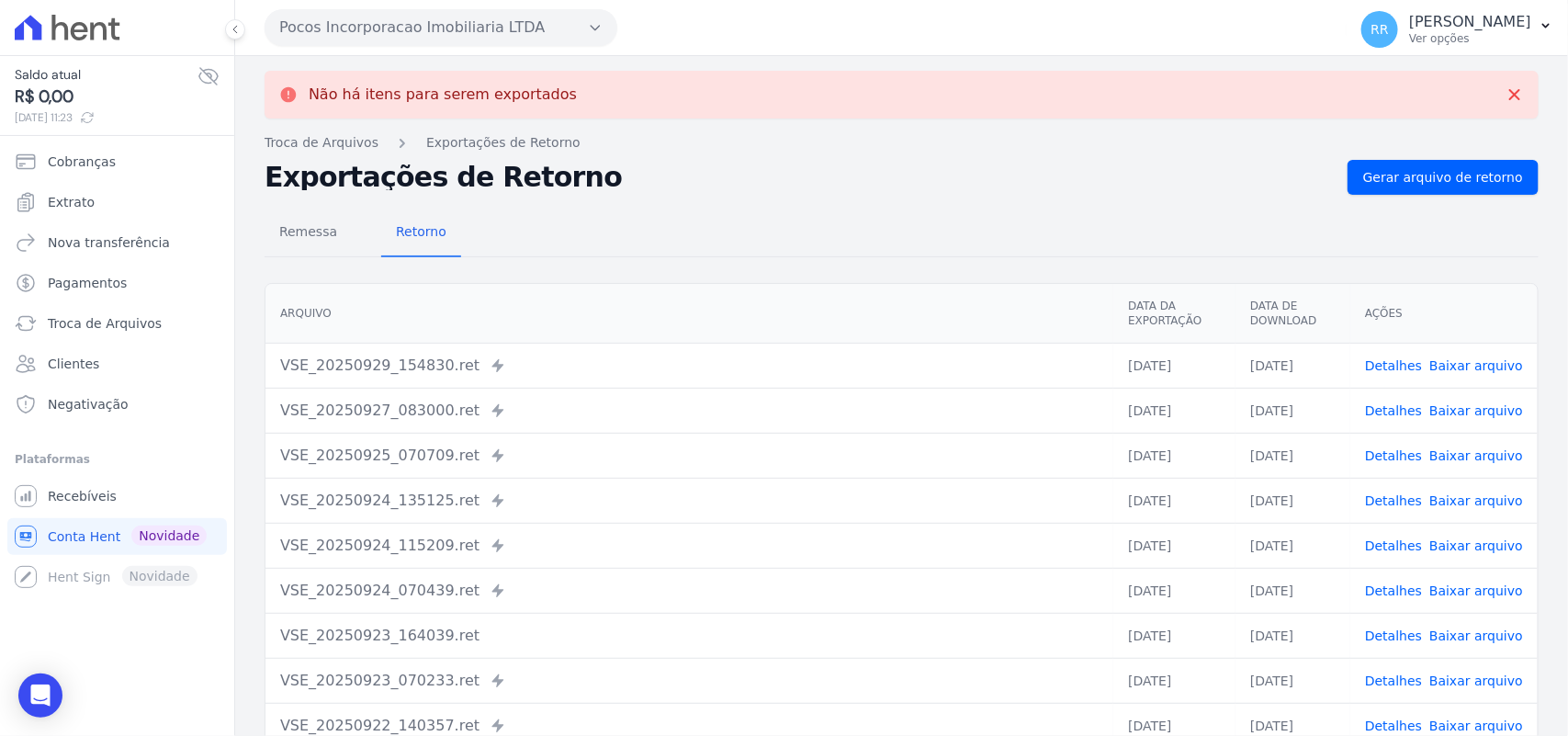
click at [529, 31] on button "Pocos Incorporacao Imobiliaria LTDA" at bounding box center [441, 27] width 353 height 37
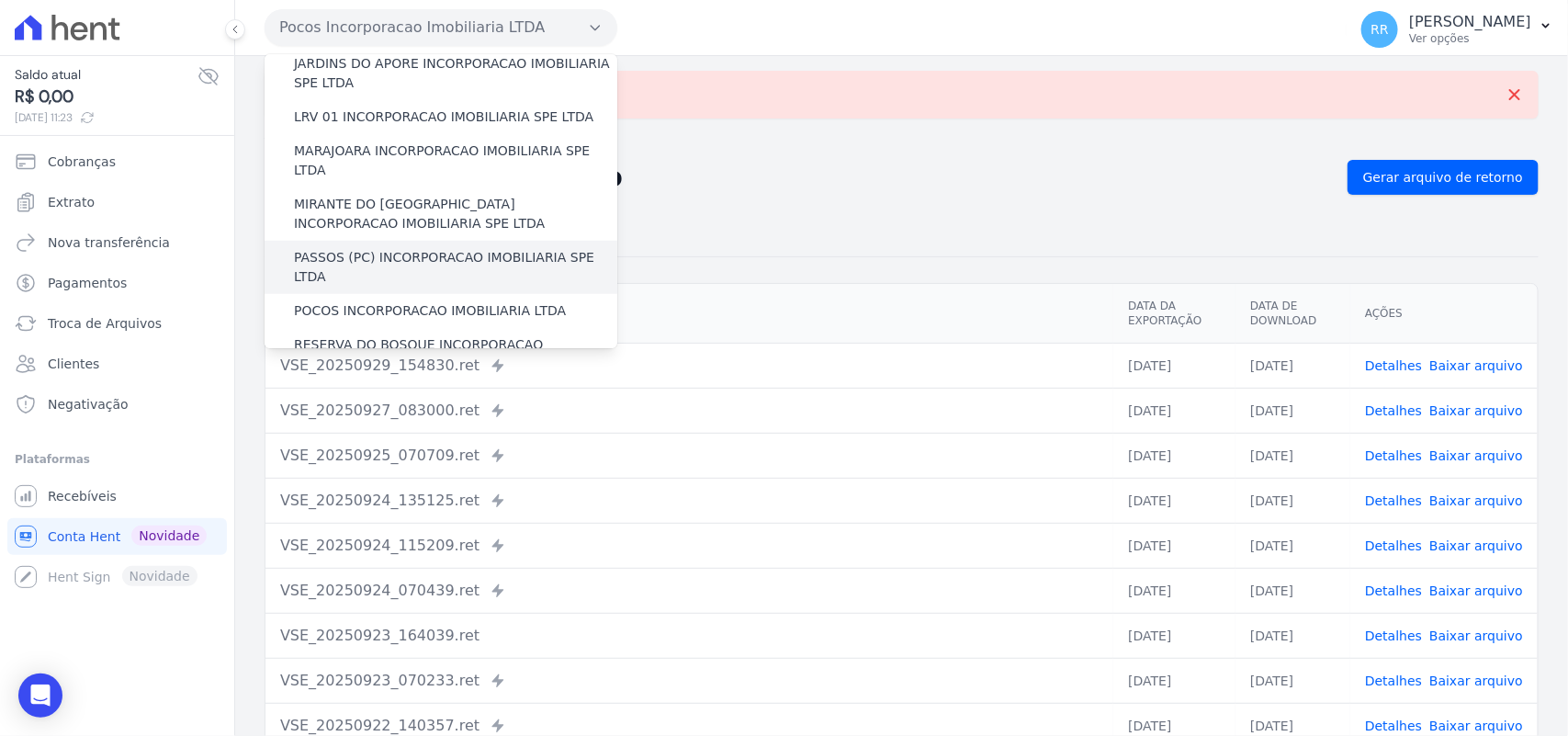
scroll to position [612, 0]
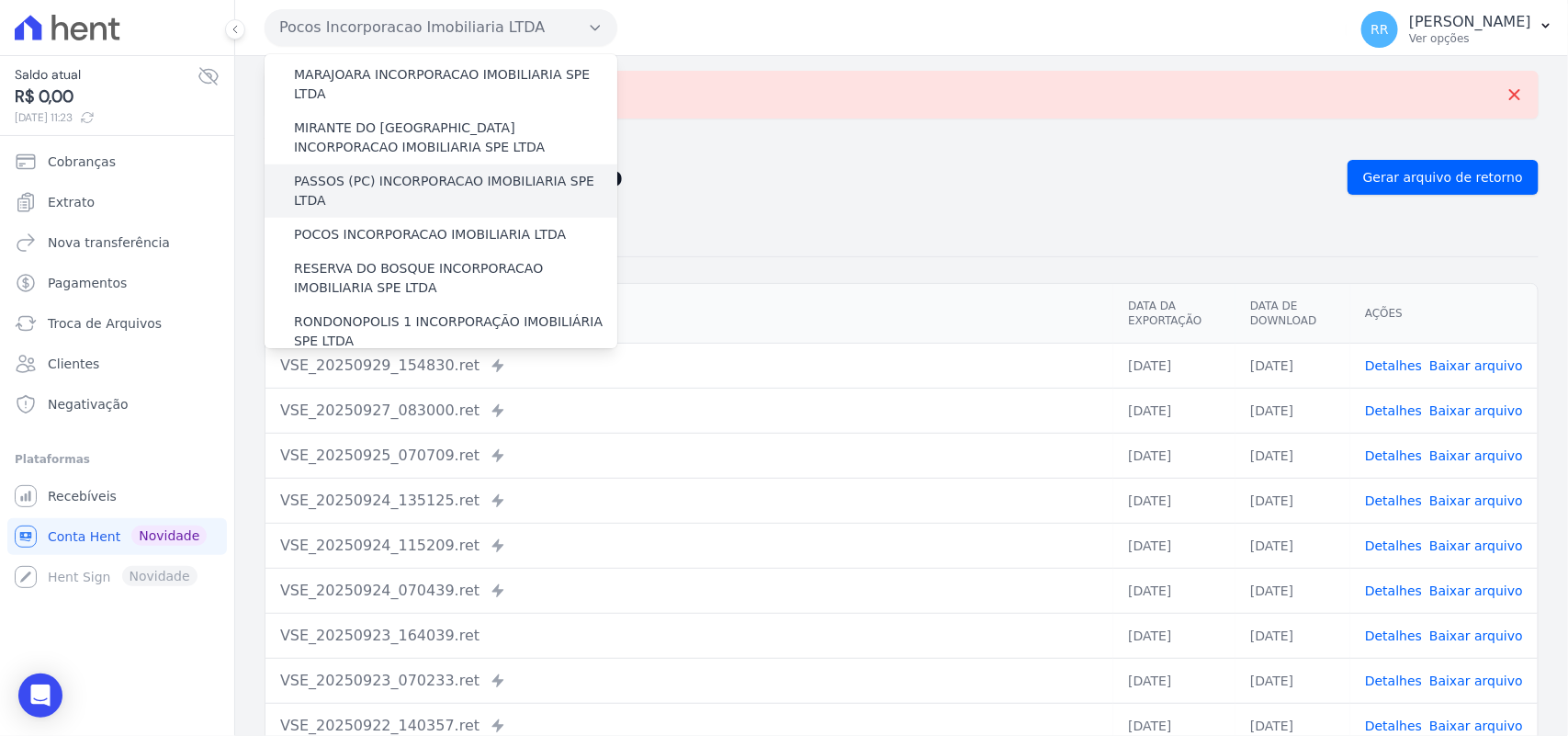
click at [366, 259] on label "RESERVA DO BOSQUE INCORPORACAO IMOBILIARIA SPE LTDA" at bounding box center [455, 278] width 323 height 39
click at [0, 0] on input "RESERVA DO BOSQUE INCORPORACAO IMOBILIARIA SPE LTDA" at bounding box center [0, 0] width 0 height 0
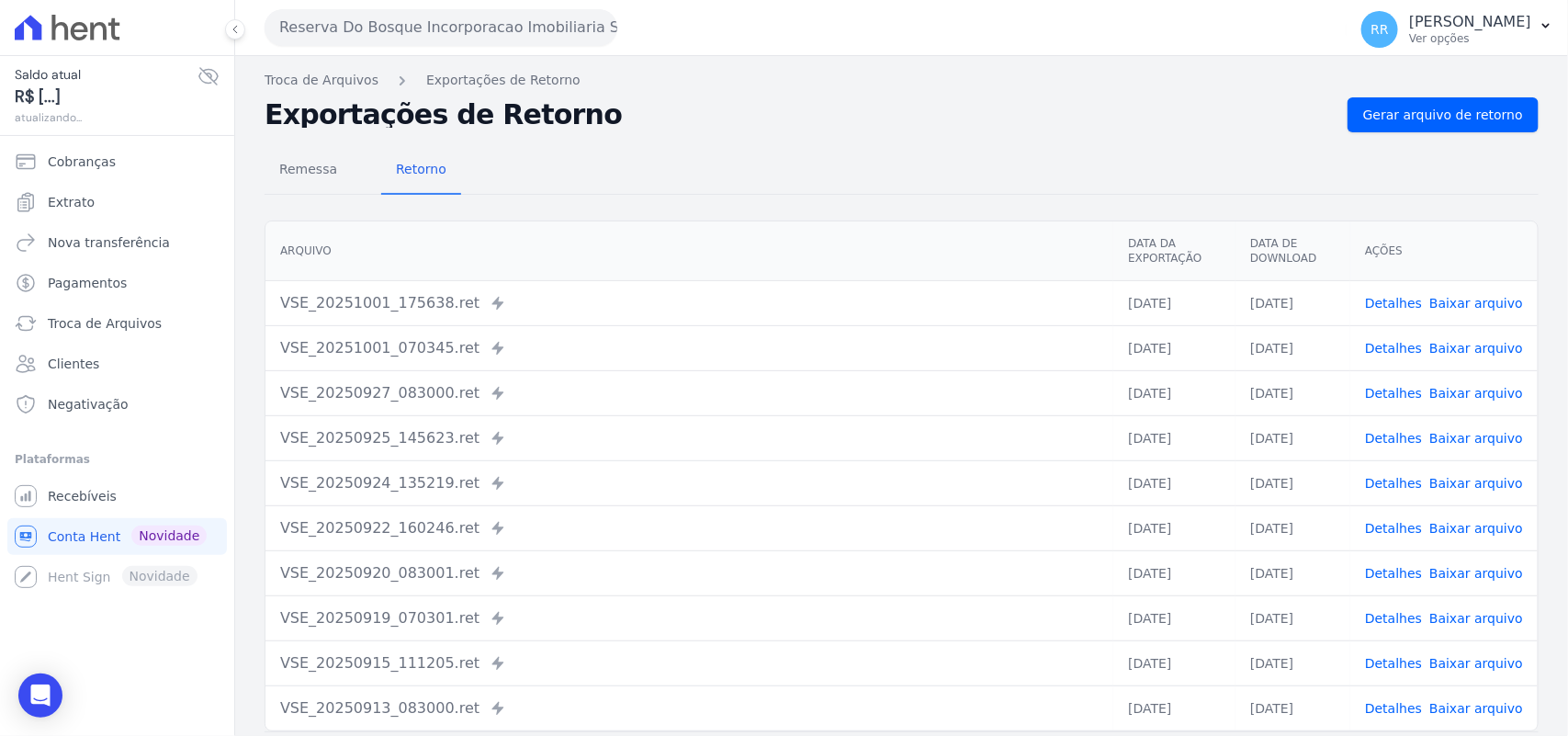
click at [1443, 87] on nav "Troca de Arquivos Exportações de Retorno" at bounding box center [902, 79] width 1274 height 19
click at [1422, 118] on span "Gerar arquivo de retorno" at bounding box center [1443, 115] width 160 height 19
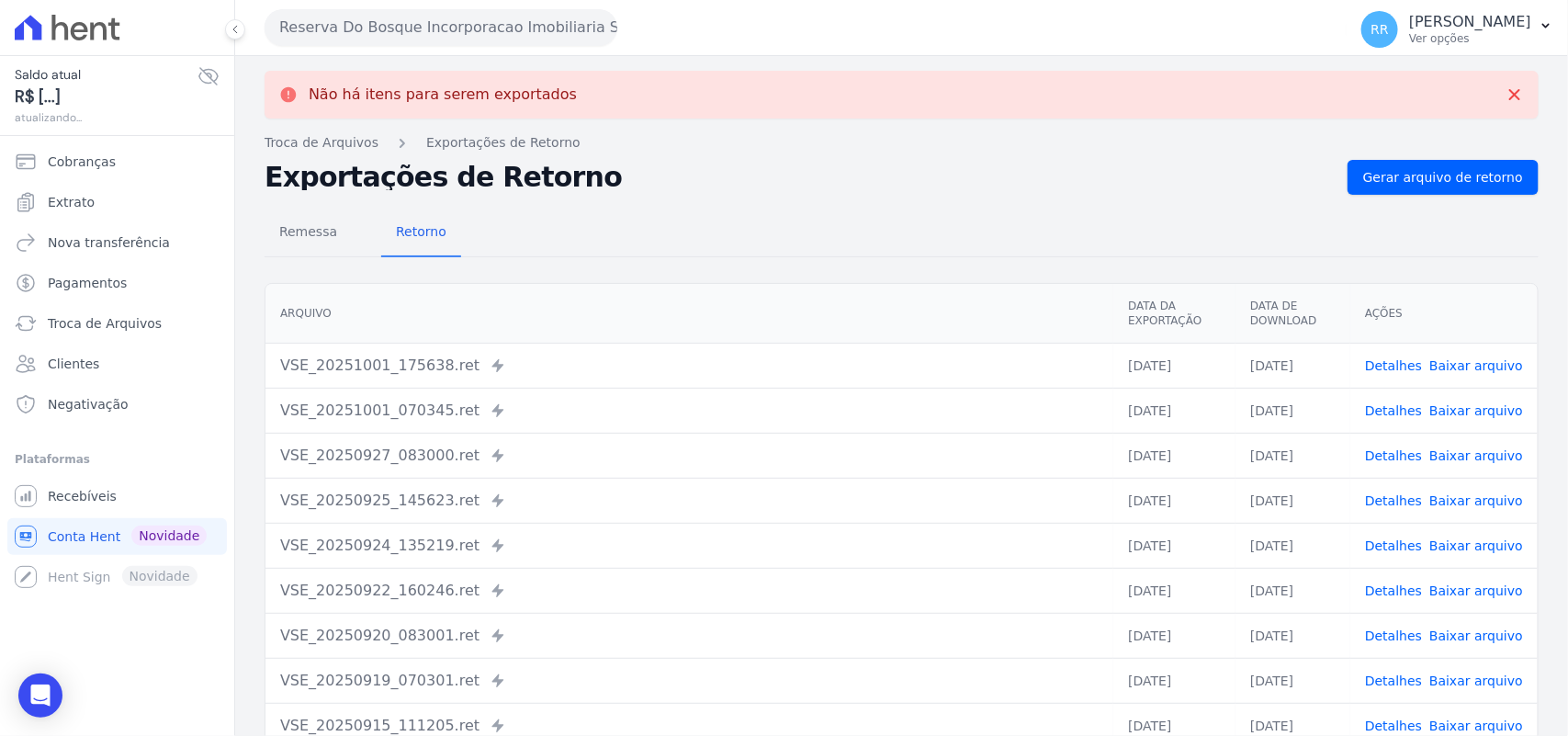
click at [531, 44] on button "Reserva Do Bosque Incorporacao Imobiliaria SPE LTDA" at bounding box center [441, 27] width 353 height 37
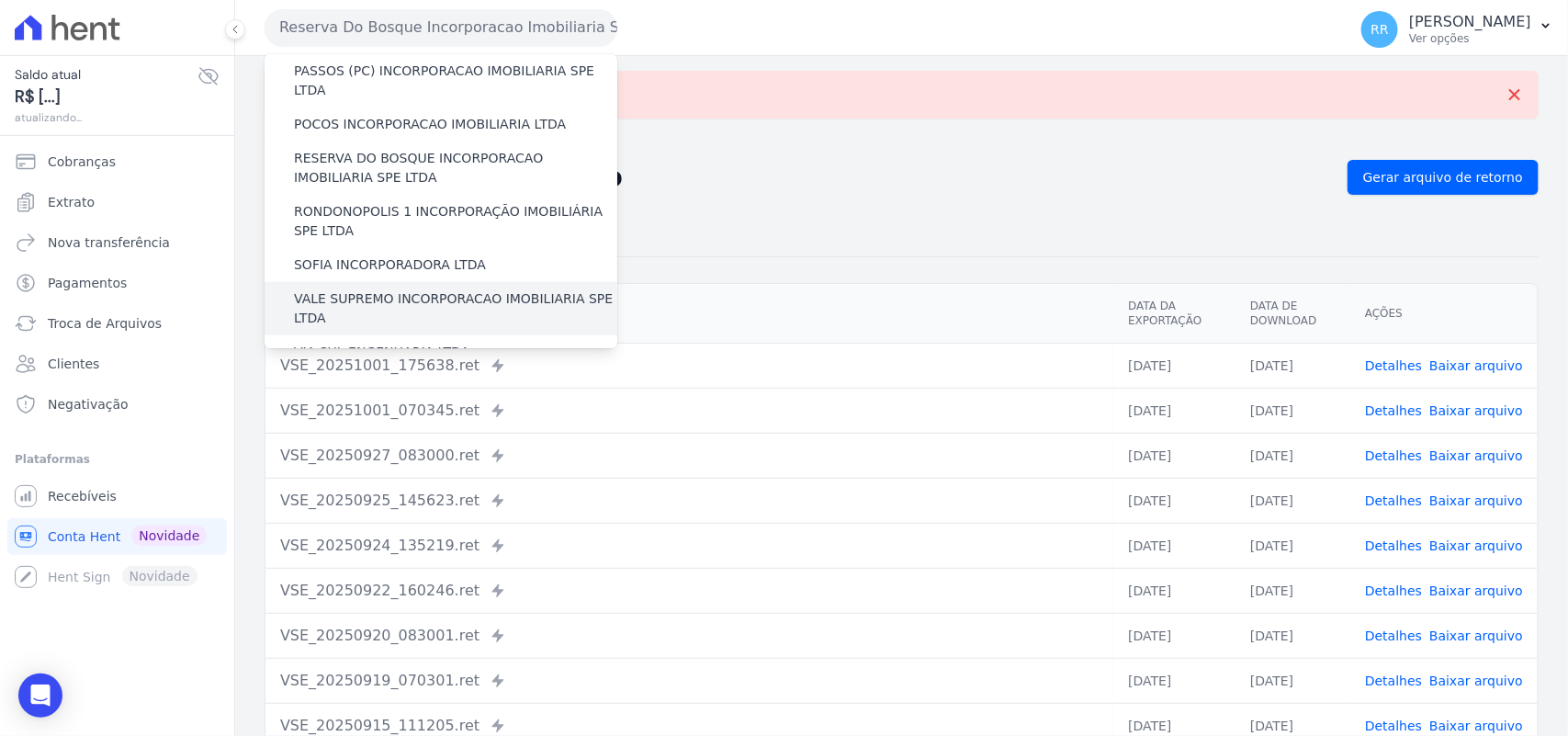
scroll to position [686, 0]
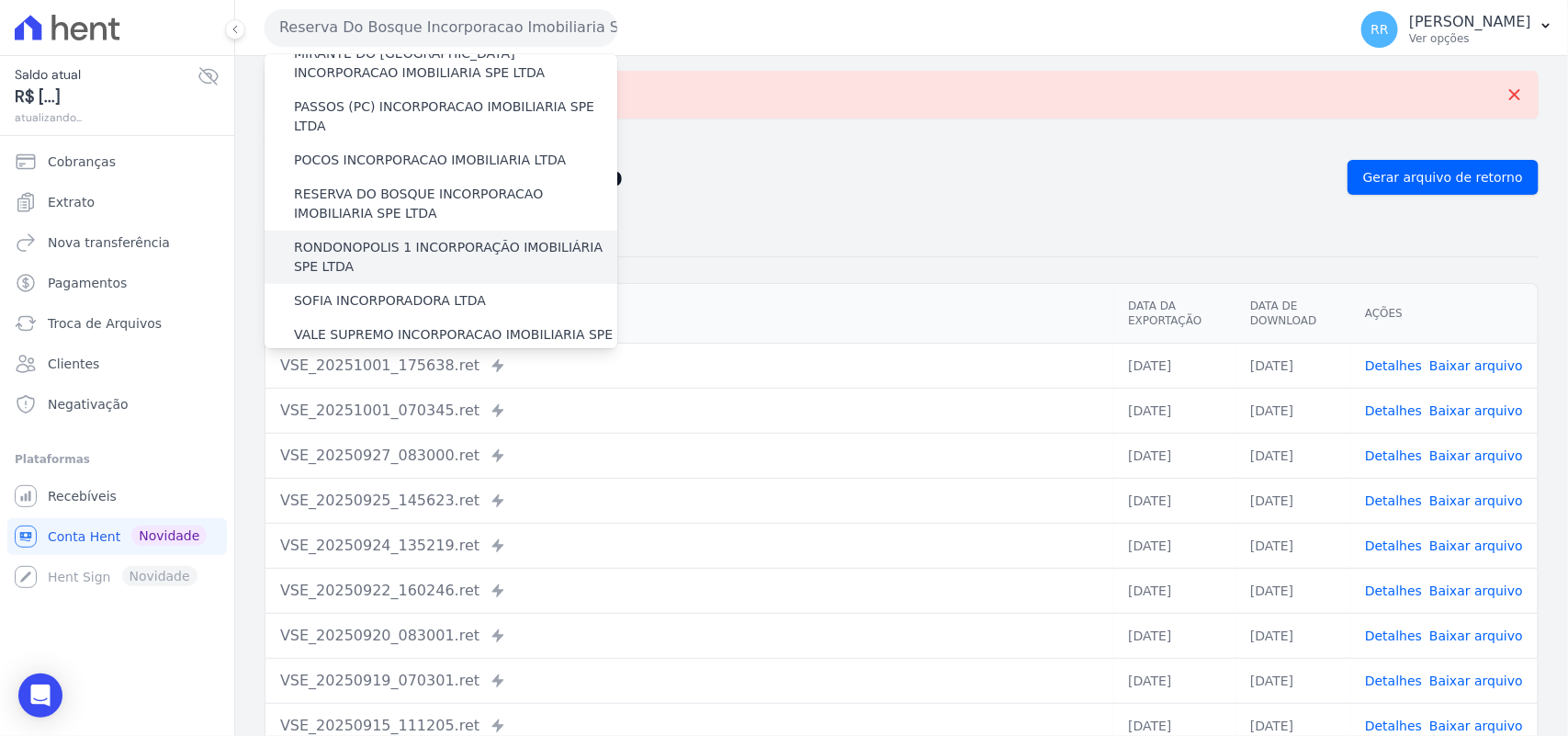
click at [375, 238] on label "RONDONOPOLIS 1 INCORPORAÇÃO IMOBILIÁRIA SPE LTDA" at bounding box center [455, 257] width 323 height 39
click at [0, 0] on input "RONDONOPOLIS 1 INCORPORAÇÃO IMOBILIÁRIA SPE LTDA" at bounding box center [0, 0] width 0 height 0
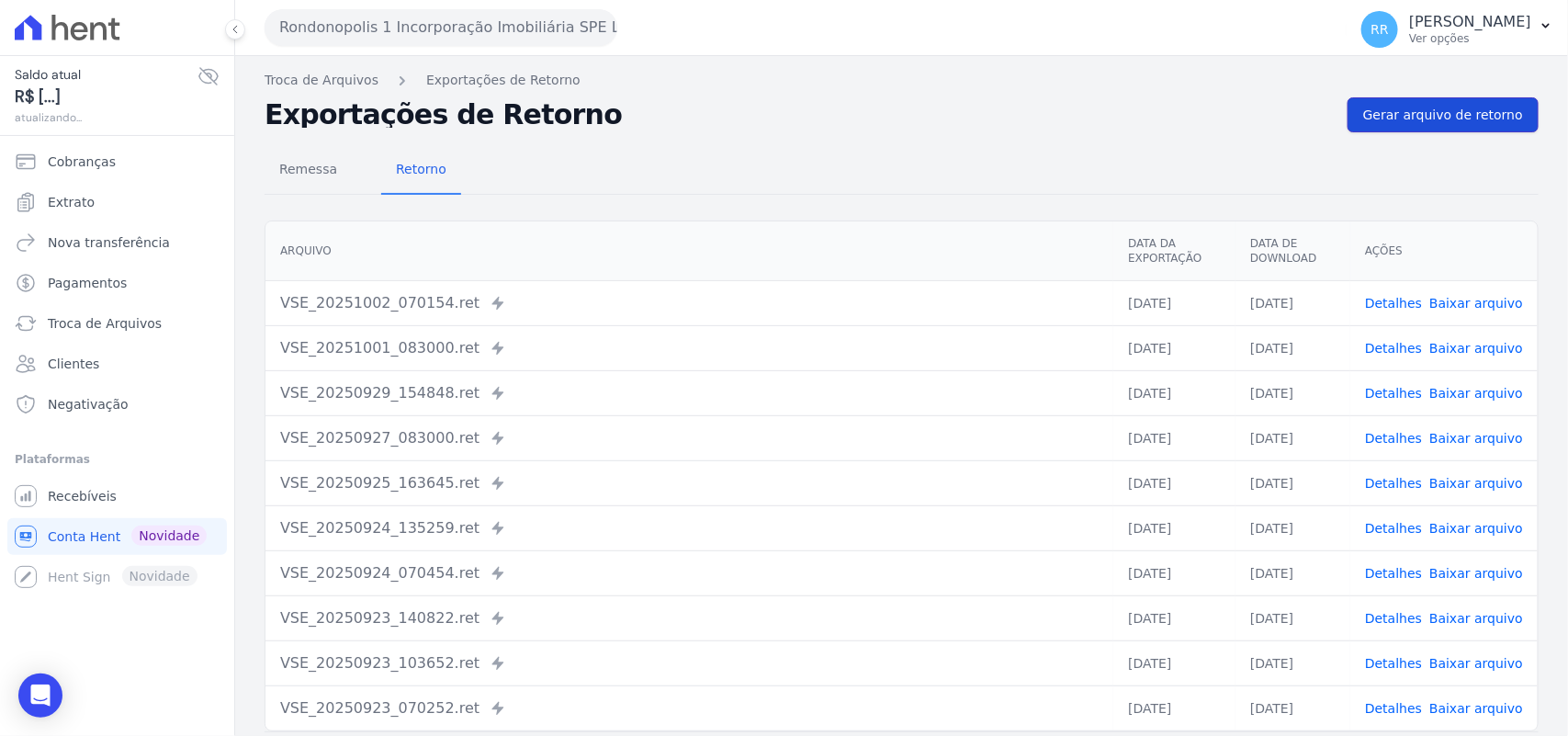
click at [1463, 118] on span "Gerar arquivo de retorno" at bounding box center [1443, 115] width 160 height 19
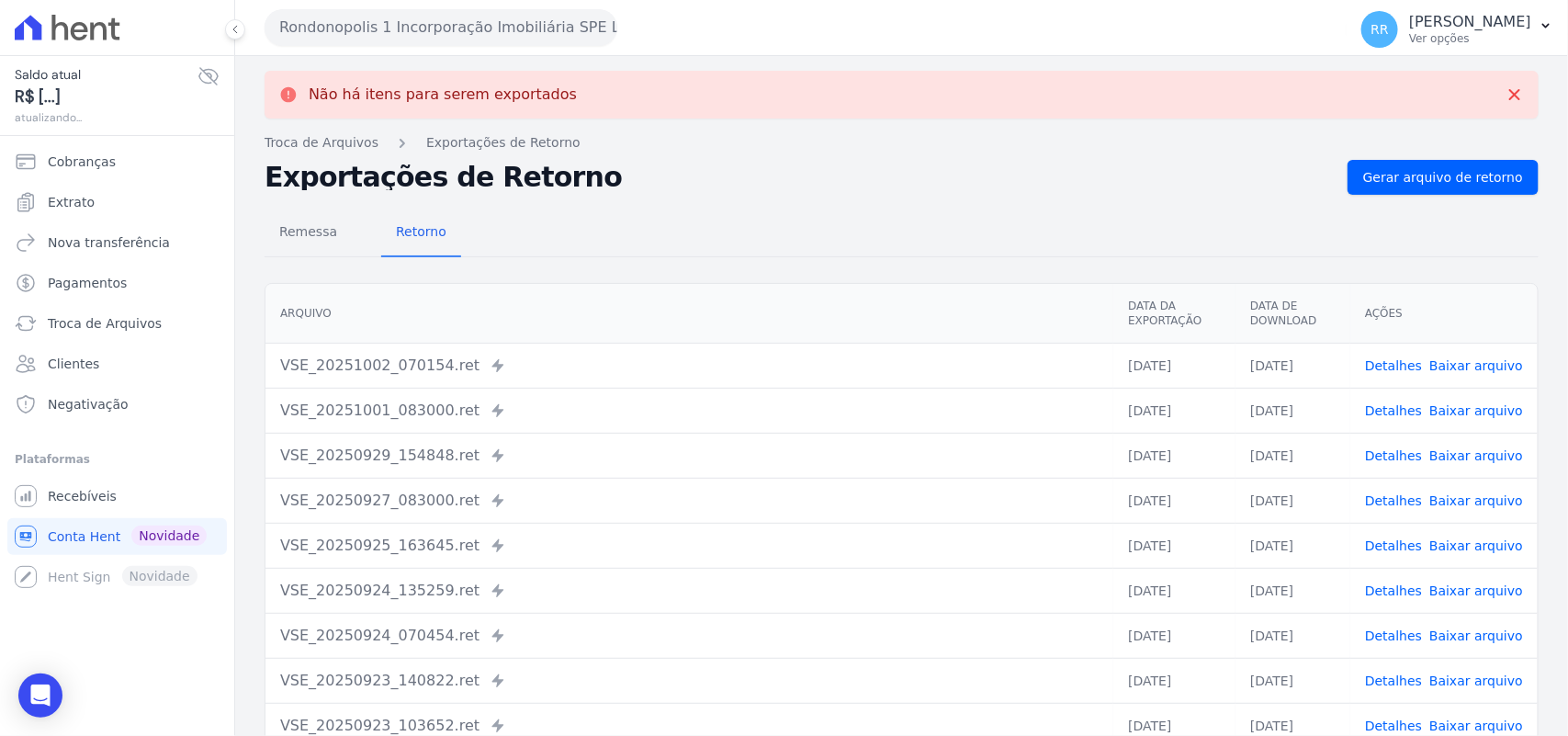
click at [393, 26] on button "Rondonopolis 1 Incorporação Imobiliária SPE LTDA" at bounding box center [441, 27] width 353 height 37
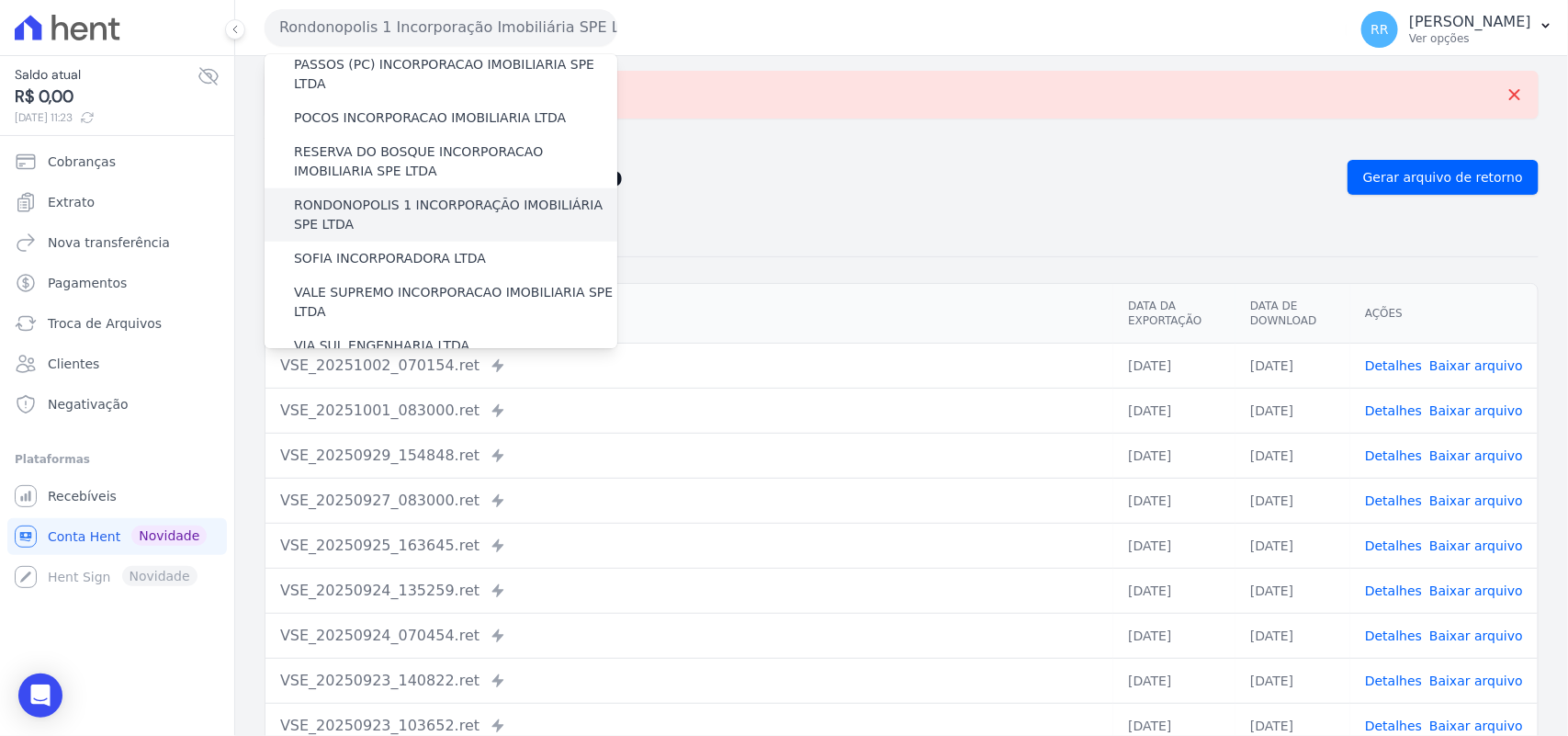
scroll to position [724, 0]
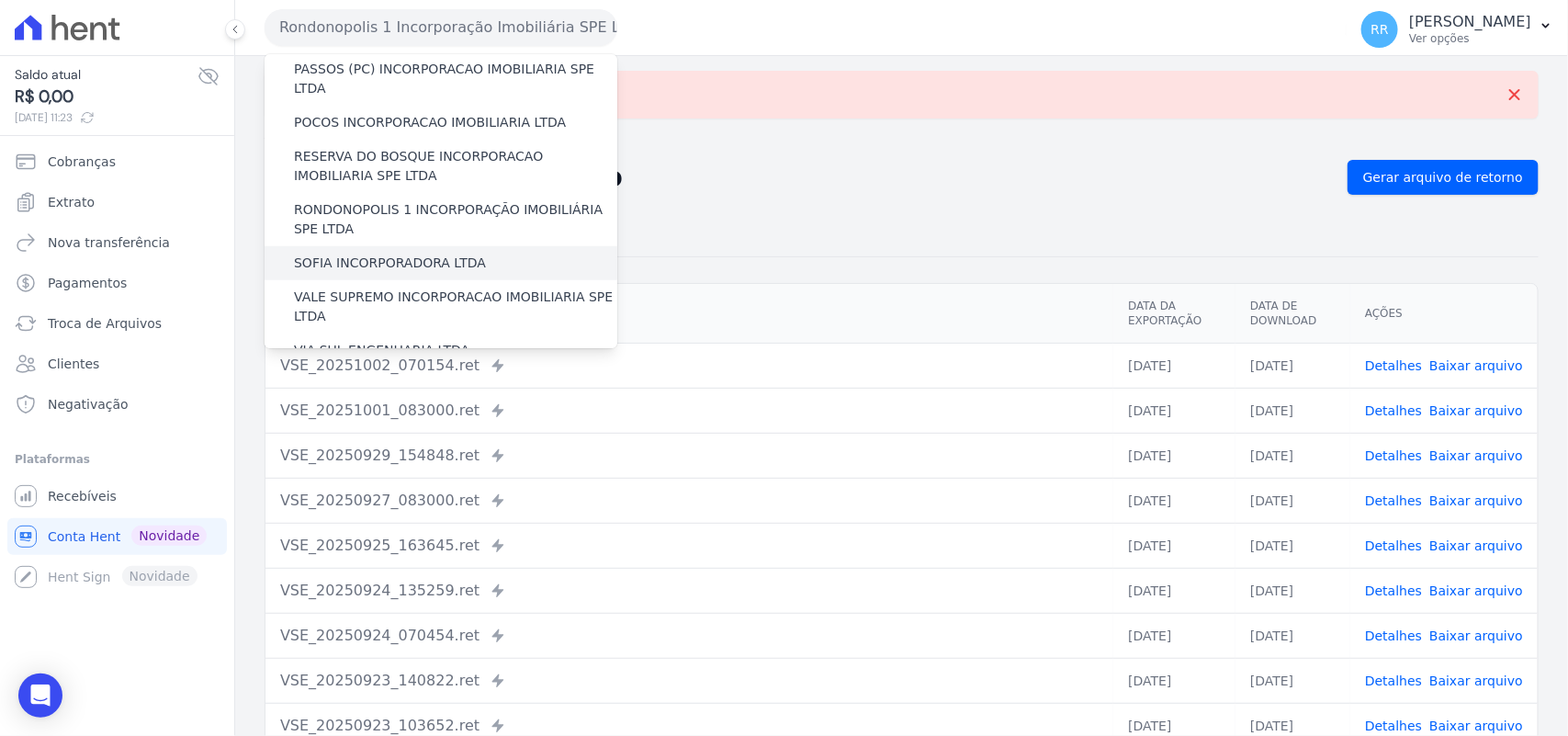
click at [409, 254] on label "SOFIA INCORPORADORA LTDA" at bounding box center [390, 263] width 192 height 19
click at [0, 0] on input "SOFIA INCORPORADORA LTDA" at bounding box center [0, 0] width 0 height 0
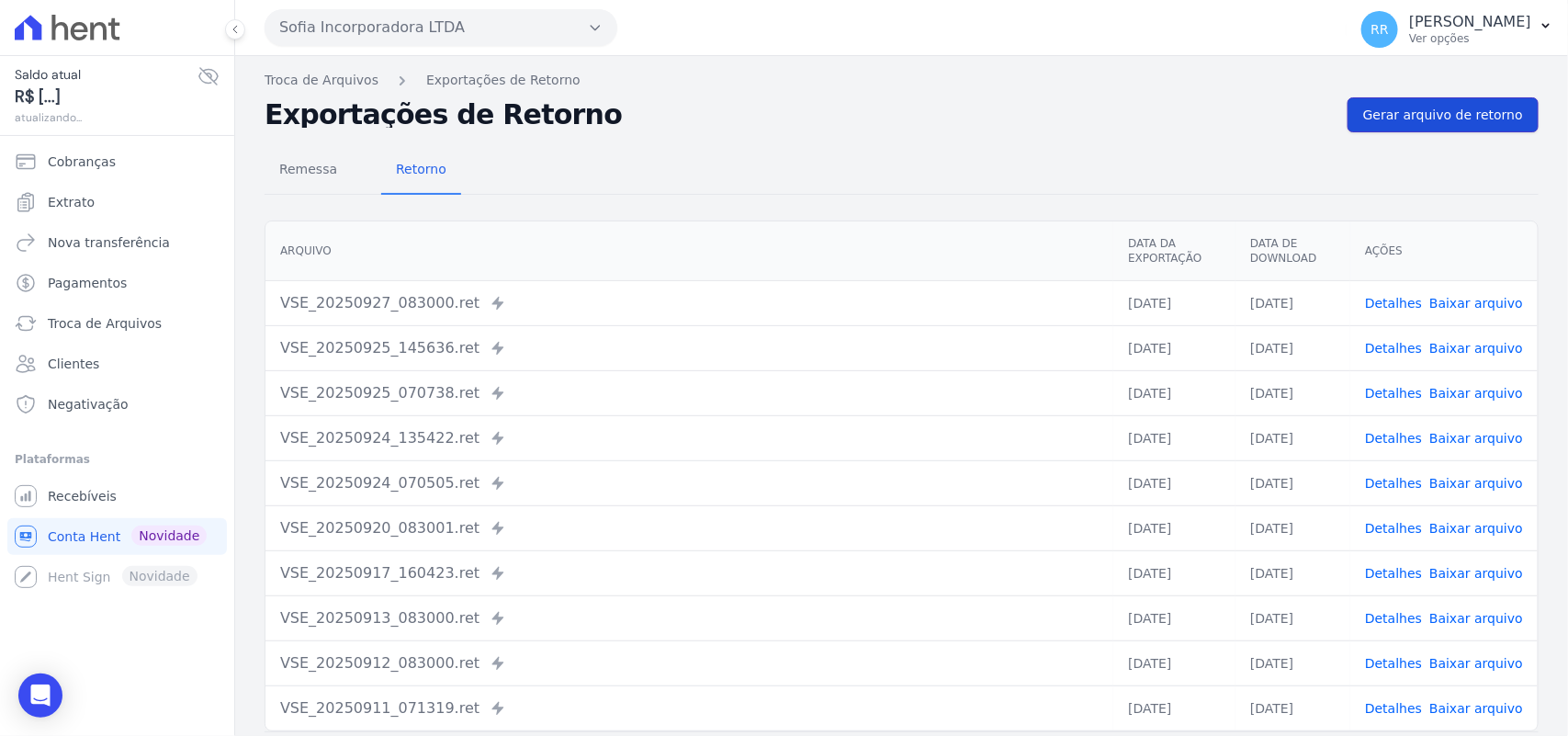
click at [1465, 131] on link "Gerar arquivo de retorno" at bounding box center [1443, 114] width 191 height 35
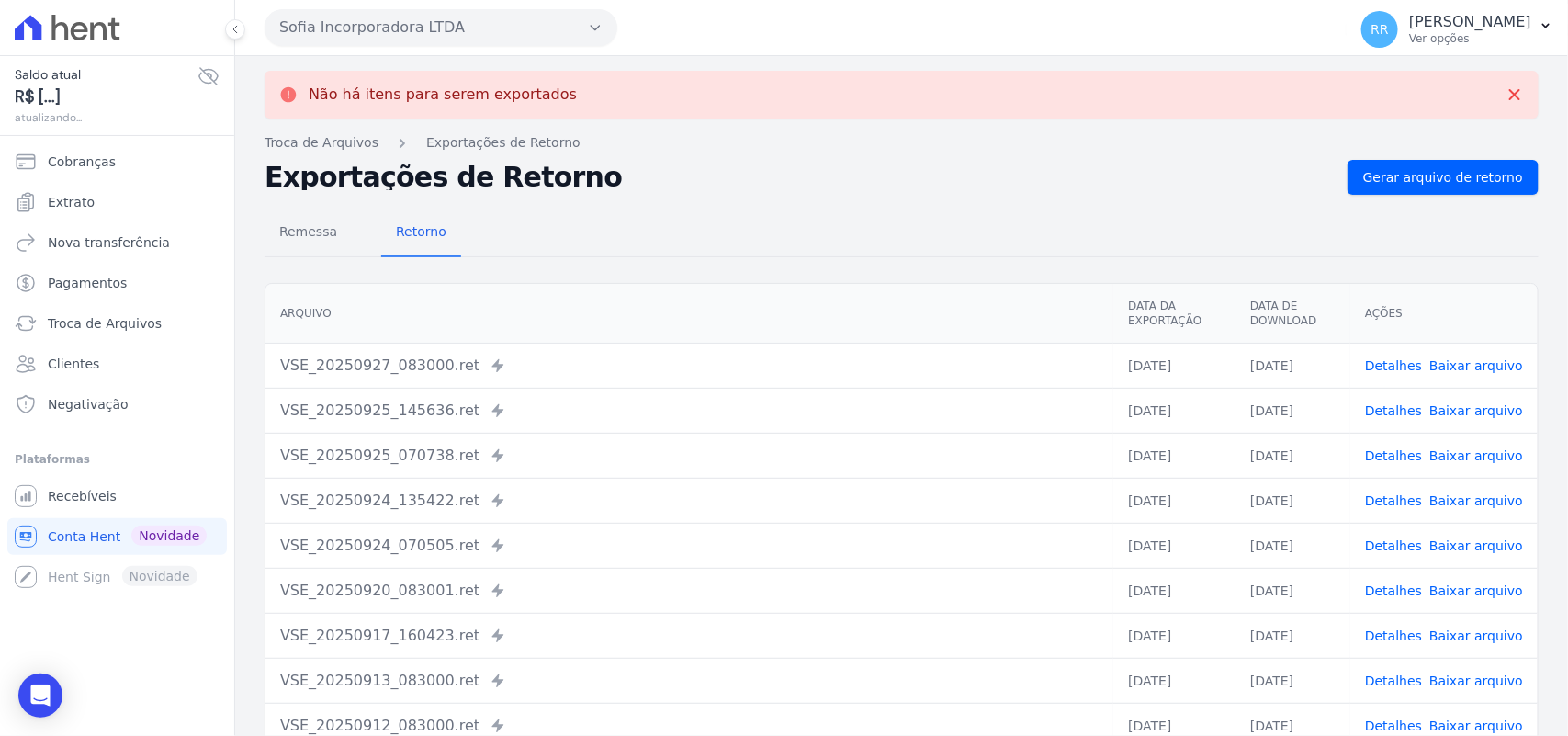
click at [496, 40] on button "Sofia Incorporadora LTDA" at bounding box center [441, 27] width 353 height 37
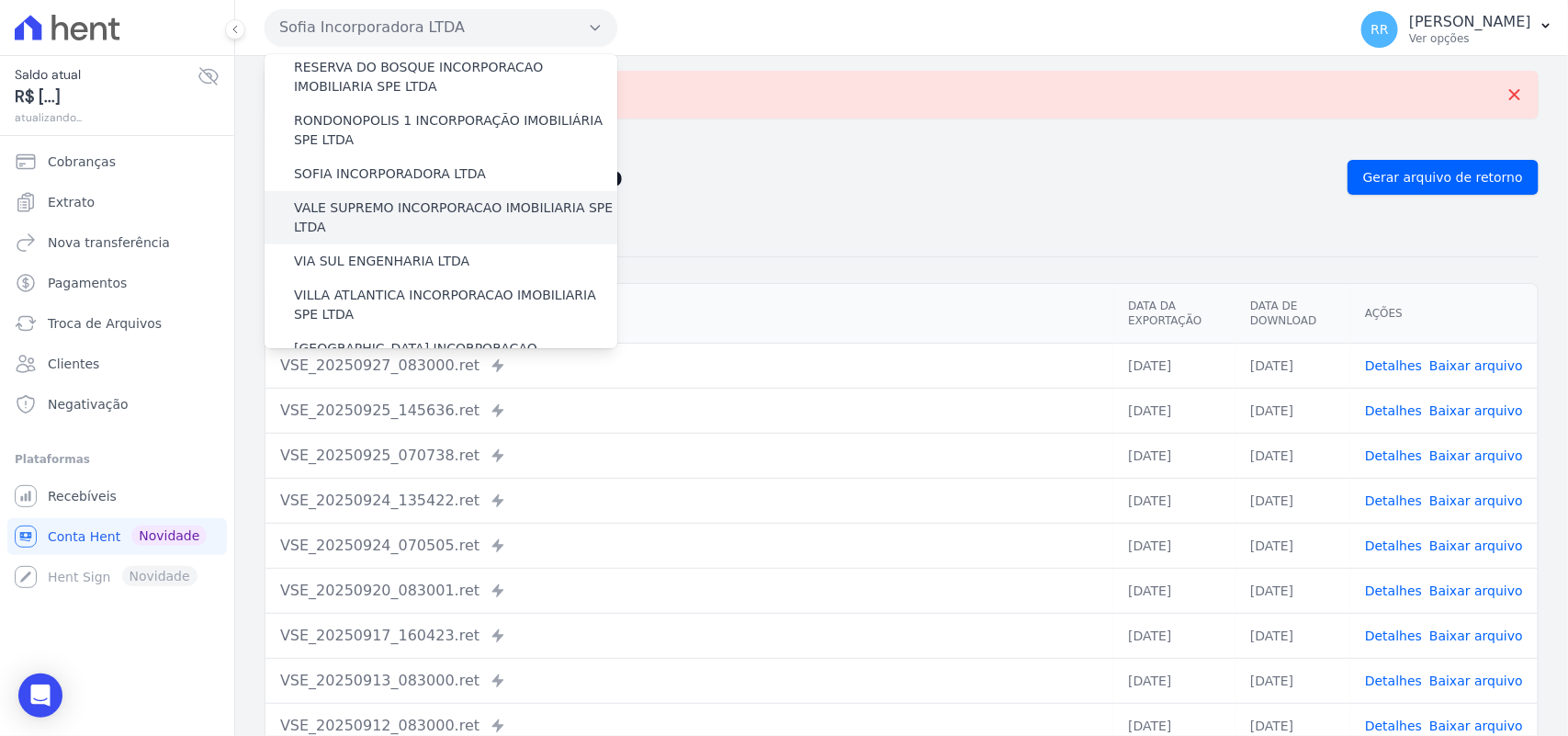
scroll to position [801, 0]
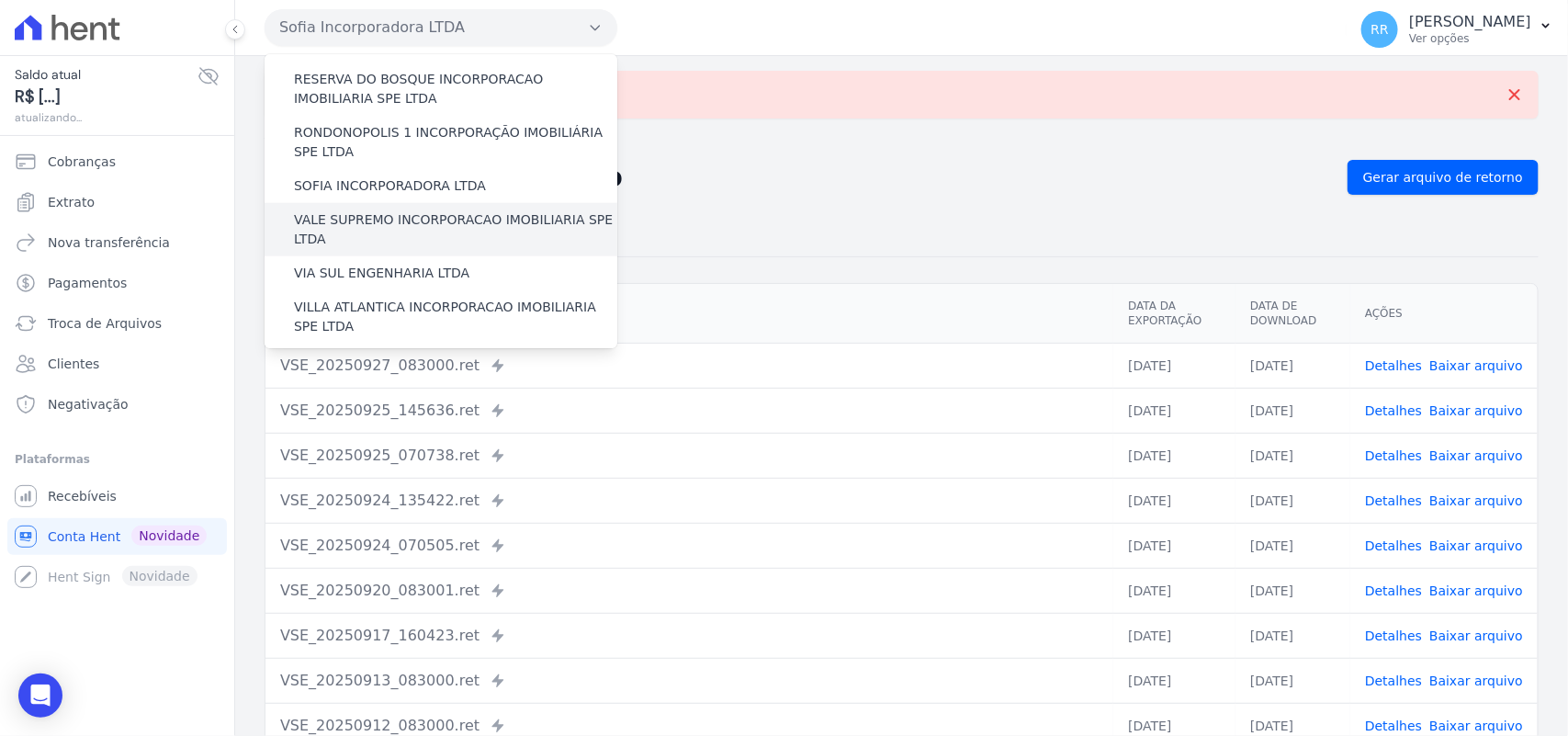
click at [377, 203] on div "VALE SUPREMO INCORPORACAO IMOBILIARIA SPE LTDA" at bounding box center [441, 230] width 353 height 54
click at [369, 210] on label "VALE SUPREMO INCORPORACAO IMOBILIARIA SPE LTDA" at bounding box center [455, 229] width 323 height 39
click at [0, 0] on input "VALE SUPREMO INCORPORACAO IMOBILIARIA SPE LTDA" at bounding box center [0, 0] width 0 height 0
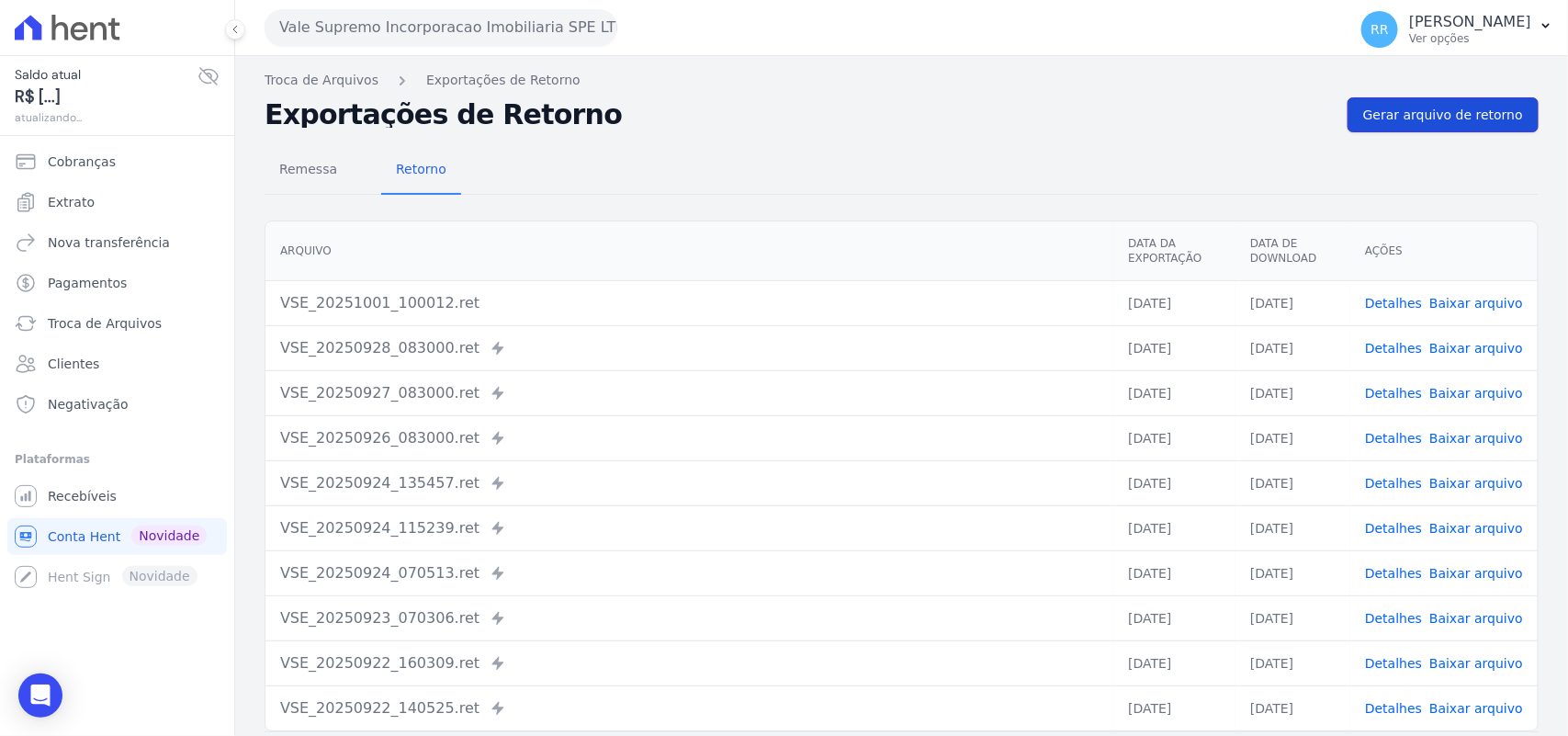
click at [1440, 113] on span "Gerar arquivo de retorno" at bounding box center [1443, 115] width 160 height 19
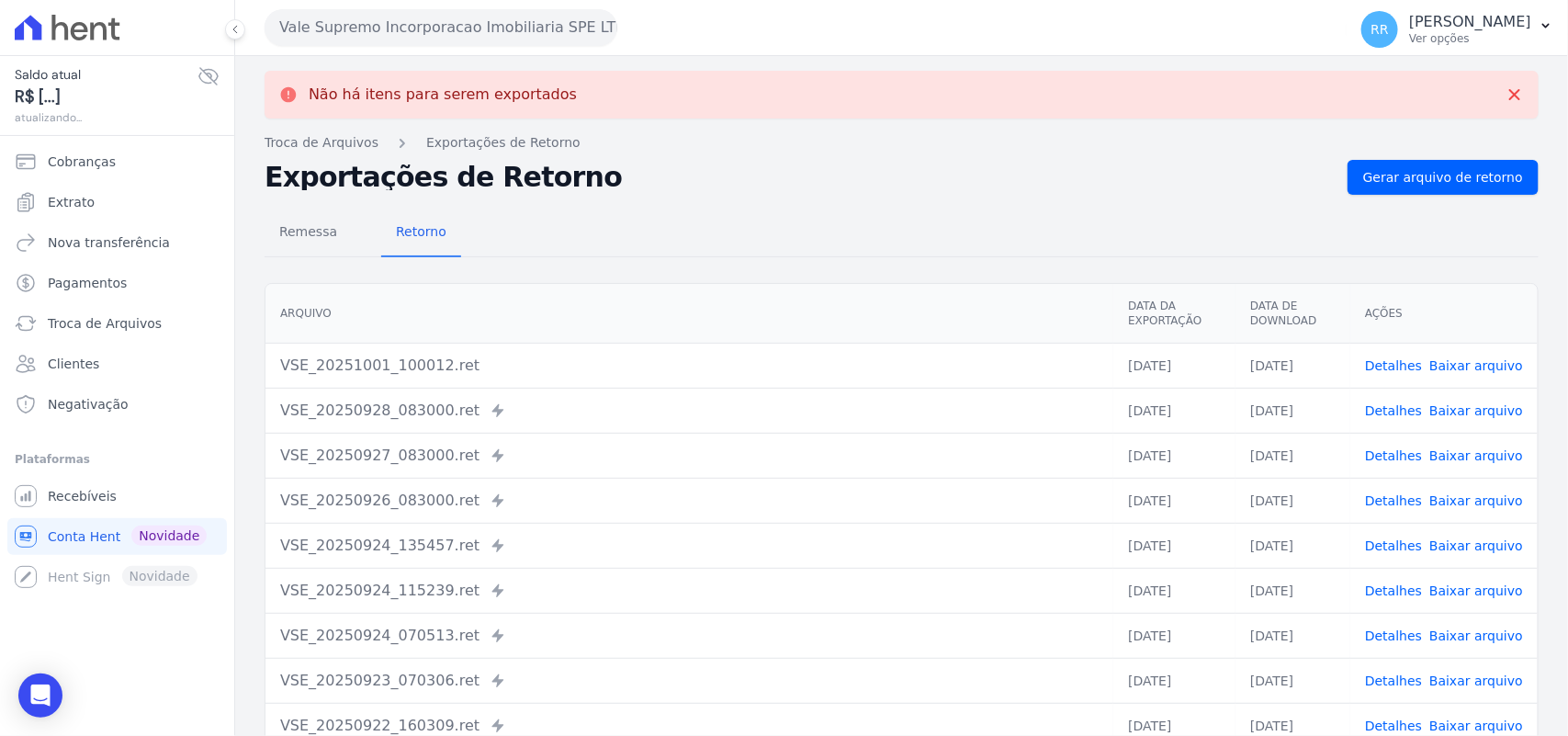
click at [451, 31] on button "Vale Supremo Incorporacao Imobiliaria SPE LTDA" at bounding box center [441, 27] width 353 height 37
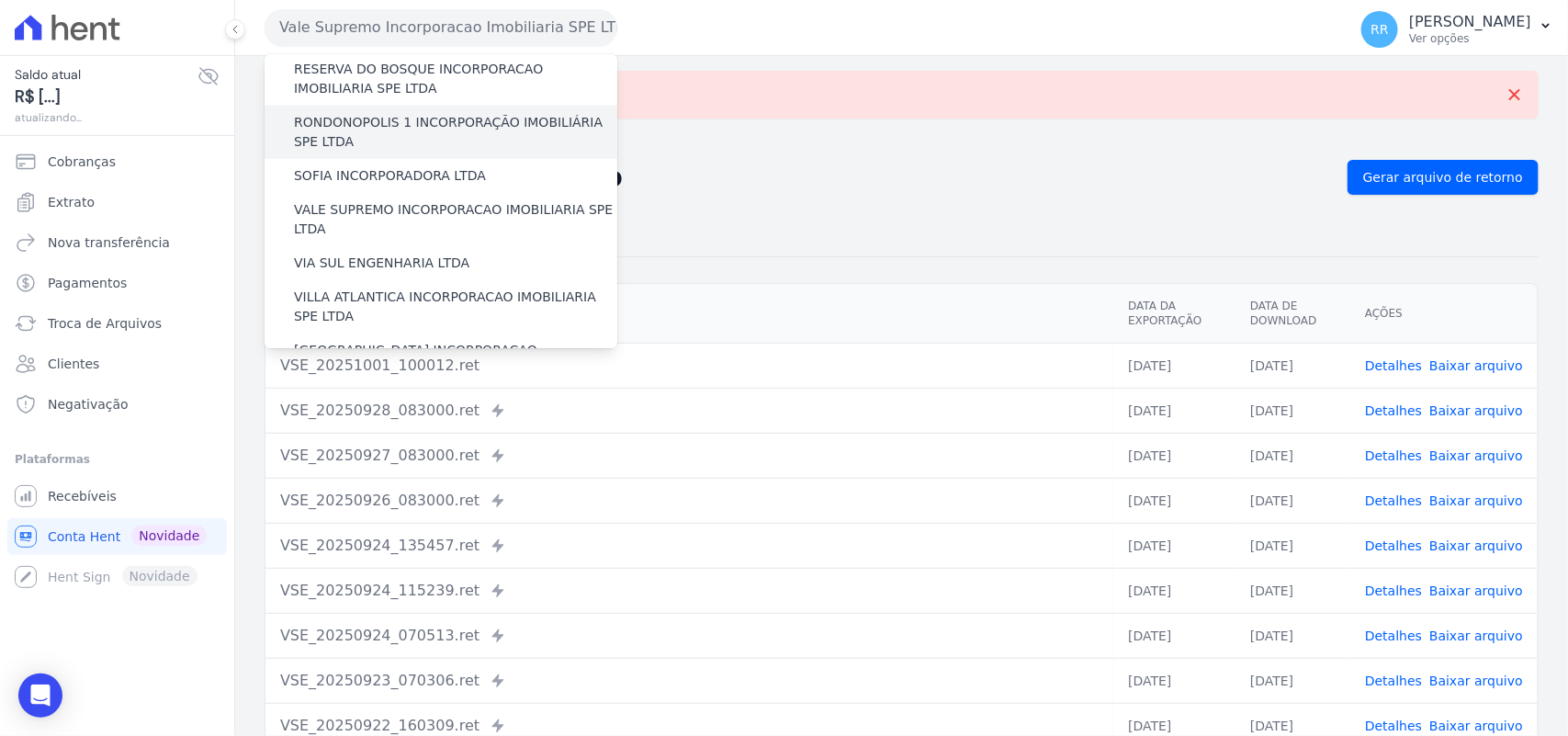
scroll to position [839, 0]
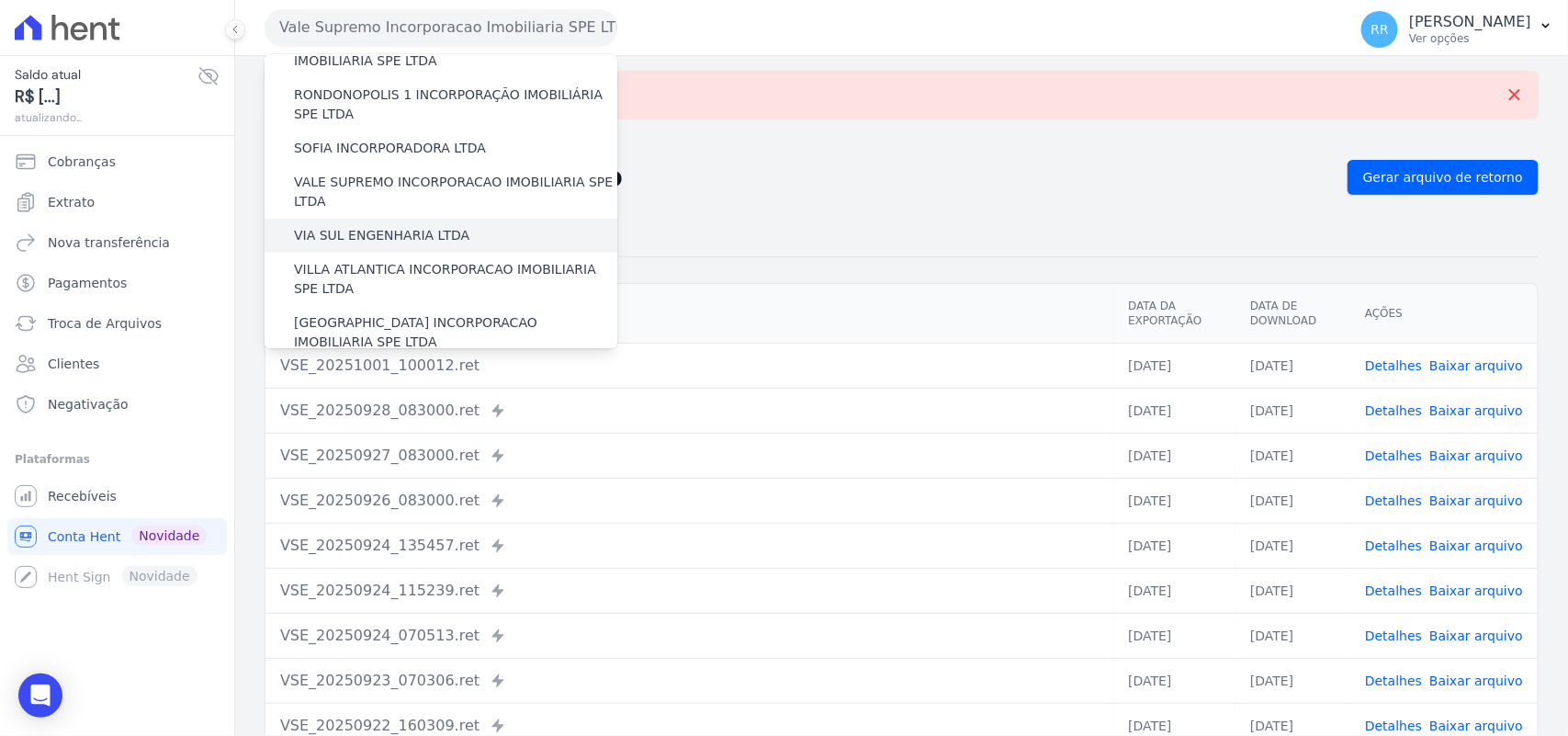
click at [384, 226] on label "VIA SUL ENGENHARIA LTDA" at bounding box center [381, 235] width 176 height 19
click at [0, 0] on input "VIA SUL ENGENHARIA LTDA" at bounding box center [0, 0] width 0 height 0
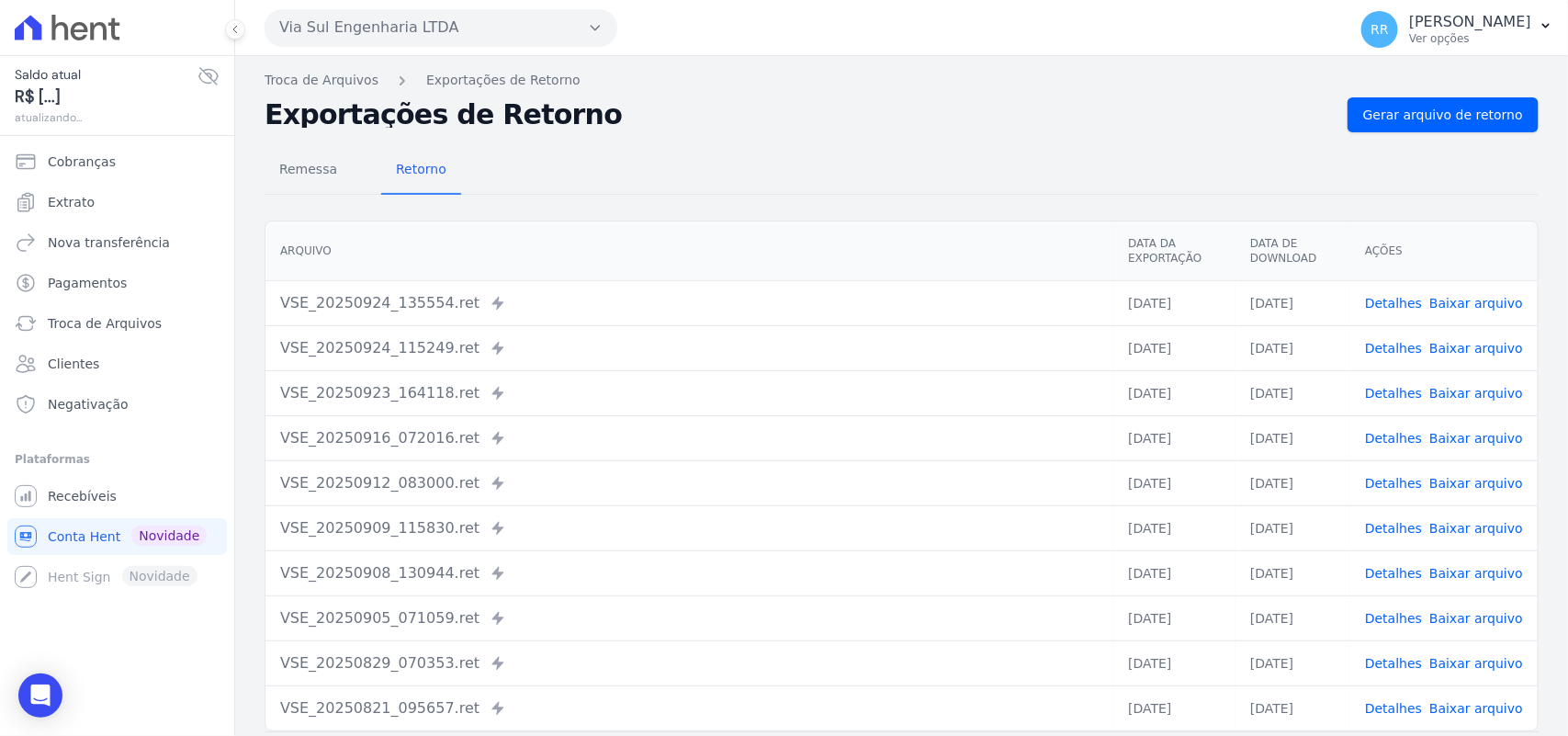
click at [1466, 135] on div "Remessa Retorno [GEOGRAPHIC_DATA] Data da Exportação Data de Download Ações VSE…" at bounding box center [902, 464] width 1274 height 665
click at [1466, 125] on link "Gerar arquivo de retorno" at bounding box center [1443, 114] width 191 height 35
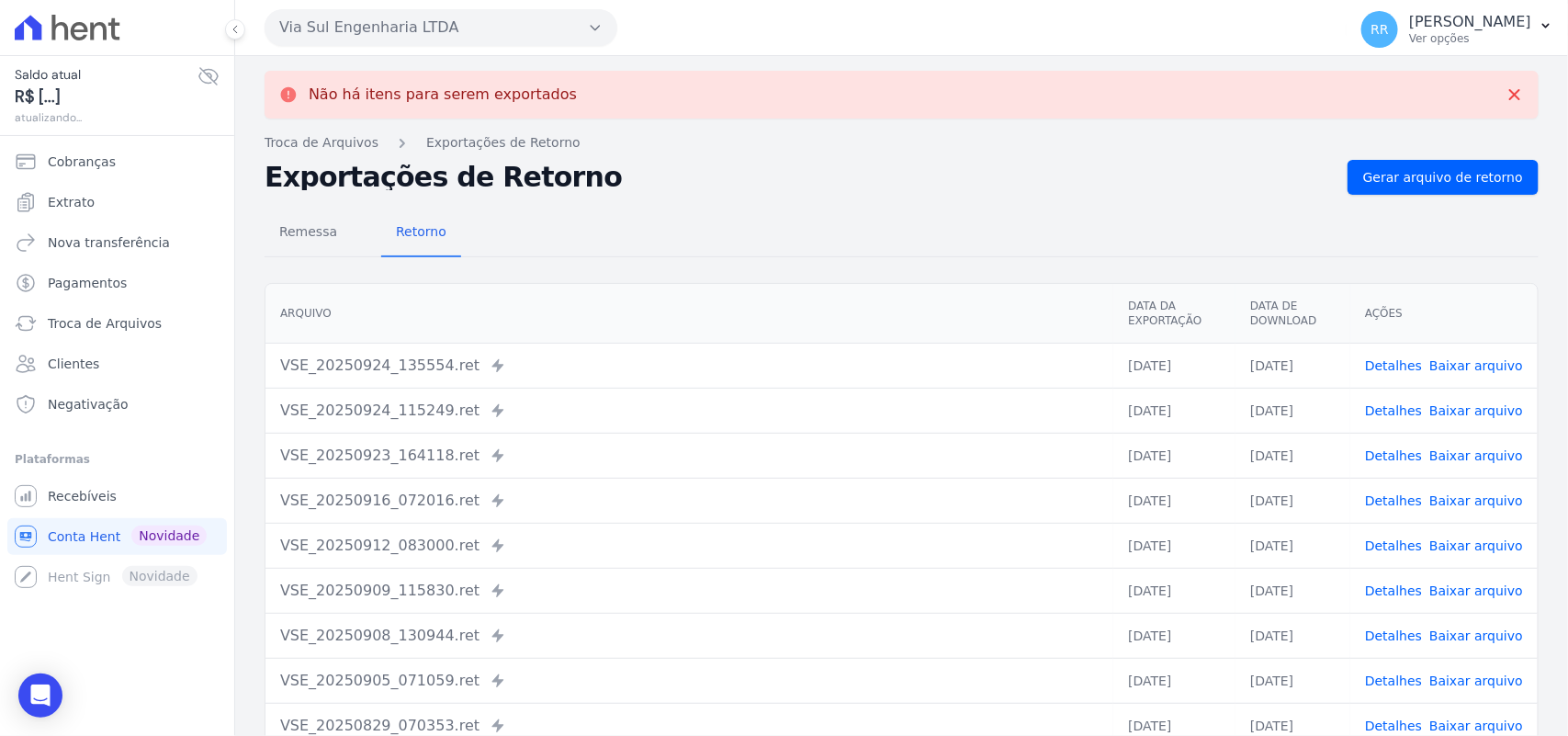
click at [431, 9] on button "Via Sul Engenharia LTDA" at bounding box center [441, 27] width 353 height 37
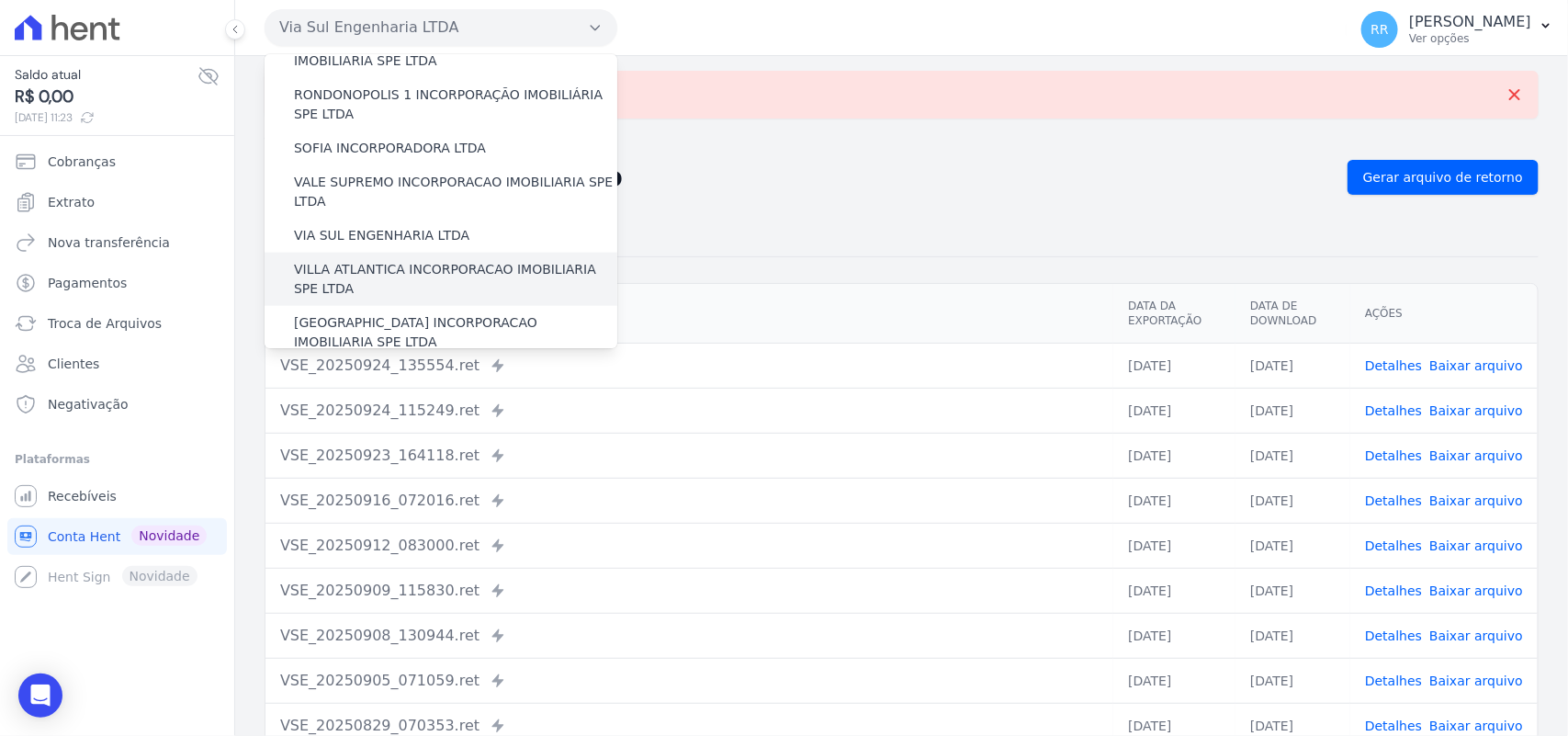
click at [373, 260] on label "VILLA ATLANTICA INCORPORACAO IMOBILIARIA SPE LTDA" at bounding box center [455, 279] width 323 height 39
click at [0, 0] on input "VILLA ATLANTICA INCORPORACAO IMOBILIARIA SPE LTDA" at bounding box center [0, 0] width 0 height 0
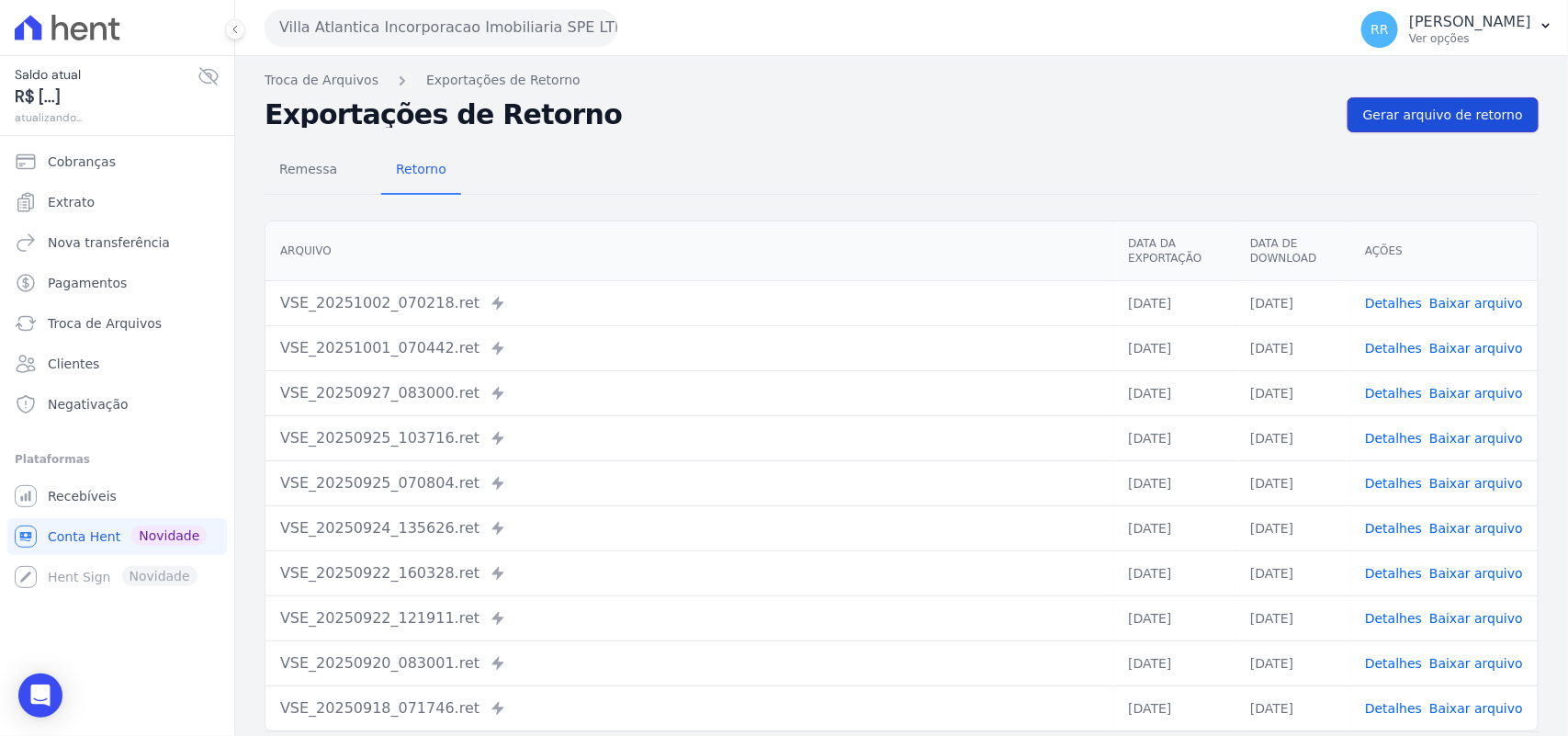
click at [1449, 130] on link "Gerar arquivo de retorno" at bounding box center [1443, 114] width 191 height 35
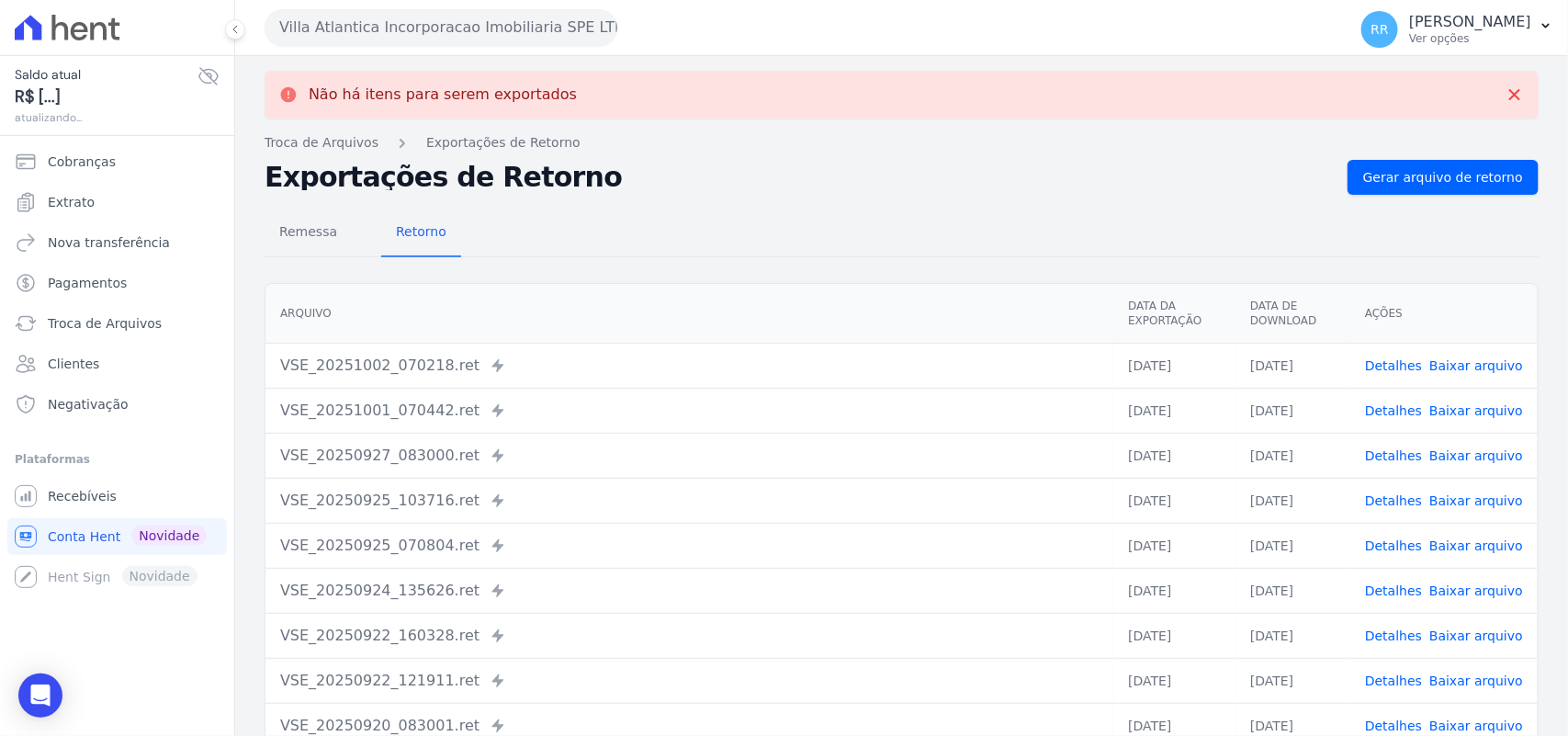
click at [356, 28] on button "Villa Atlantica Incorporacao Imobiliaria SPE LTDA" at bounding box center [441, 27] width 353 height 37
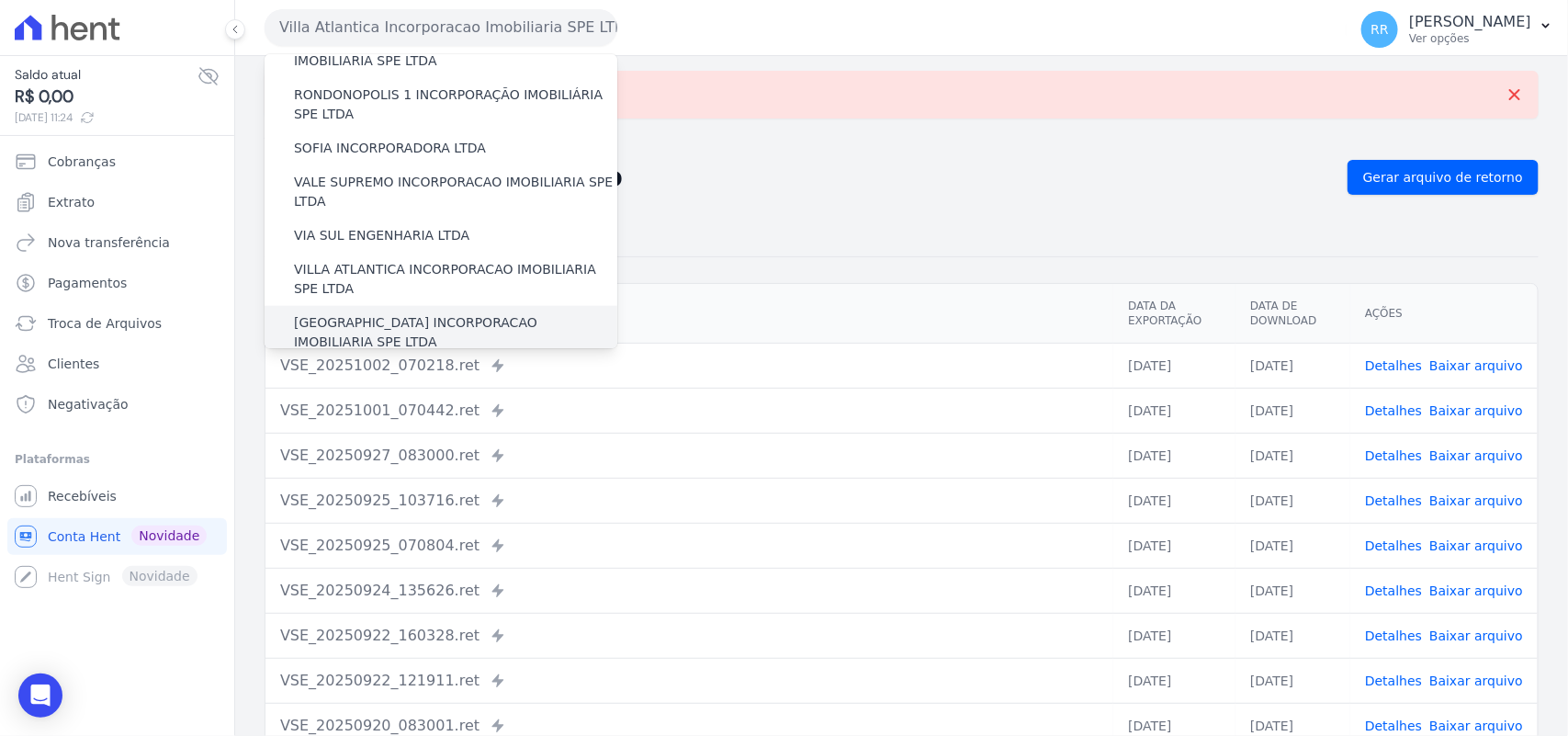
click at [364, 313] on label "[GEOGRAPHIC_DATA] INCORPORACAO IMOBILIARIA SPE LTDA" at bounding box center [455, 332] width 323 height 39
click at [0, 0] on input "[GEOGRAPHIC_DATA] INCORPORACAO IMOBILIARIA SPE LTDA" at bounding box center [0, 0] width 0 height 0
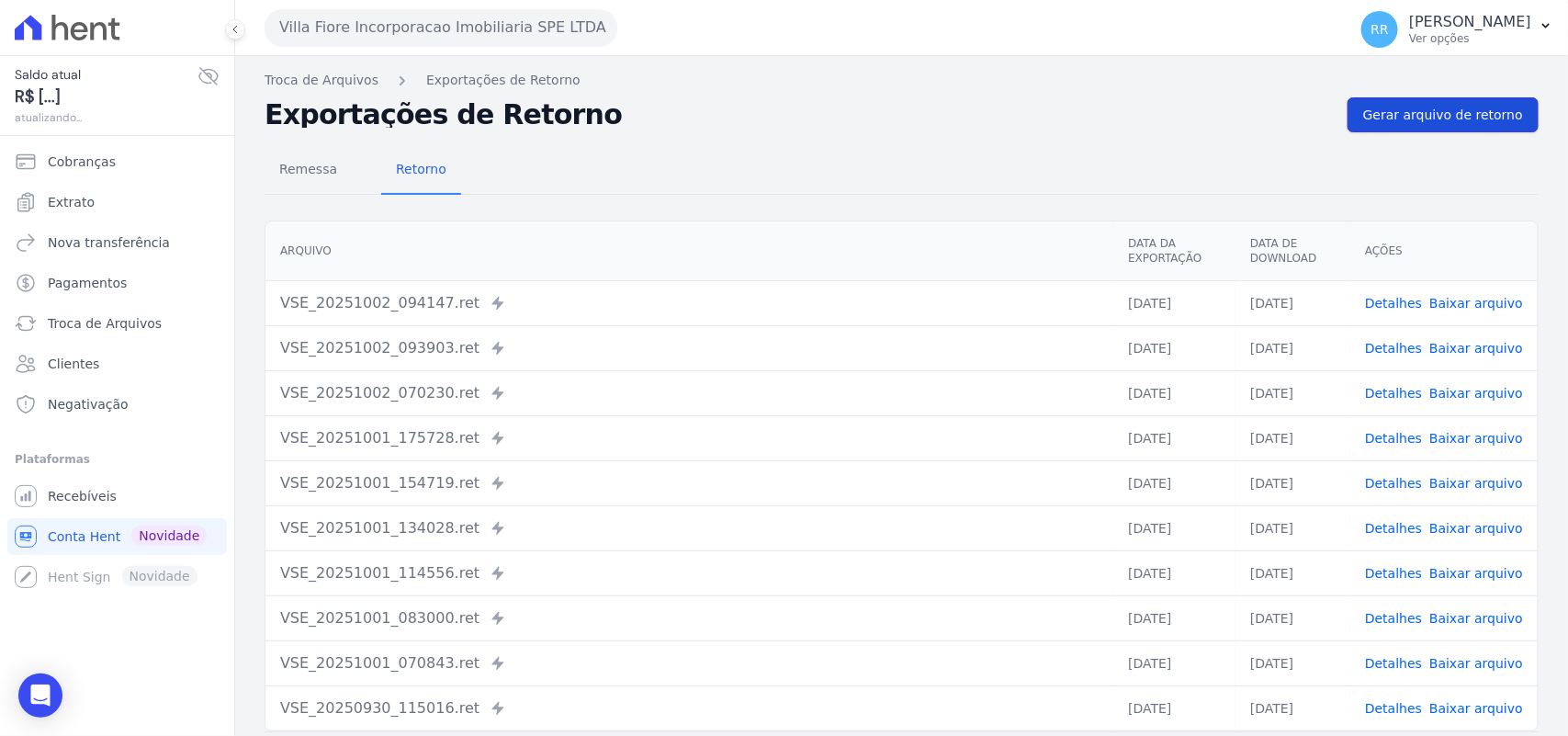
click at [1398, 116] on span "Gerar arquivo de retorno" at bounding box center [1443, 115] width 160 height 19
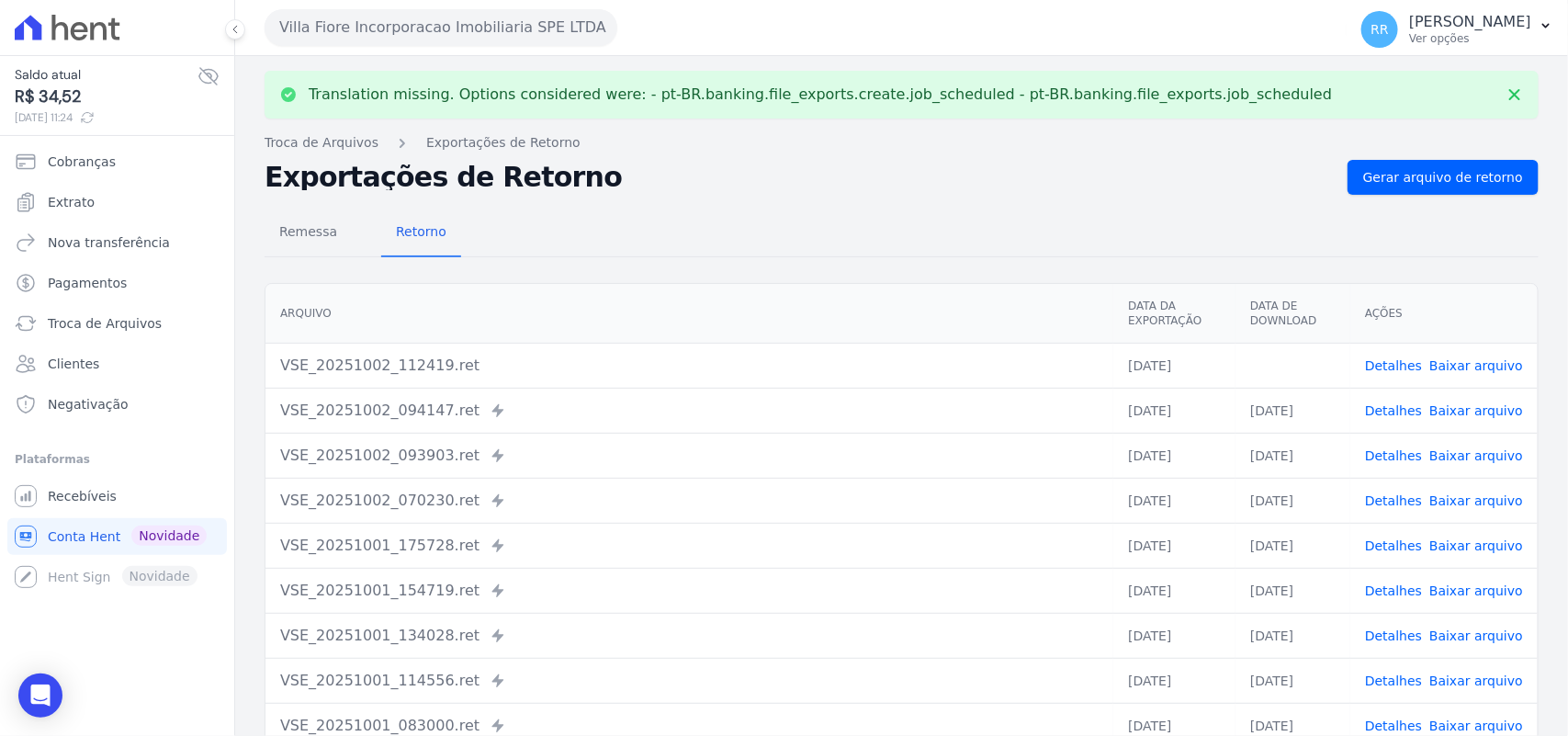
click at [1480, 364] on link "Baixar arquivo" at bounding box center [1476, 365] width 93 height 15
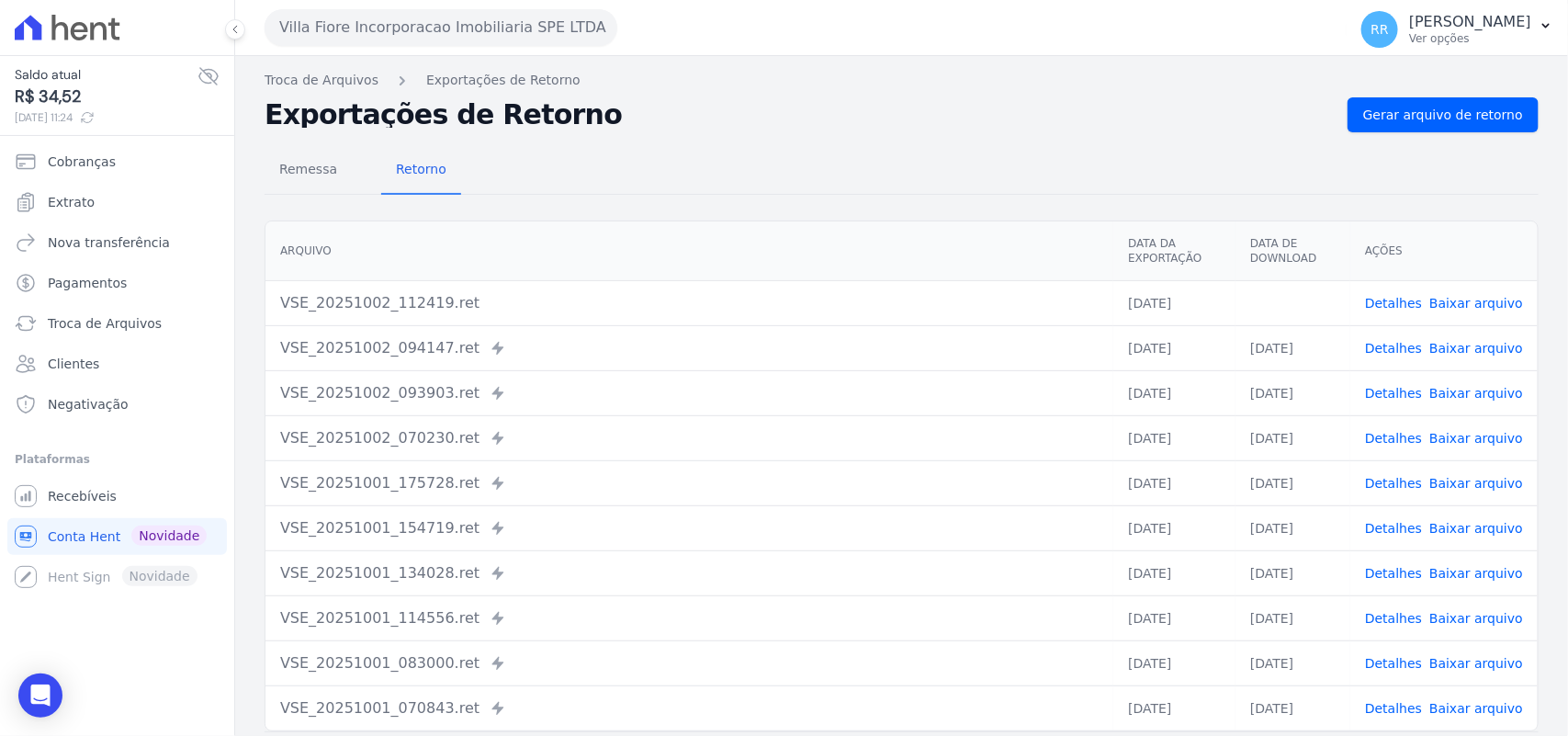
drag, startPoint x: 708, startPoint y: 159, endPoint x: 272, endPoint y: 1, distance: 463.7
click at [708, 159] on div "Remessa Retorno" at bounding box center [902, 171] width 1274 height 48
click at [301, 23] on button "Villa Fiore Incorporacao Imobiliaria SPE LTDA" at bounding box center [441, 27] width 353 height 37
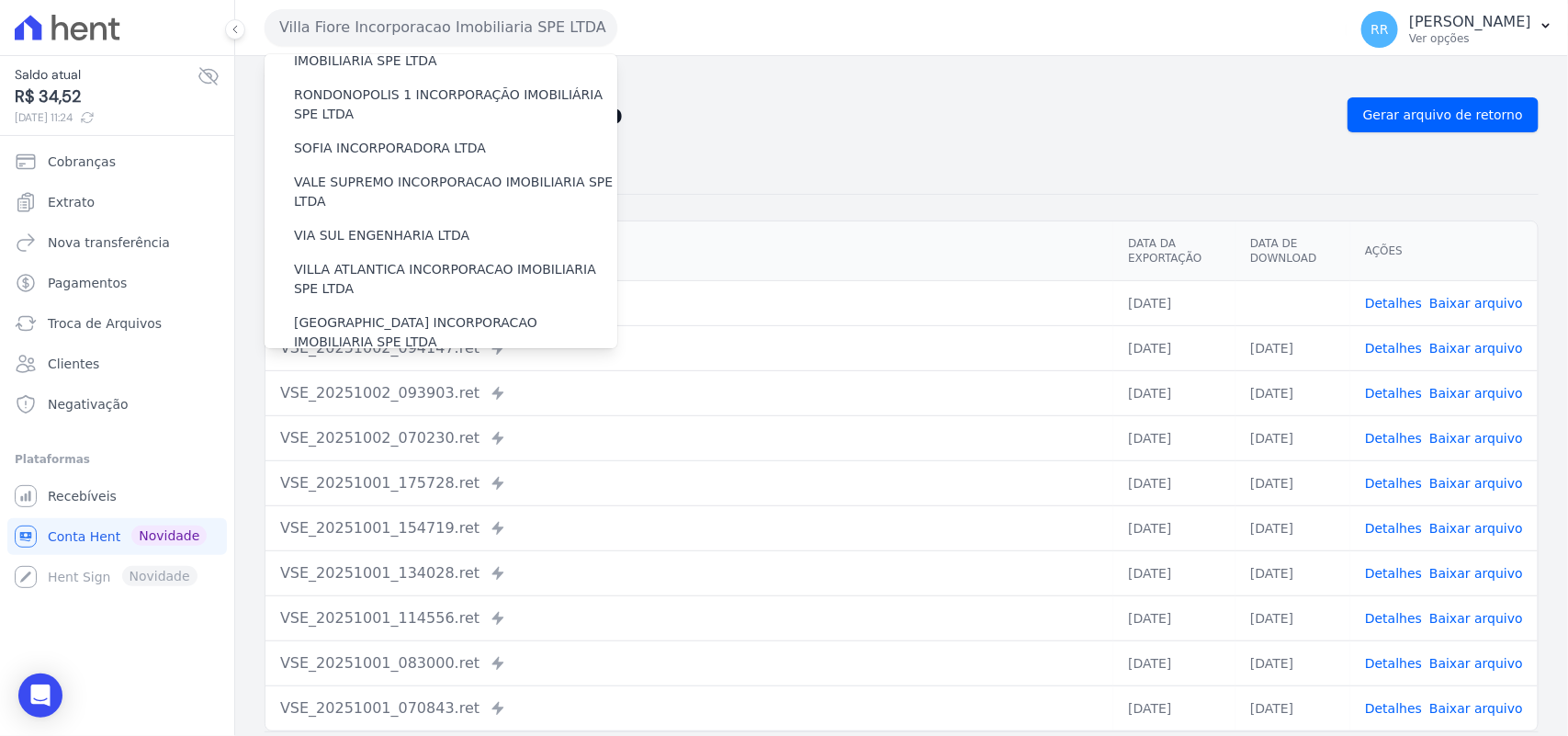
click at [375, 367] on label "VILLA TROPICAL INCORPORAÇÃO IMOBILIÁRIA SPE LTDA" at bounding box center [455, 386] width 323 height 39
click at [0, 0] on input "VILLA TROPICAL INCORPORAÇÃO IMOBILIÁRIA SPE LTDA" at bounding box center [0, 0] width 0 height 0
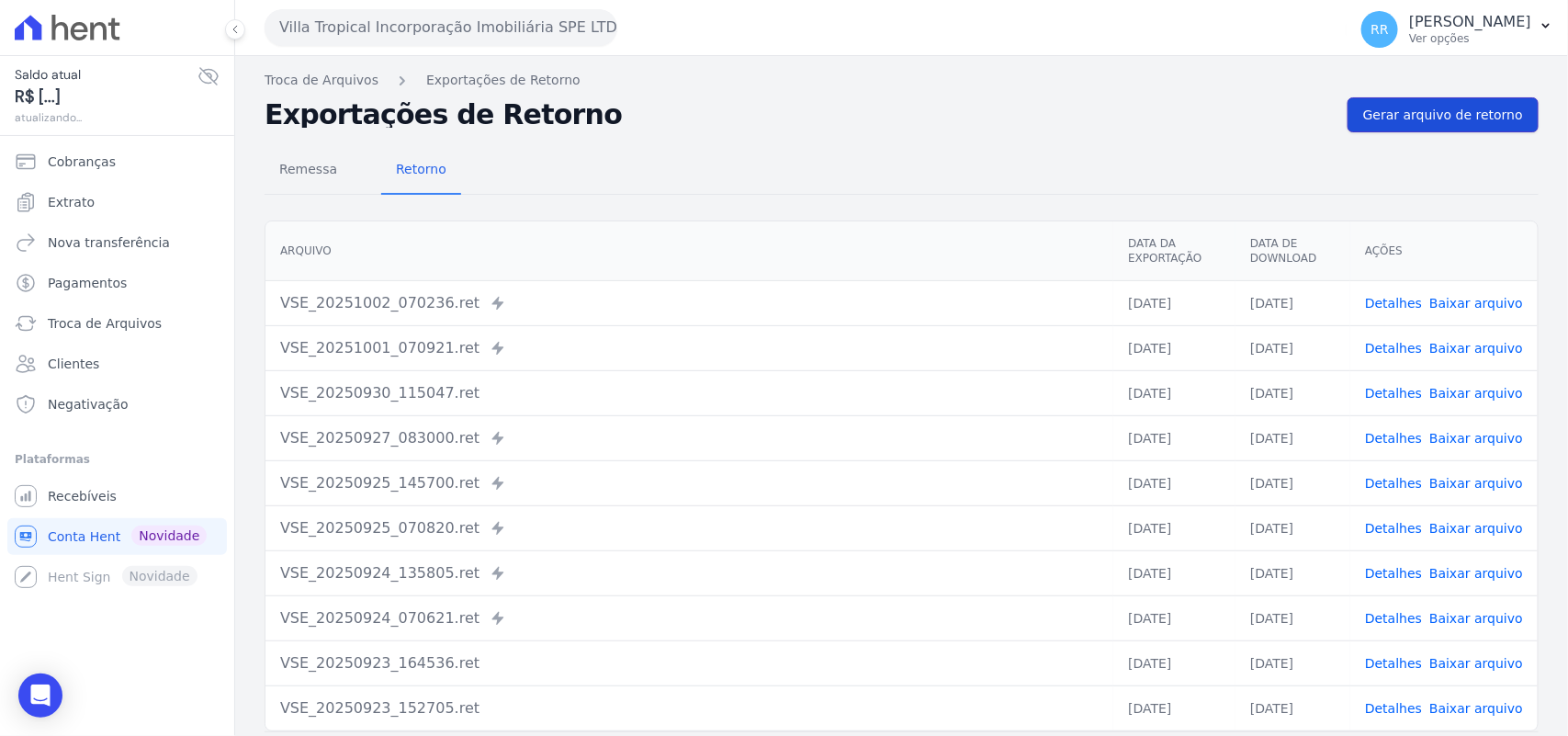
click at [1452, 118] on span "Gerar arquivo de retorno" at bounding box center [1443, 115] width 160 height 19
click at [369, 42] on button "Villa Tropical Incorporação Imobiliária SPE LTDA" at bounding box center [441, 27] width 353 height 37
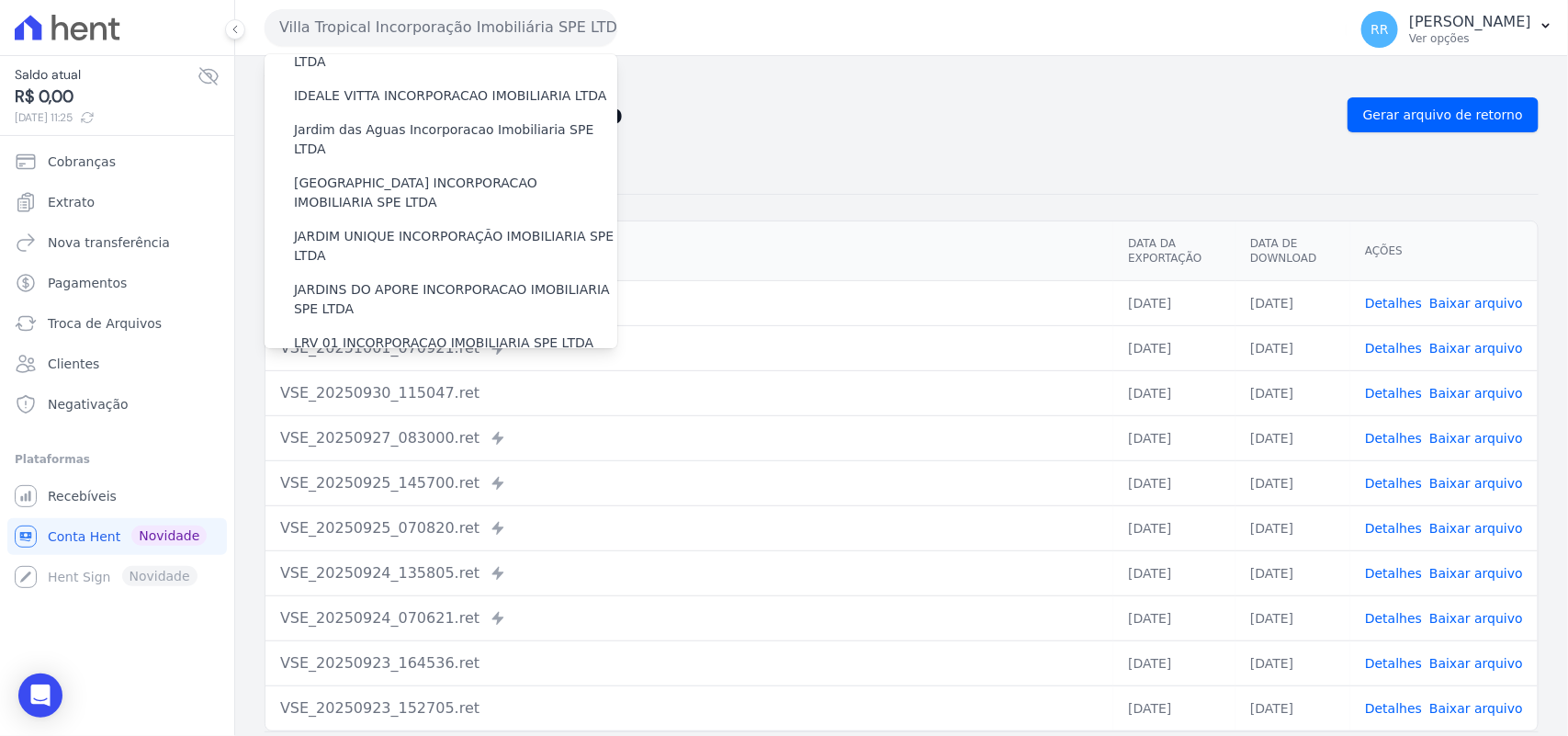
scroll to position [421, 0]
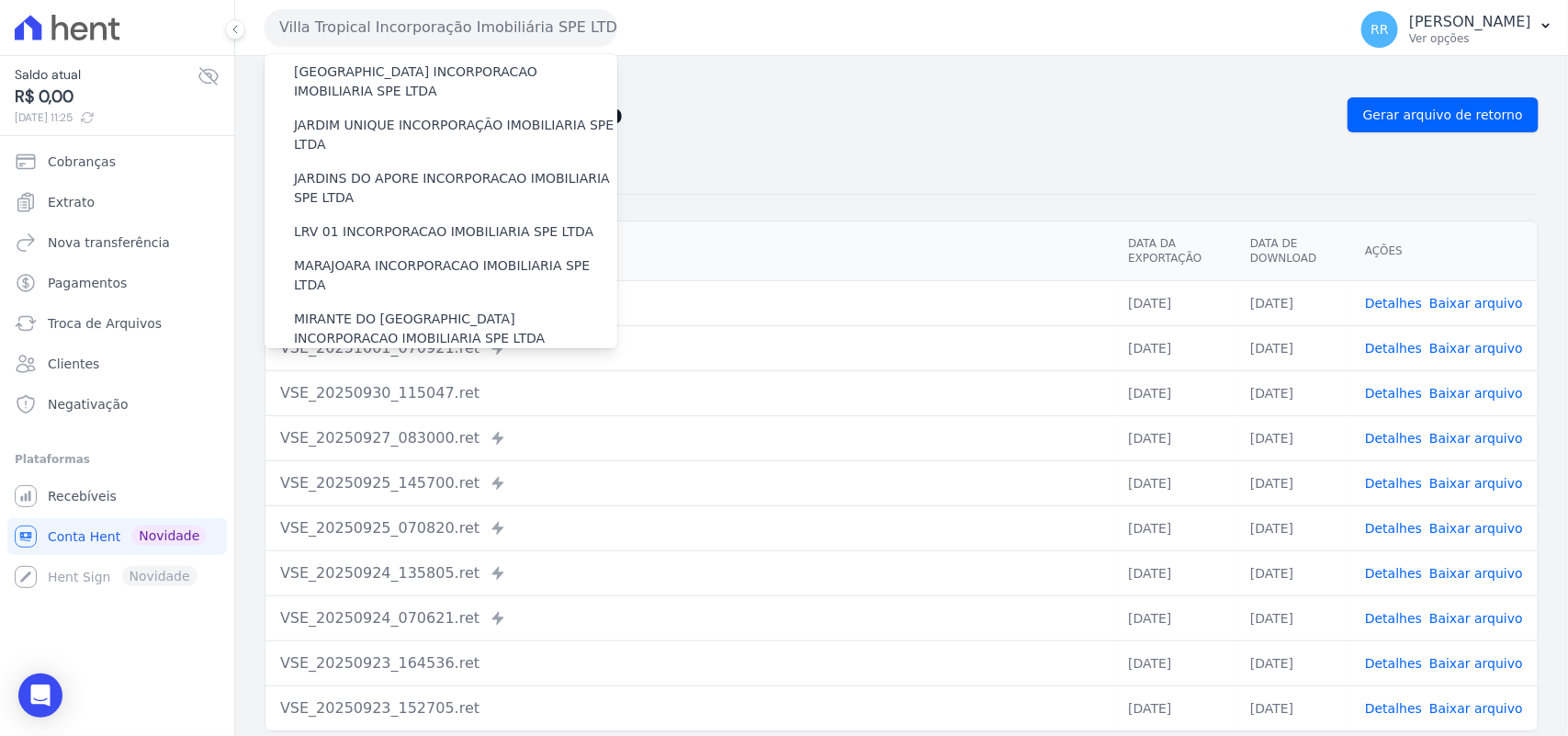
click at [368, 222] on label "LRV 01 INCORPORACAO IMOBILIARIA SPE LTDA" at bounding box center [443, 231] width 300 height 19
click at [0, 0] on input "LRV 01 INCORPORACAO IMOBILIARIA SPE LTDA" at bounding box center [0, 0] width 0 height 0
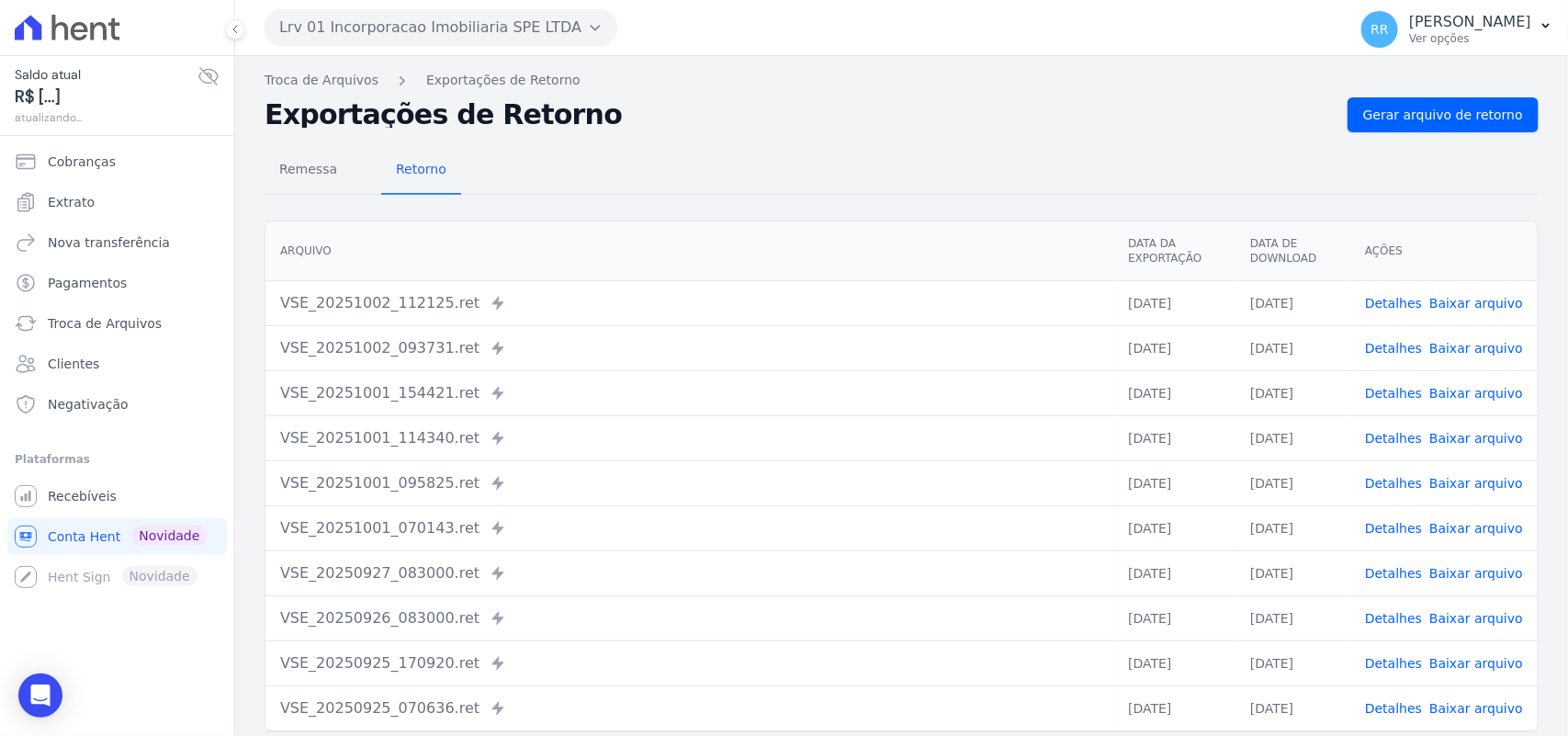
click at [1375, 286] on td "Detalhes Baixar arquivo" at bounding box center [1444, 303] width 187 height 45
click at [1388, 304] on link "Detalhes" at bounding box center [1392, 303] width 57 height 15
click at [1386, 342] on link "Detalhes" at bounding box center [1392, 348] width 57 height 15
click at [1402, 352] on link "Detalhes" at bounding box center [1392, 348] width 57 height 15
click at [308, 168] on span "Remessa" at bounding box center [307, 169] width 80 height 37
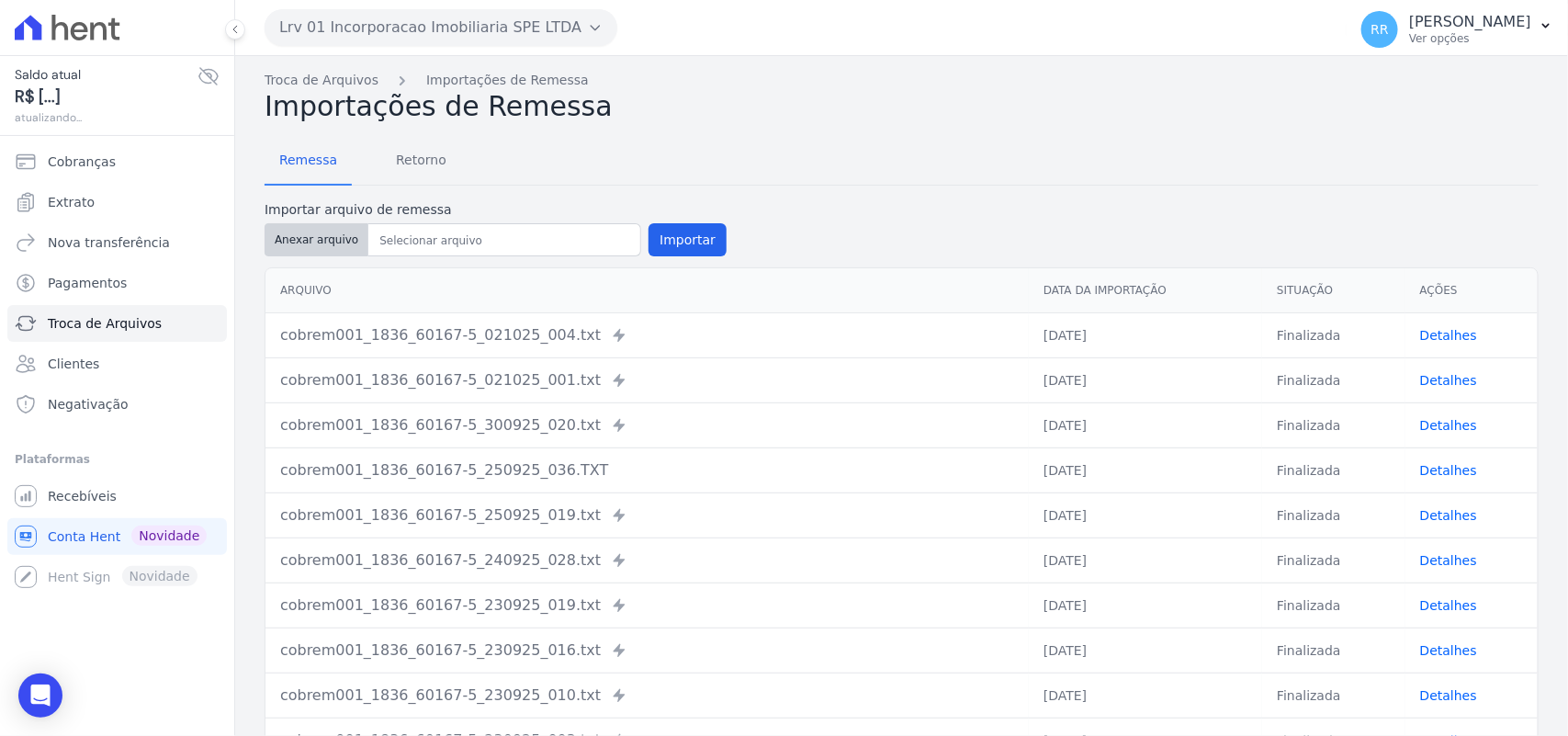
click at [330, 234] on button "Anexar arquivo" at bounding box center [316, 239] width 104 height 33
type input "cobrem001_1836_60167-5_021025_002.TXT"
click at [666, 230] on button "Importar" at bounding box center [687, 239] width 78 height 33
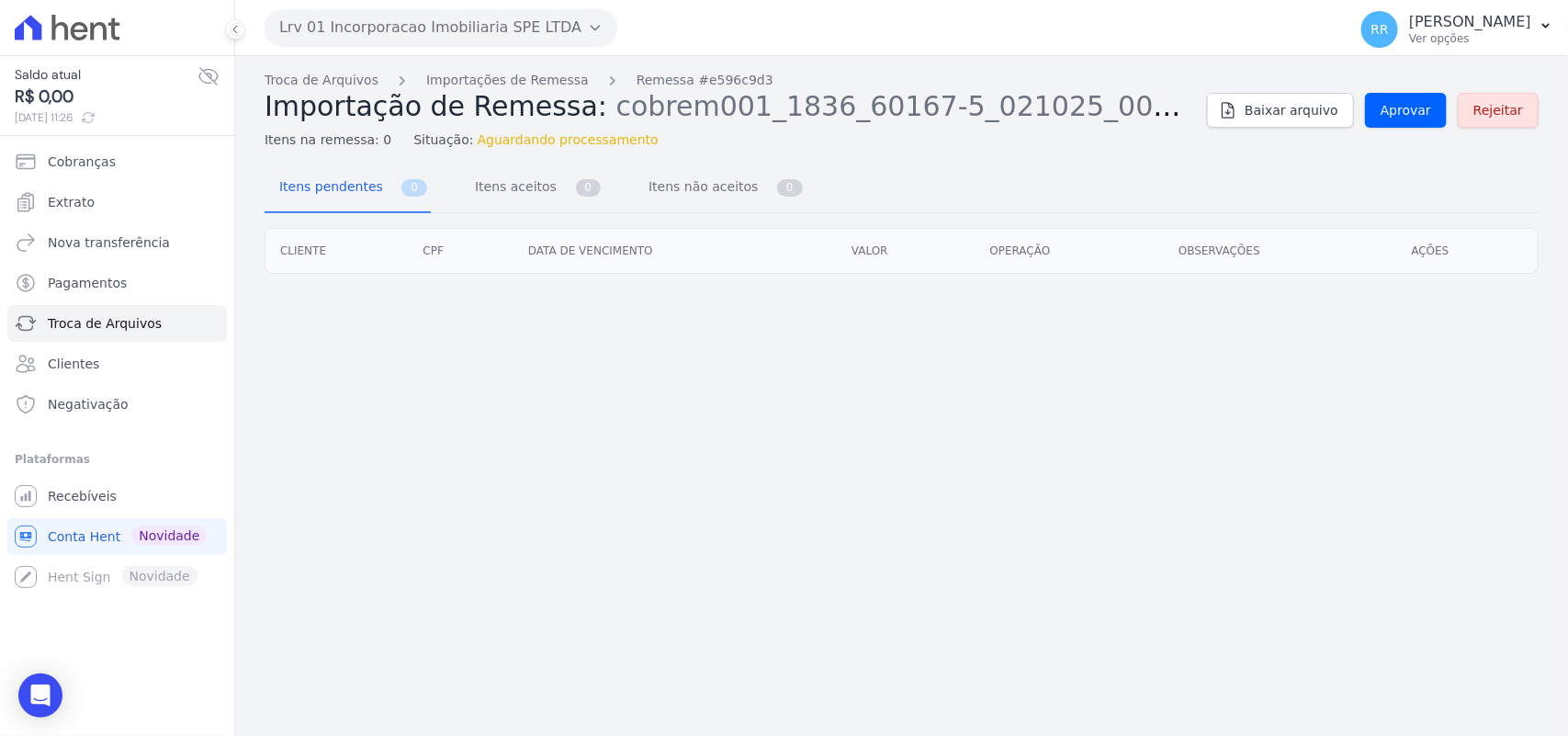
click at [1405, 129] on div "Troca de Arquivos Importações de Remessa Remessa #e596c9d3 Importação de Remess…" at bounding box center [902, 110] width 1274 height 79
click at [1413, 117] on span "Aprovar" at bounding box center [1405, 110] width 51 height 19
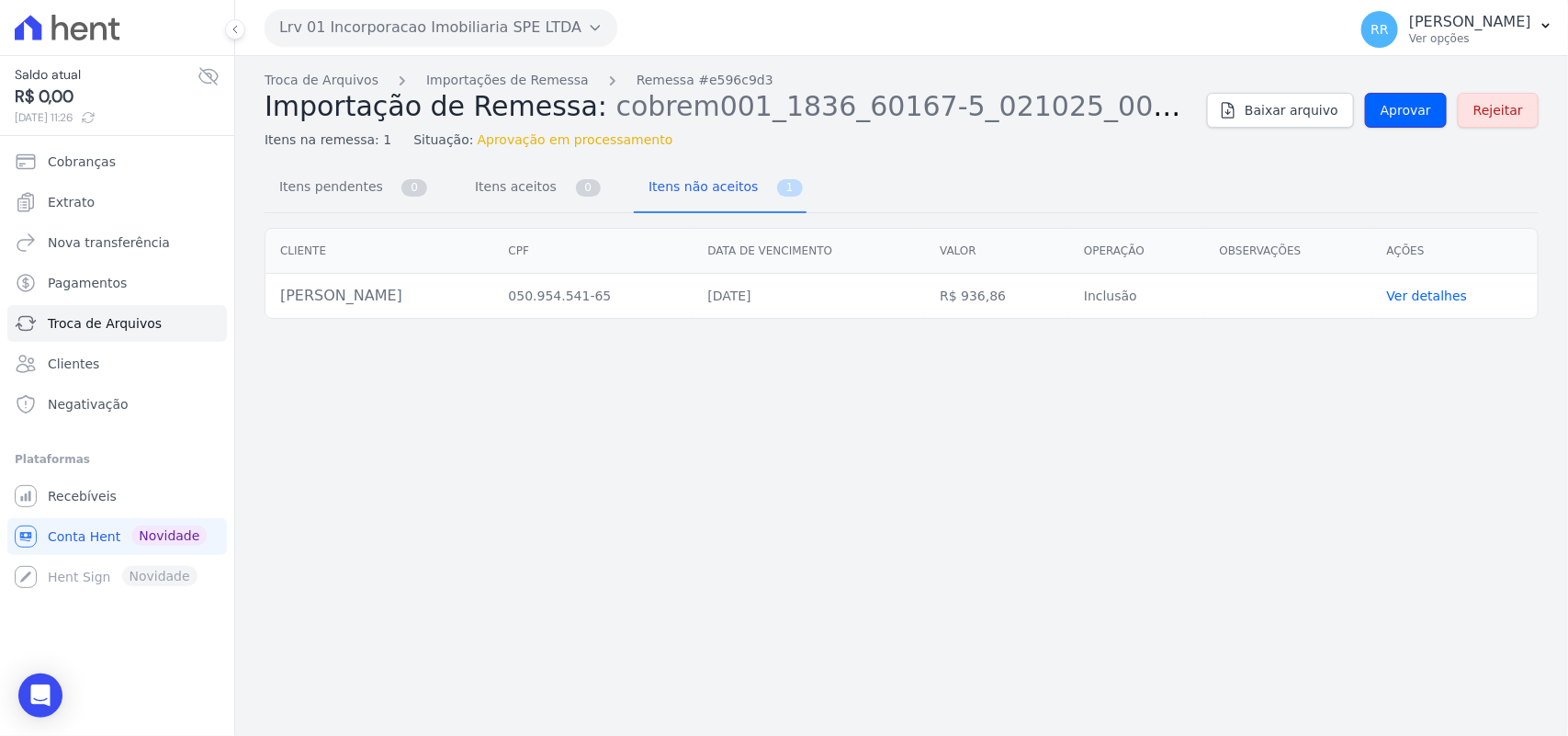
click at [1413, 117] on span "Aprovar" at bounding box center [1405, 110] width 51 height 19
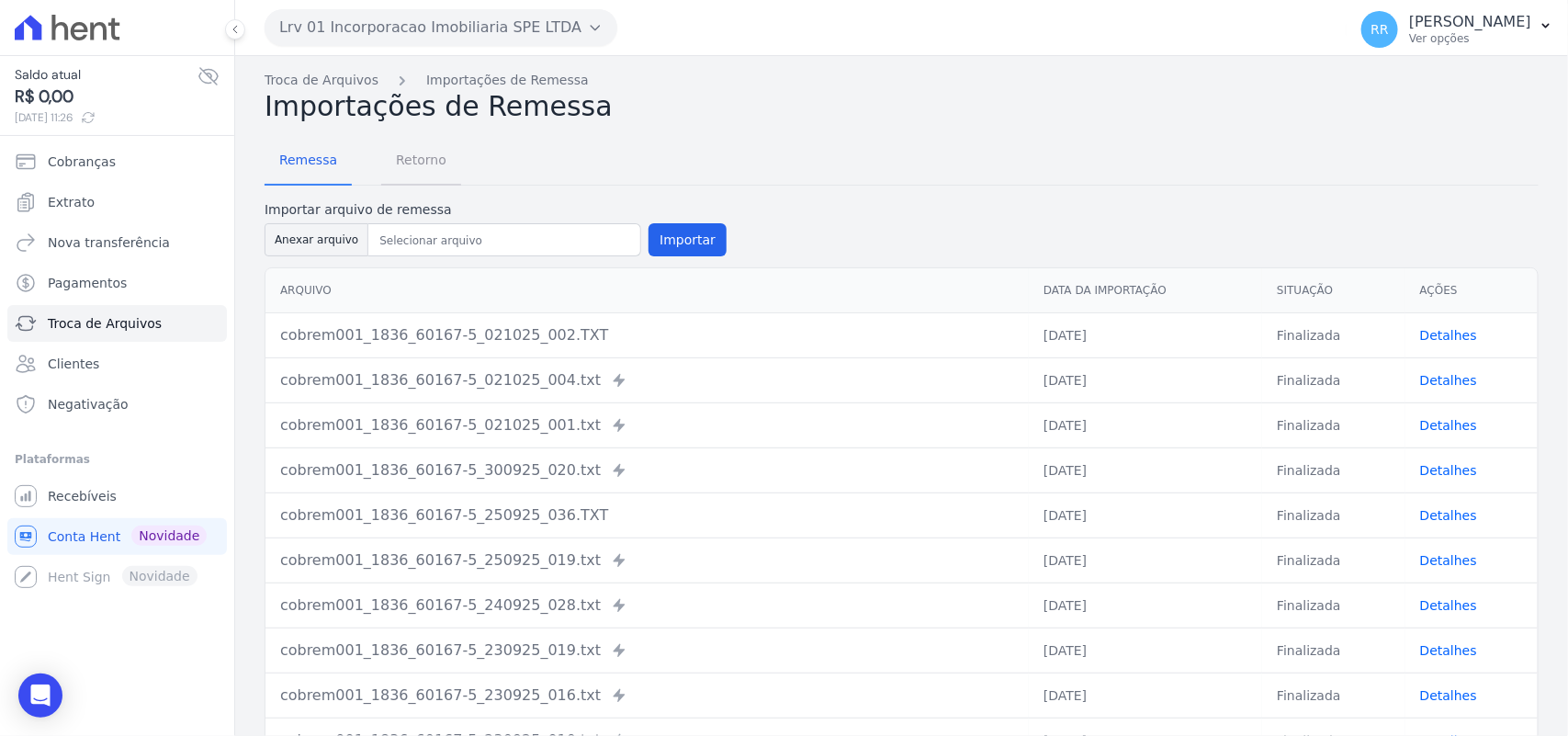
click at [407, 162] on span "Retorno" at bounding box center [421, 160] width 72 height 37
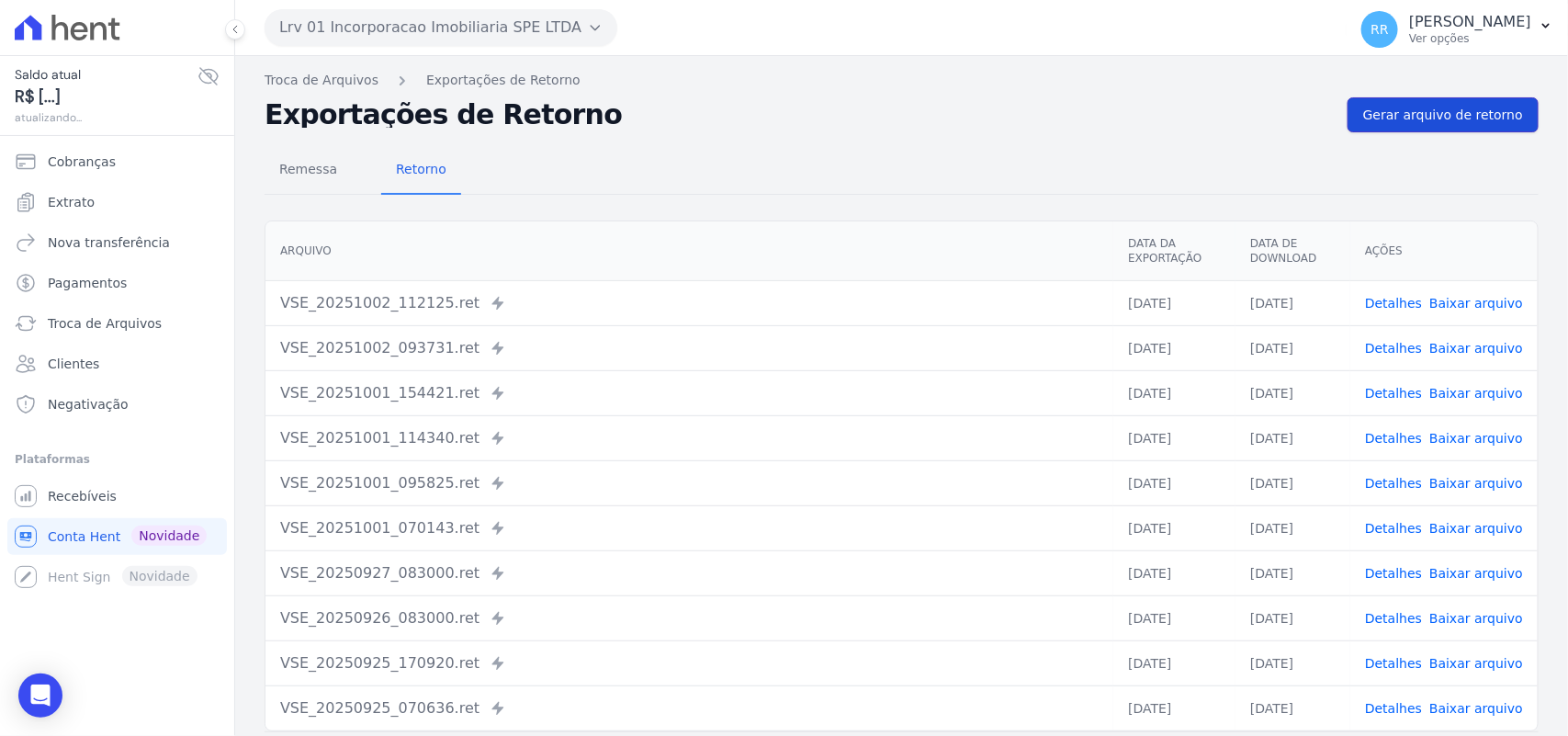
click at [1453, 115] on span "Gerar arquivo de retorno" at bounding box center [1443, 115] width 160 height 19
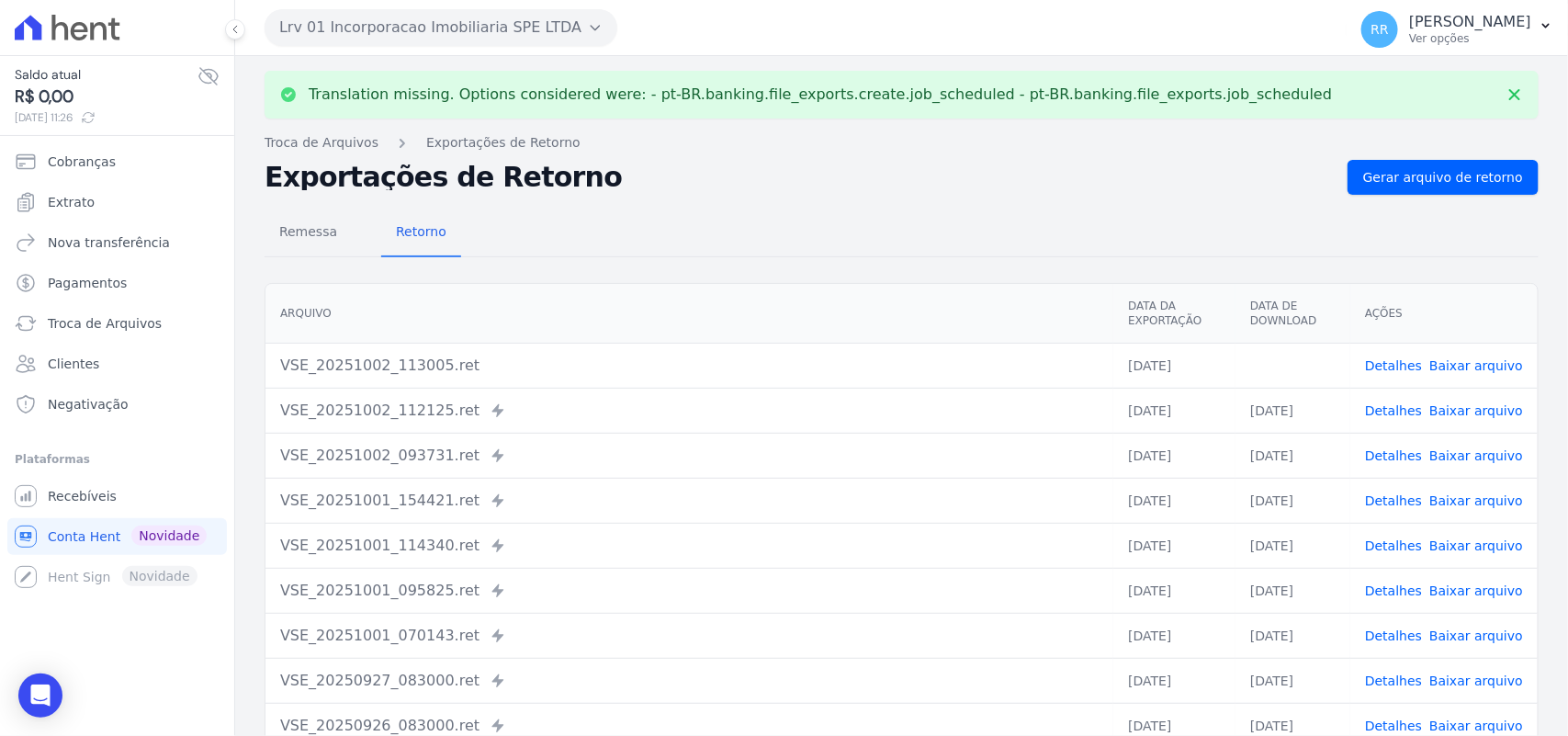
click at [1473, 359] on link "Baixar arquivo" at bounding box center [1476, 365] width 93 height 15
